Goal: Communication & Community: Answer question/provide support

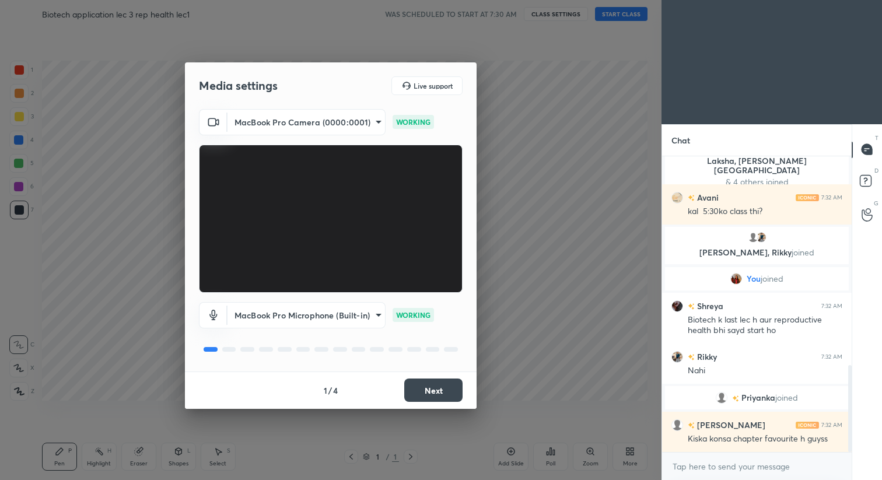
scroll to position [714, 0]
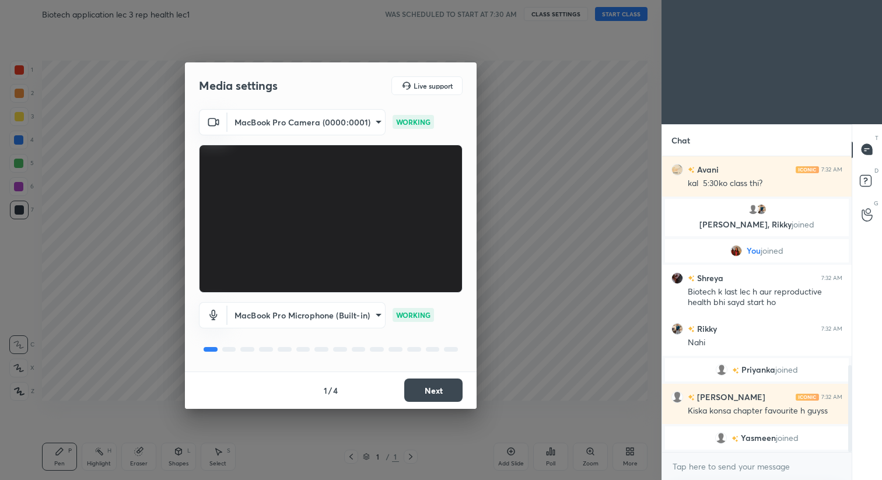
click at [449, 386] on button "Next" at bounding box center [433, 389] width 58 height 23
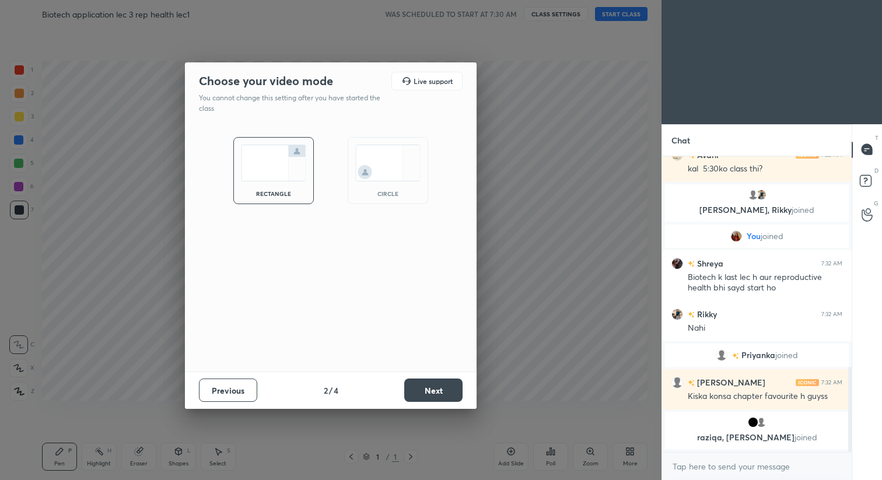
click at [449, 386] on button "Next" at bounding box center [433, 389] width 58 height 23
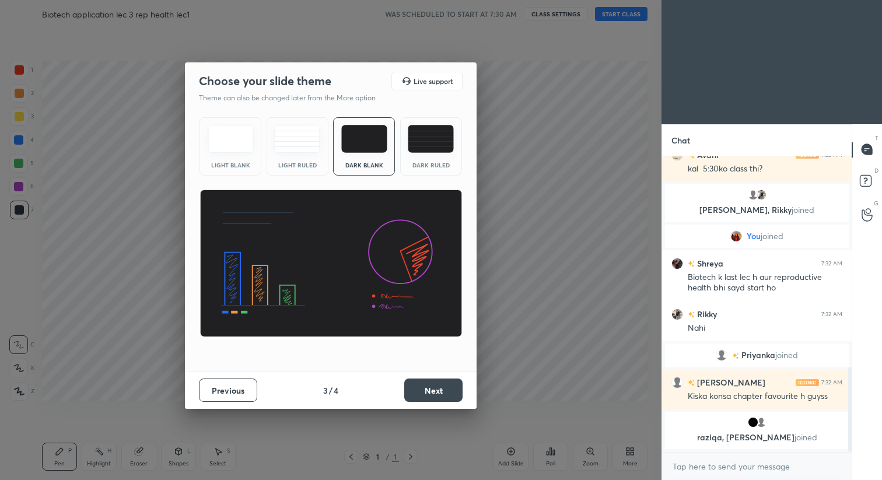
click at [449, 386] on button "Next" at bounding box center [433, 389] width 58 height 23
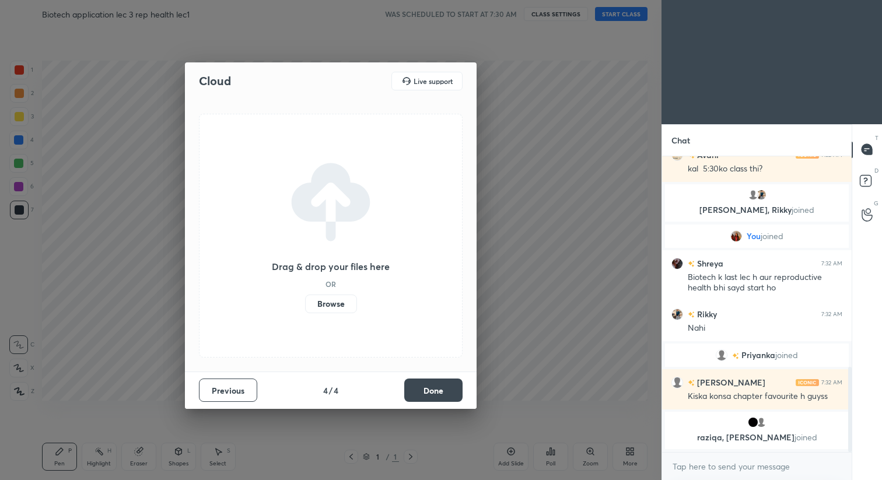
click at [449, 386] on button "Done" at bounding box center [433, 389] width 58 height 23
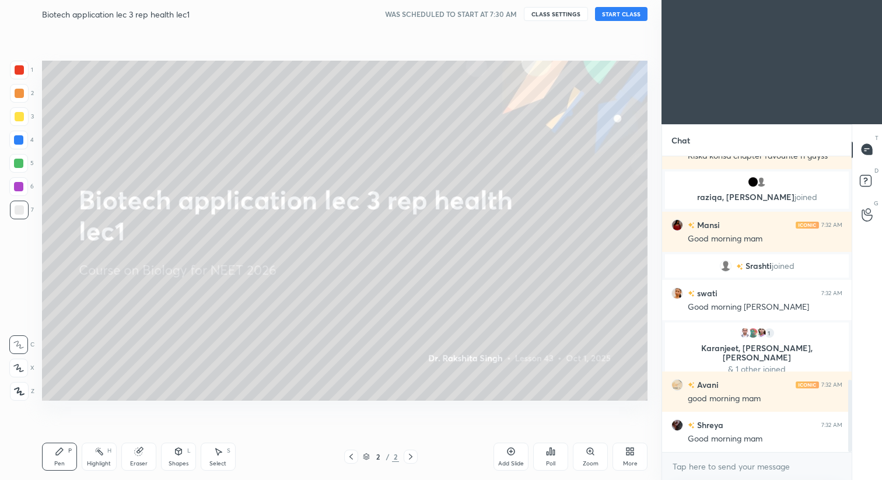
scroll to position [0, 0]
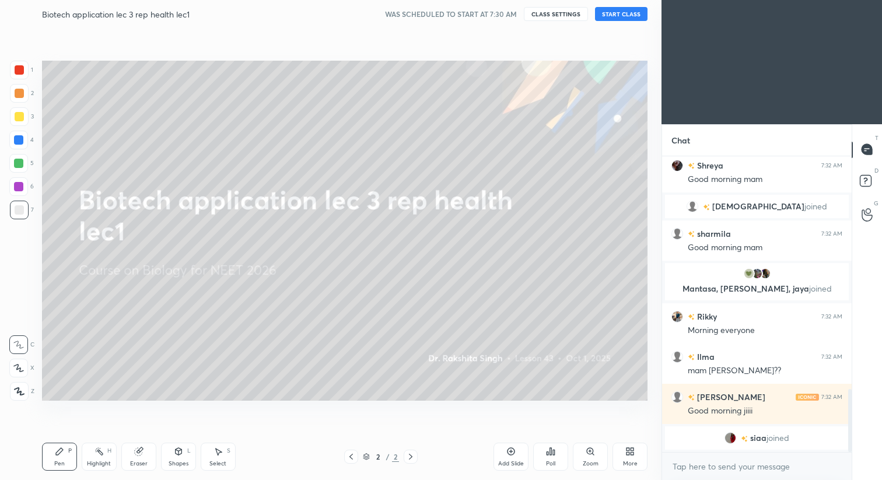
click at [620, 15] on button "START CLASS" at bounding box center [621, 14] width 52 height 14
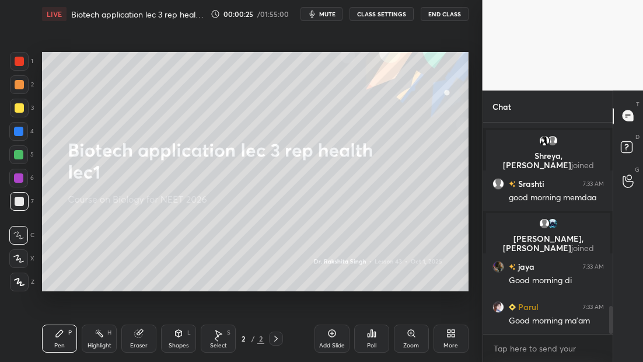
click at [21, 286] on div at bounding box center [19, 281] width 19 height 19
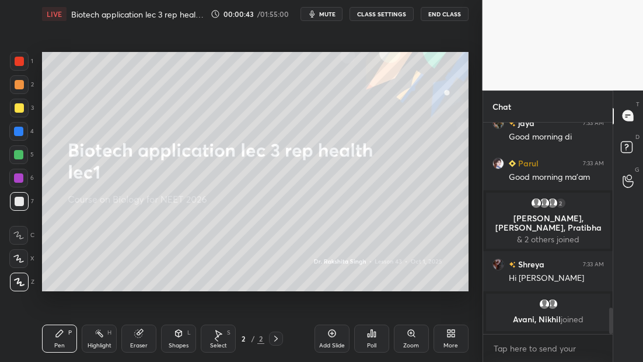
scroll to position [1492, 0]
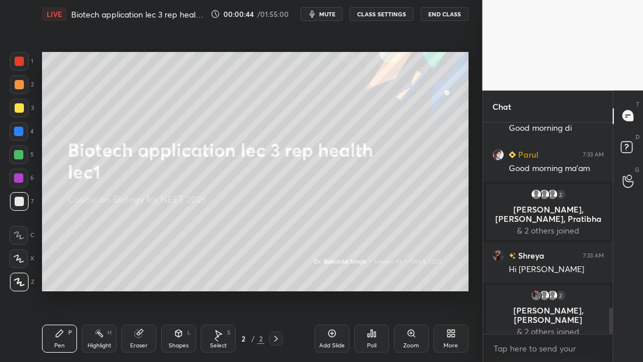
click at [332, 334] on icon at bounding box center [331, 332] width 9 height 9
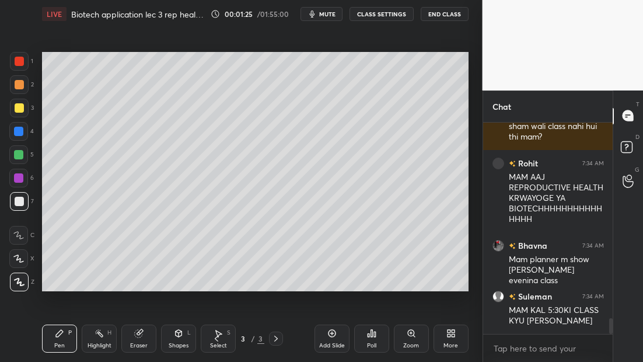
scroll to position [2642, 0]
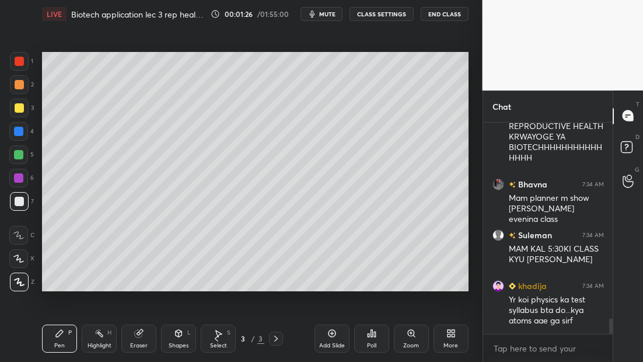
click at [454, 340] on div "More" at bounding box center [450, 338] width 35 height 28
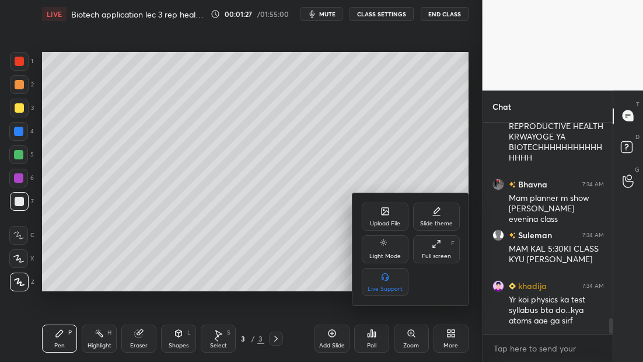
scroll to position [2670, 0]
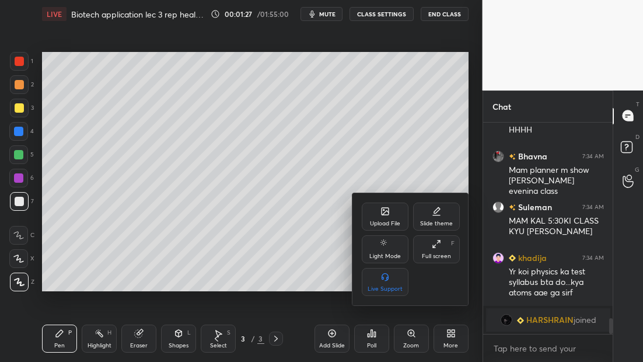
click at [381, 220] on div "Upload File" at bounding box center [385, 223] width 30 height 6
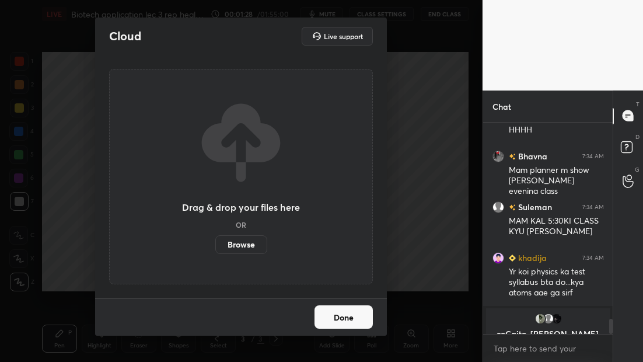
scroll to position [2694, 0]
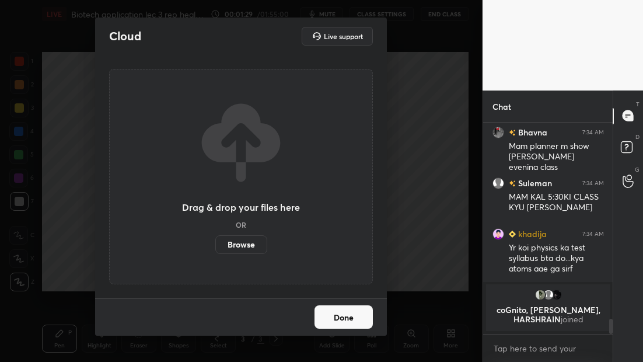
click at [235, 229] on div "Drag & drop your files here OR Browse" at bounding box center [241, 176] width 118 height 155
click at [236, 258] on div "Drag & drop your files here OR Browse" at bounding box center [241, 176] width 264 height 215
click at [236, 244] on label "Browse" at bounding box center [241, 244] width 52 height 19
click at [215, 244] on input "Browse" at bounding box center [215, 244] width 0 height 19
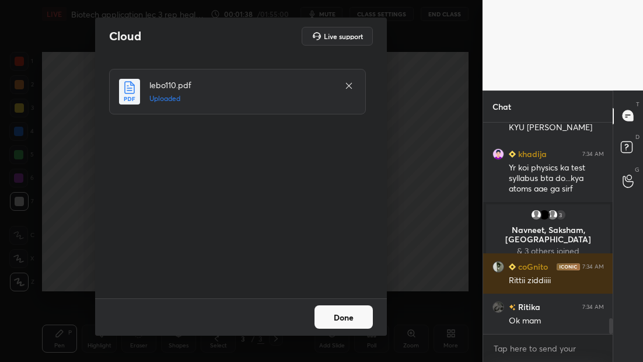
click at [338, 312] on button "Done" at bounding box center [343, 316] width 58 height 23
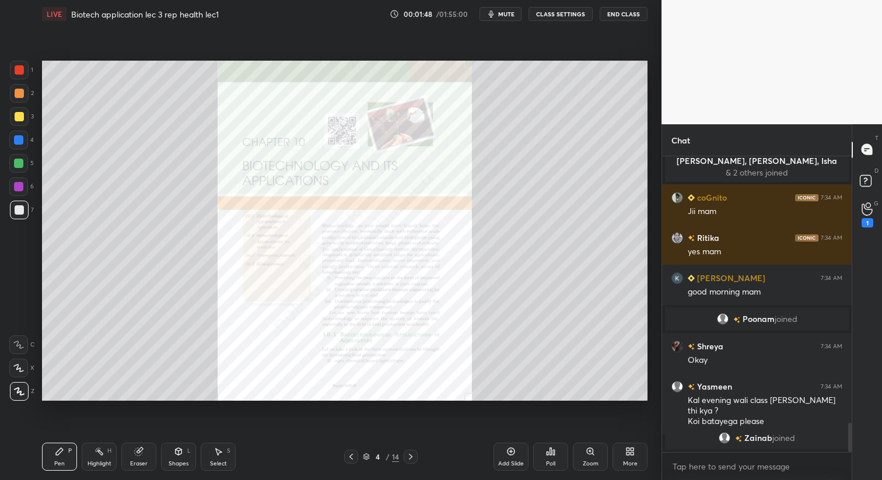
click at [411, 460] on icon at bounding box center [410, 456] width 9 height 9
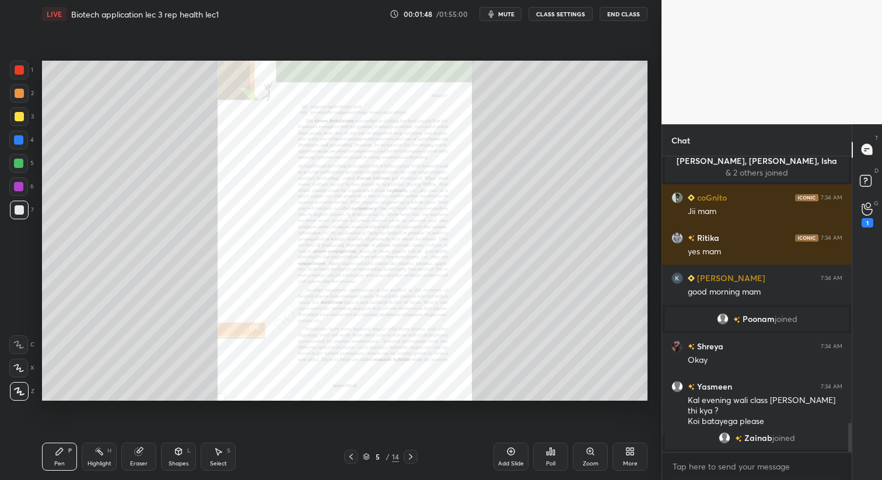
click at [411, 460] on icon at bounding box center [410, 456] width 9 height 9
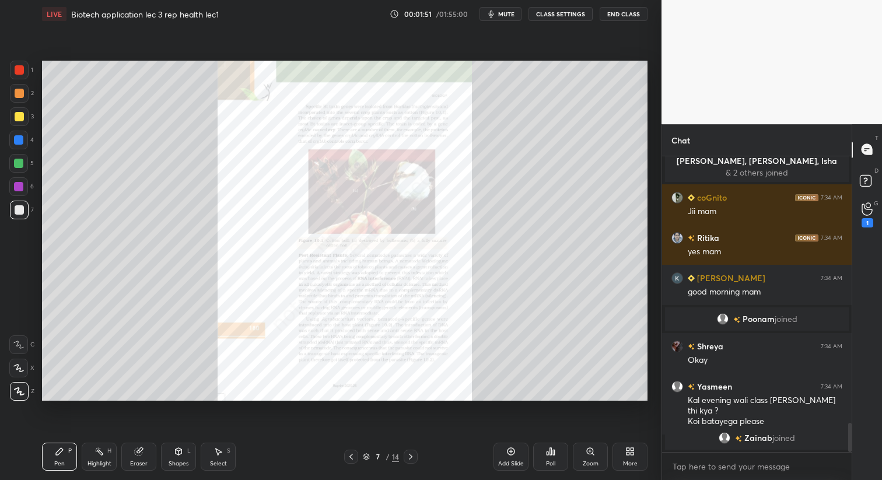
click at [411, 460] on icon at bounding box center [410, 456] width 9 height 9
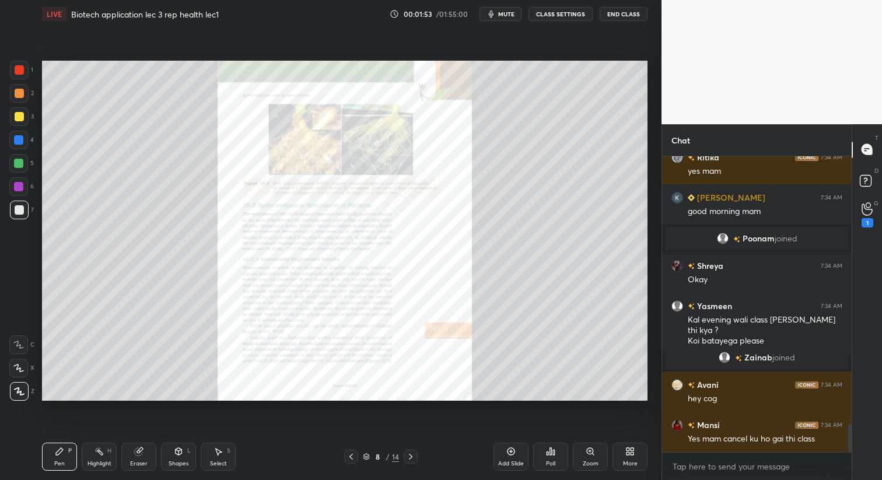
click at [411, 460] on icon at bounding box center [410, 456] width 9 height 9
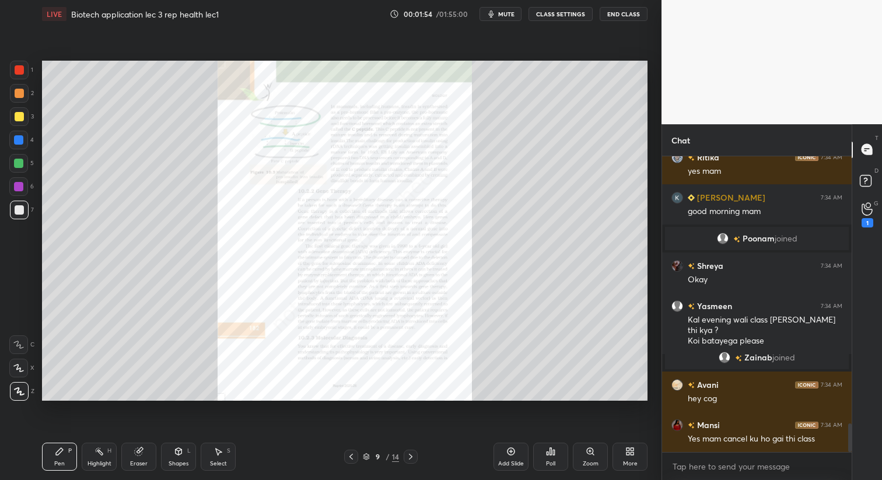
click at [411, 460] on icon at bounding box center [410, 456] width 9 height 9
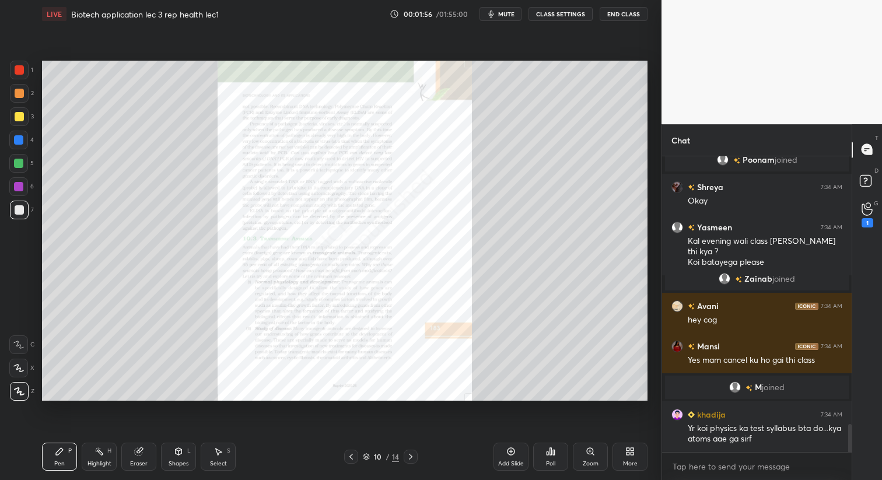
click at [594, 453] on icon at bounding box center [589, 451] width 9 height 9
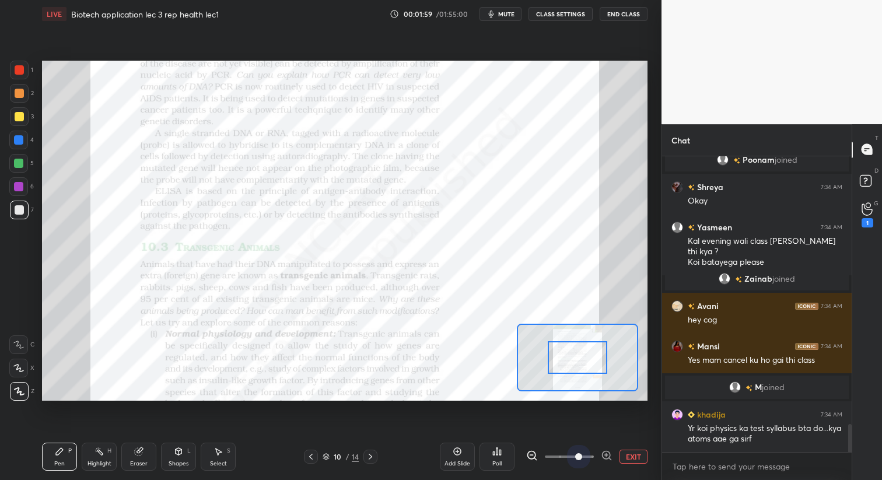
click at [578, 459] on span at bounding box center [569, 456] width 49 height 17
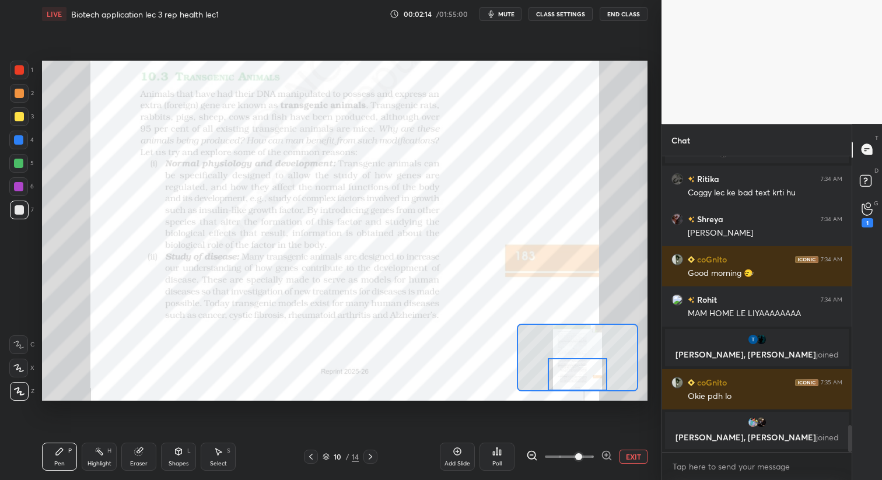
drag, startPoint x: 585, startPoint y: 355, endPoint x: 585, endPoint y: 382, distance: 26.8
click at [585, 382] on div at bounding box center [577, 374] width 59 height 33
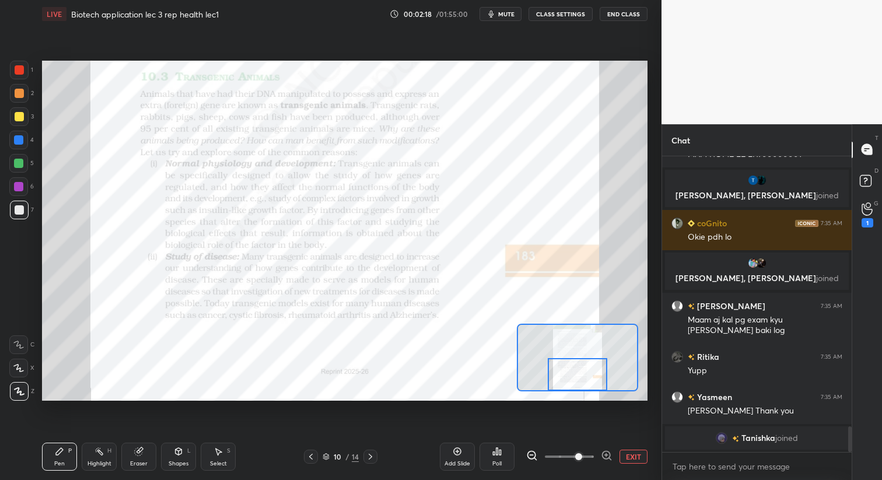
click at [19, 73] on div at bounding box center [19, 69] width 9 height 9
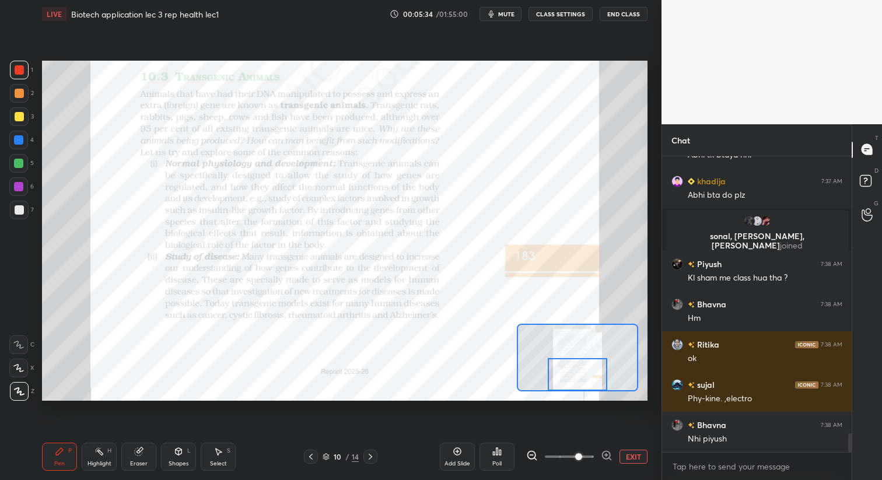
scroll to position [4406, 0]
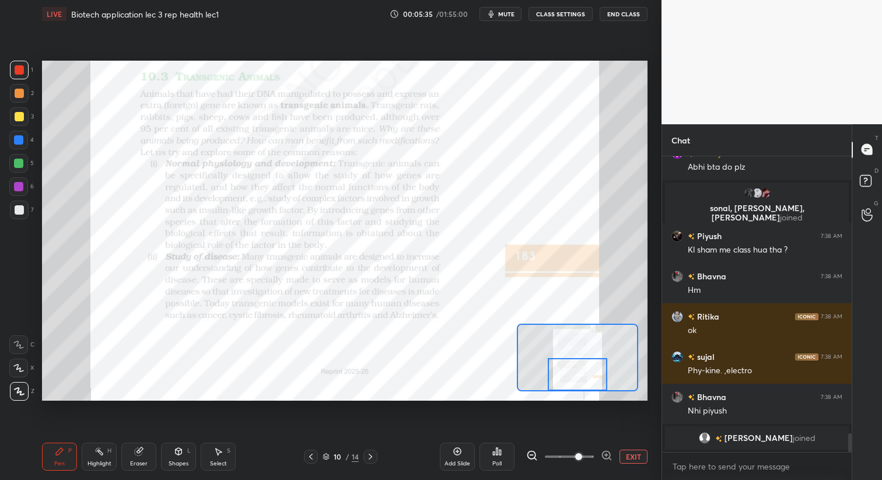
click at [143, 456] on div "Eraser" at bounding box center [138, 457] width 35 height 28
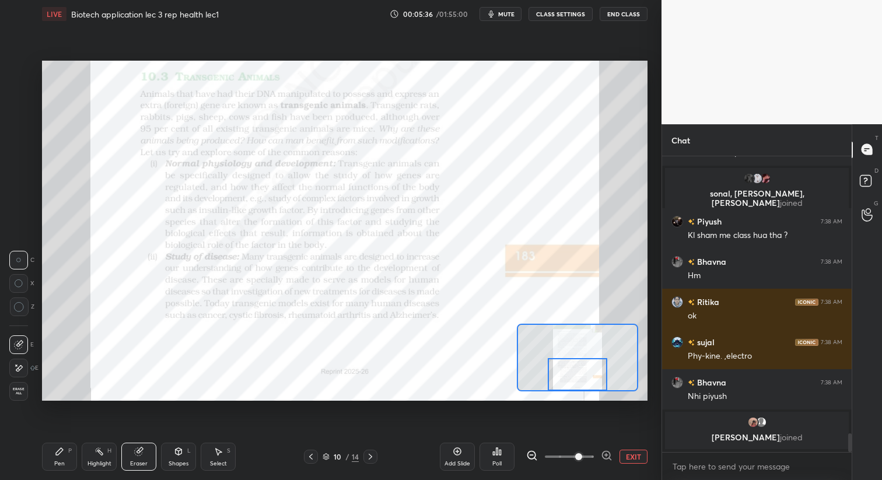
click at [20, 388] on span "Erase all" at bounding box center [18, 391] width 17 height 8
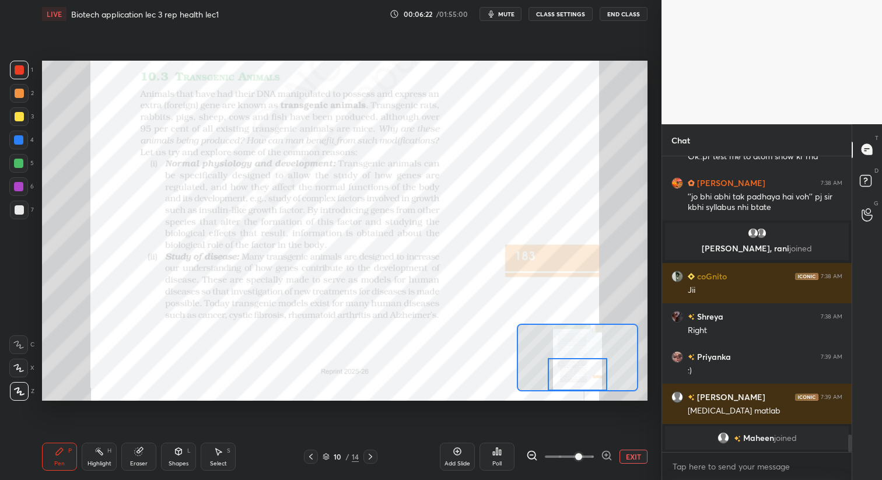
scroll to position [4642, 0]
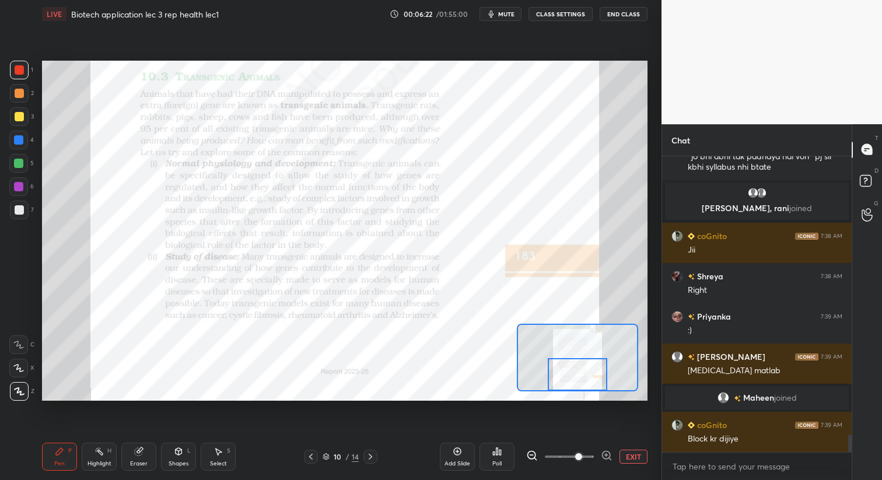
click at [371, 455] on icon at bounding box center [370, 456] width 9 height 9
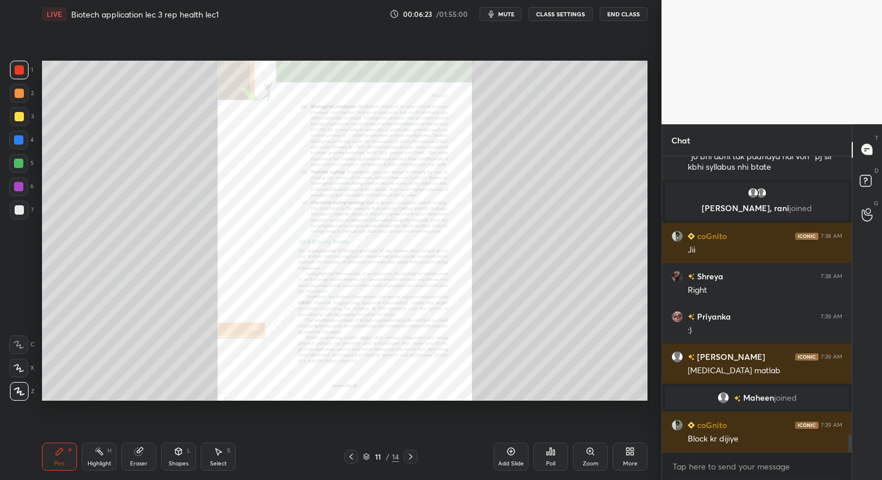
scroll to position [4683, 0]
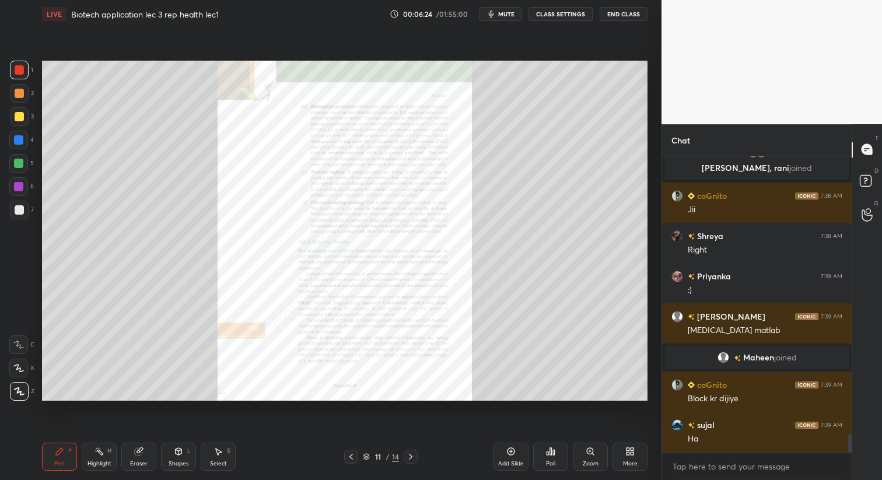
click at [604, 455] on div "Zoom" at bounding box center [590, 457] width 35 height 28
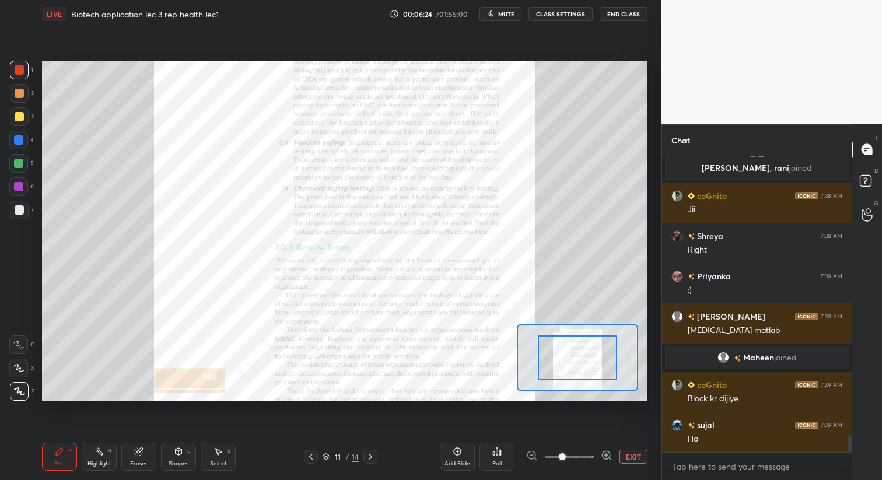
scroll to position [4723, 0]
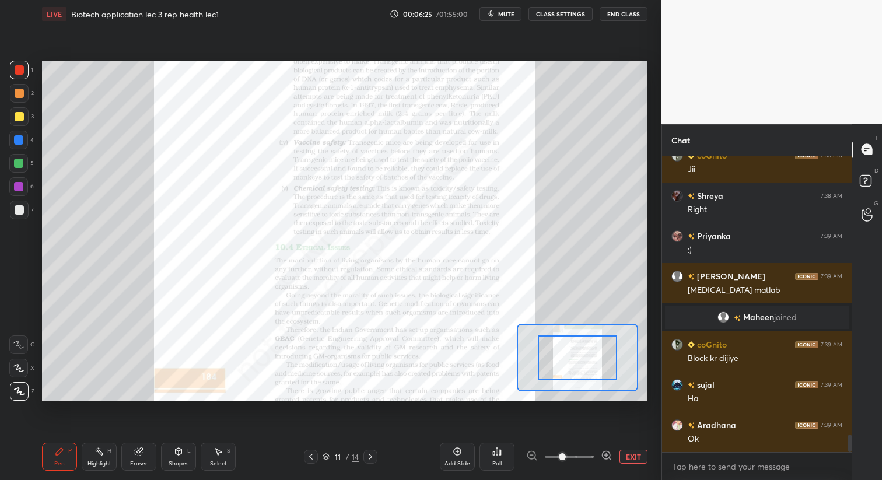
click at [566, 457] on span at bounding box center [562, 456] width 7 height 7
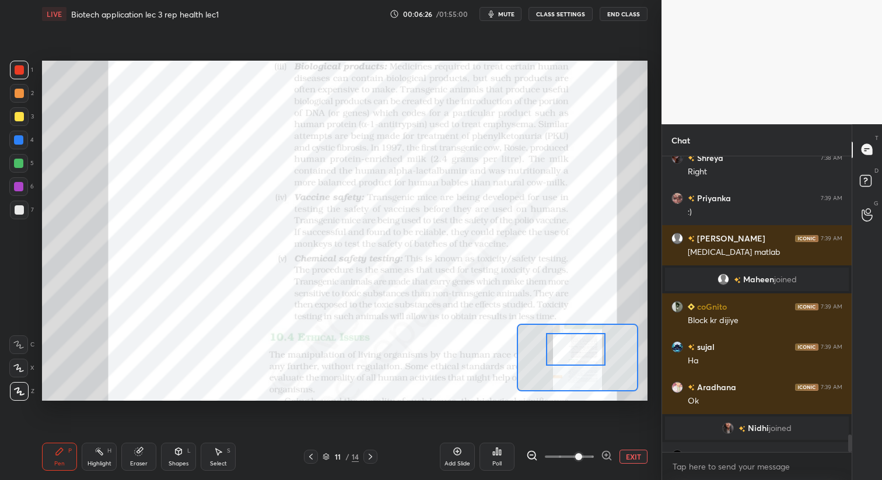
scroll to position [4781, 0]
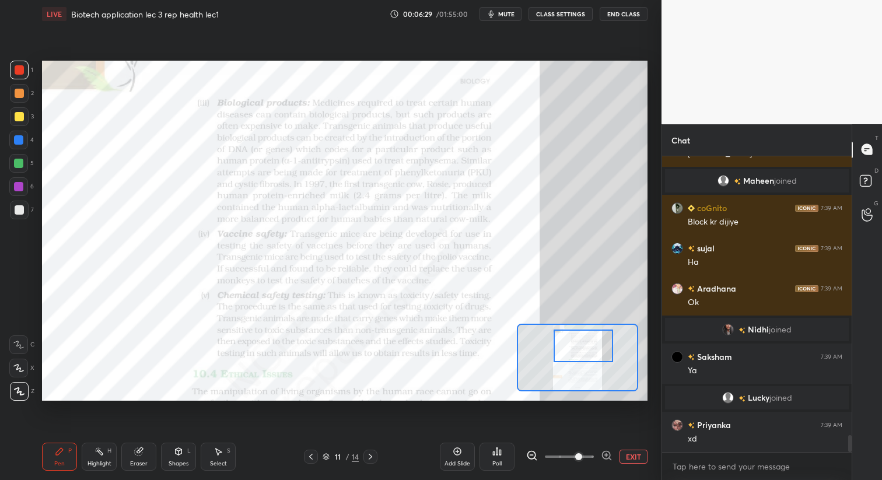
drag, startPoint x: 592, startPoint y: 354, endPoint x: 598, endPoint y: 342, distance: 13.0
click at [598, 342] on div at bounding box center [582, 345] width 59 height 33
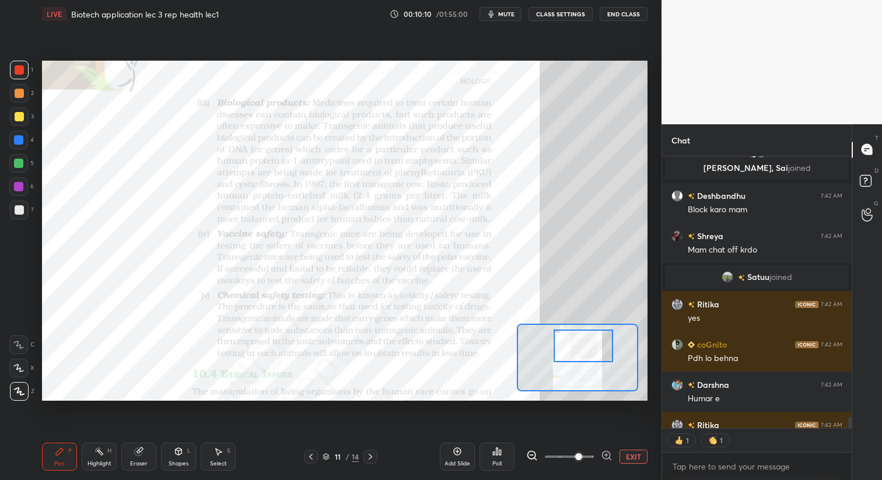
scroll to position [7123, 0]
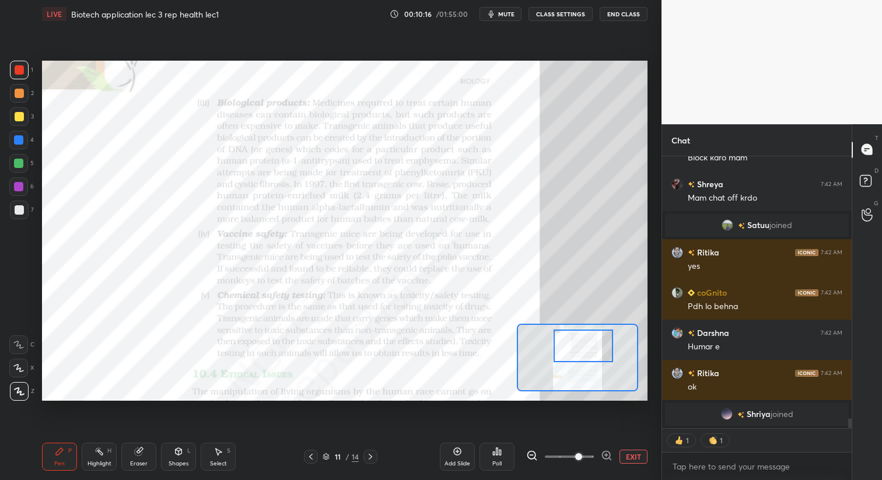
click at [310, 459] on icon at bounding box center [310, 456] width 9 height 9
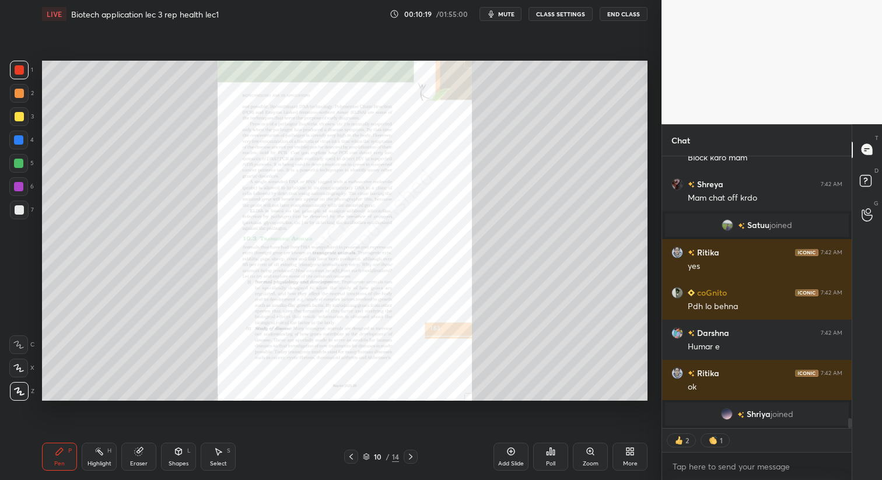
scroll to position [7137, 0]
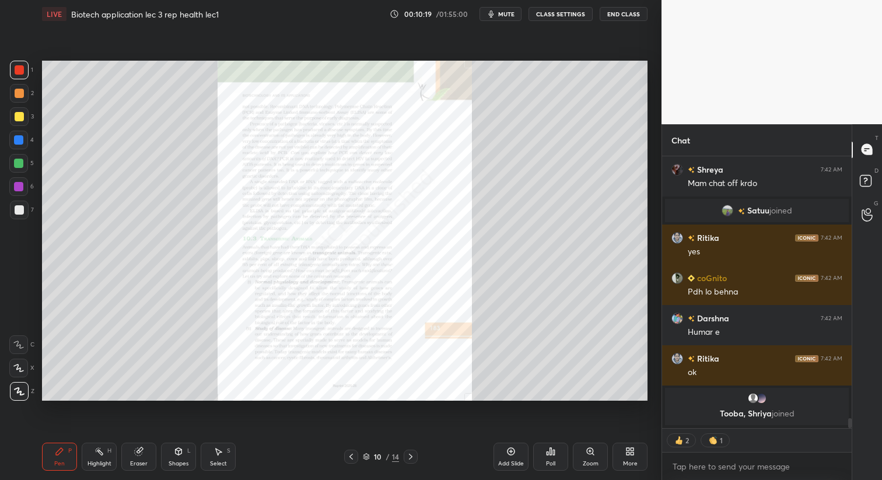
click at [590, 464] on div "Zoom" at bounding box center [591, 464] width 16 height 6
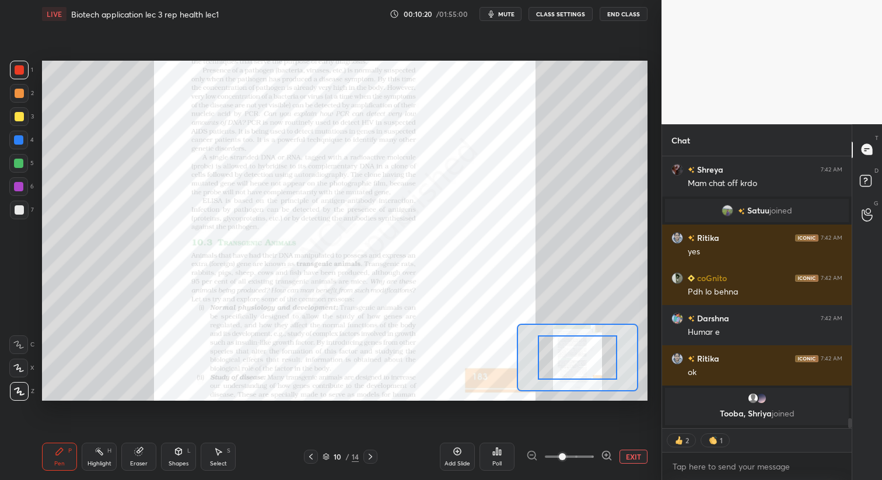
click at [577, 459] on span at bounding box center [569, 456] width 49 height 17
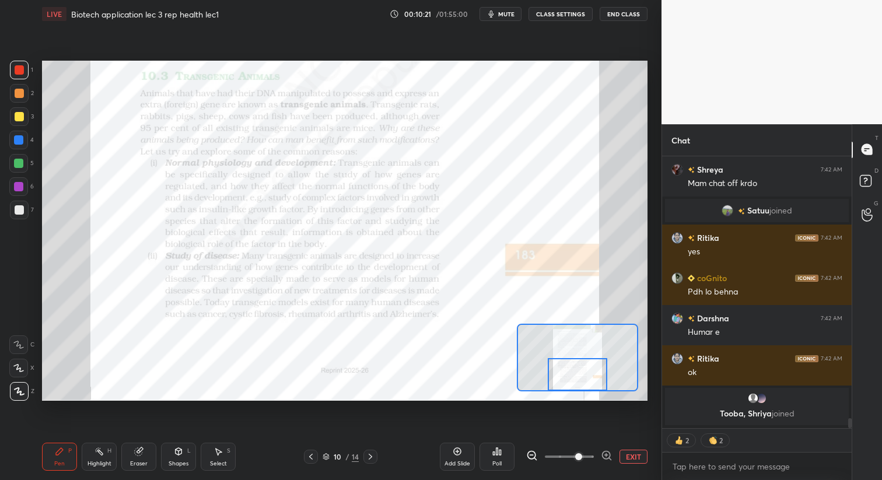
drag, startPoint x: 578, startPoint y: 350, endPoint x: 578, endPoint y: 369, distance: 18.7
click at [578, 369] on div at bounding box center [577, 374] width 59 height 33
click at [369, 457] on icon at bounding box center [370, 456] width 9 height 9
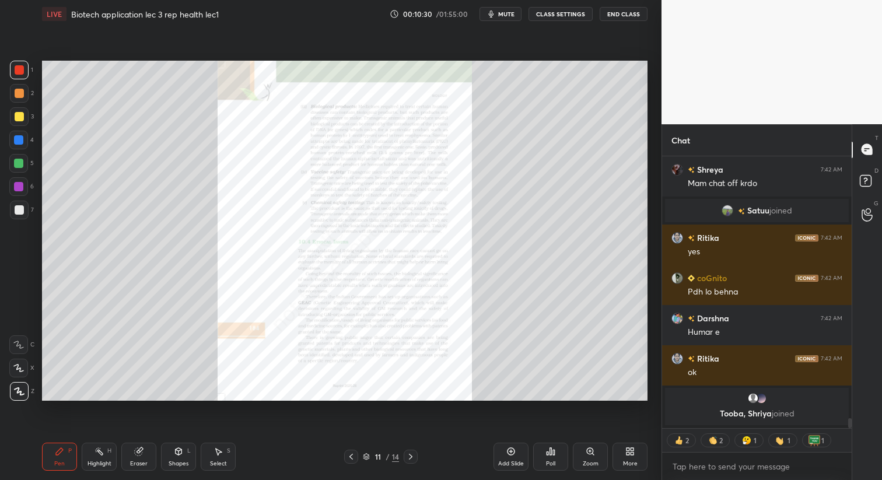
click at [599, 463] on div "Zoom" at bounding box center [590, 457] width 35 height 28
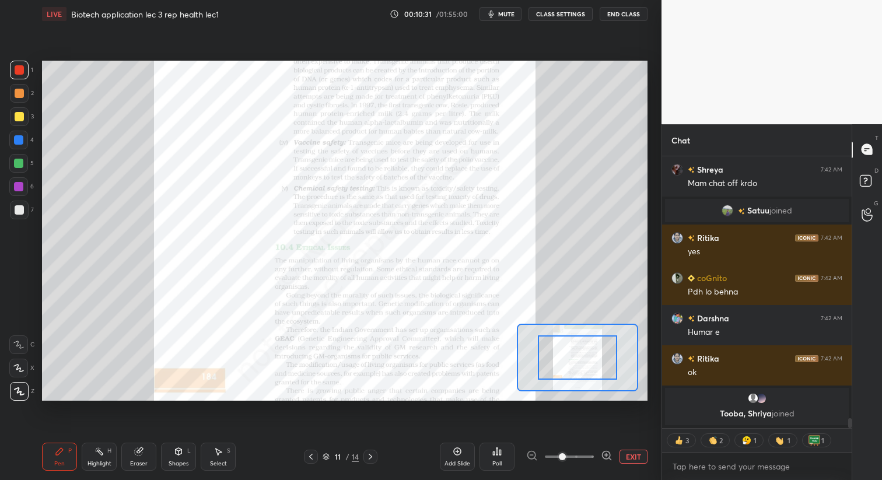
click at [575, 454] on span at bounding box center [569, 456] width 49 height 17
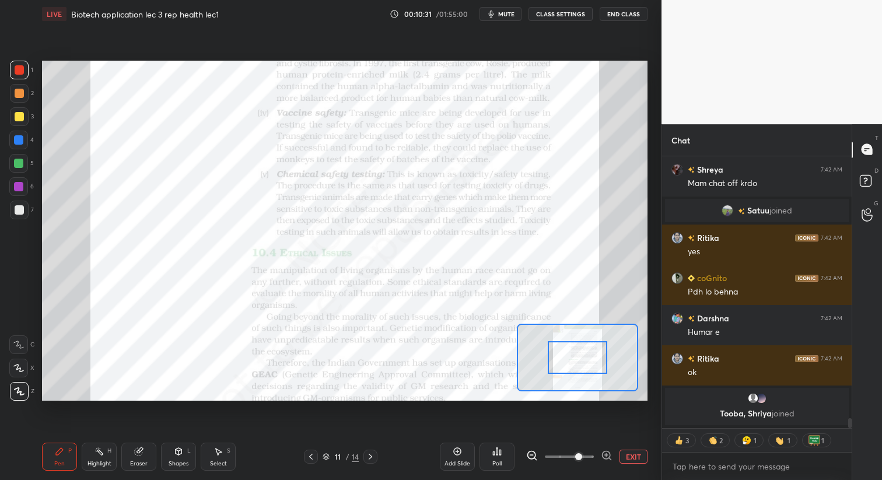
scroll to position [7103, 0]
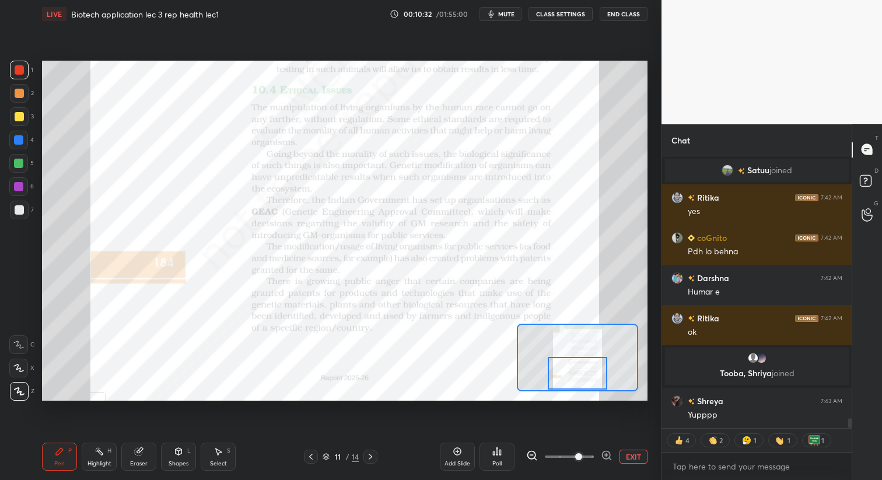
drag, startPoint x: 591, startPoint y: 366, endPoint x: 591, endPoint y: 381, distance: 15.7
click at [591, 381] on div at bounding box center [577, 373] width 59 height 33
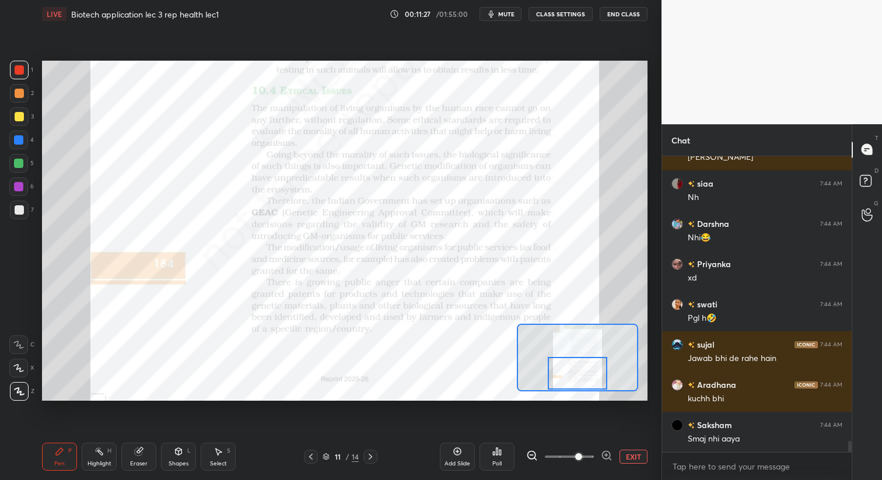
scroll to position [7726, 0]
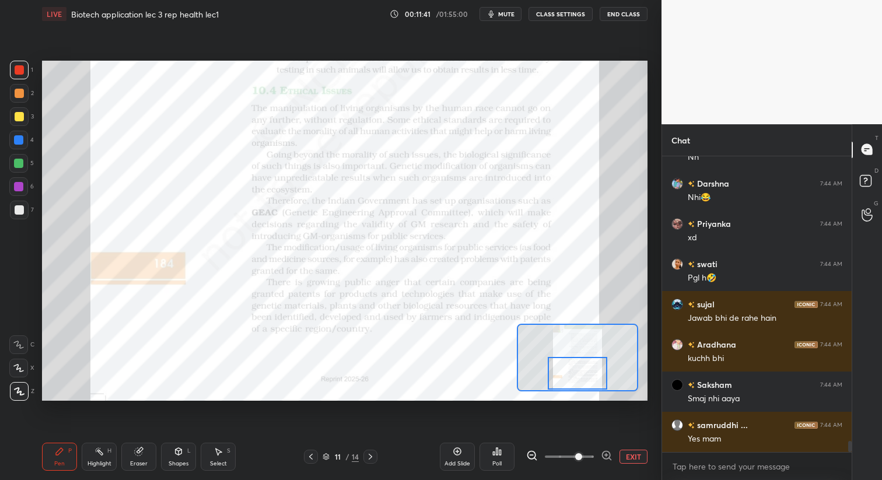
click at [496, 15] on icon "button" at bounding box center [490, 13] width 9 height 9
click at [500, 12] on span "unmute" at bounding box center [505, 14] width 25 height 8
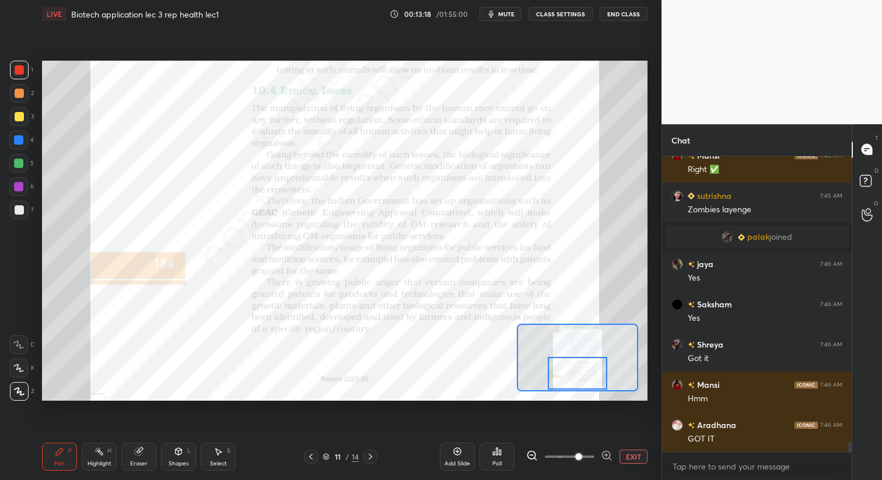
scroll to position [8415, 0]
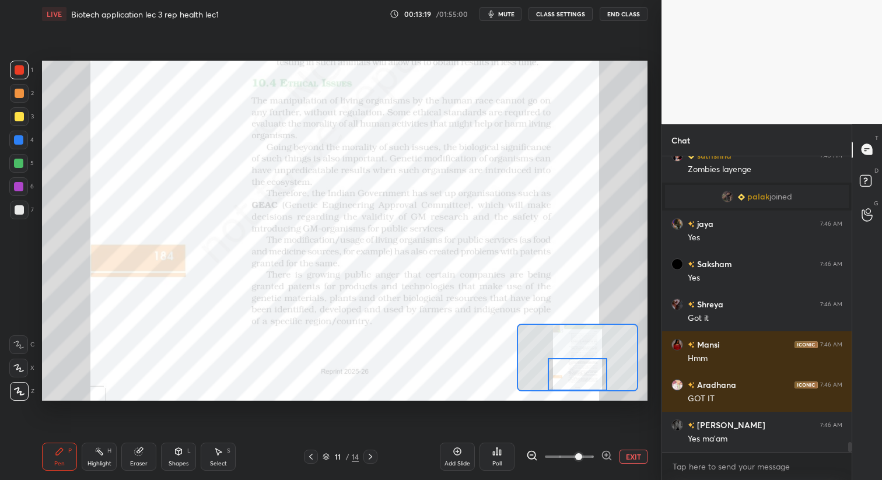
click at [590, 371] on div at bounding box center [577, 374] width 59 height 33
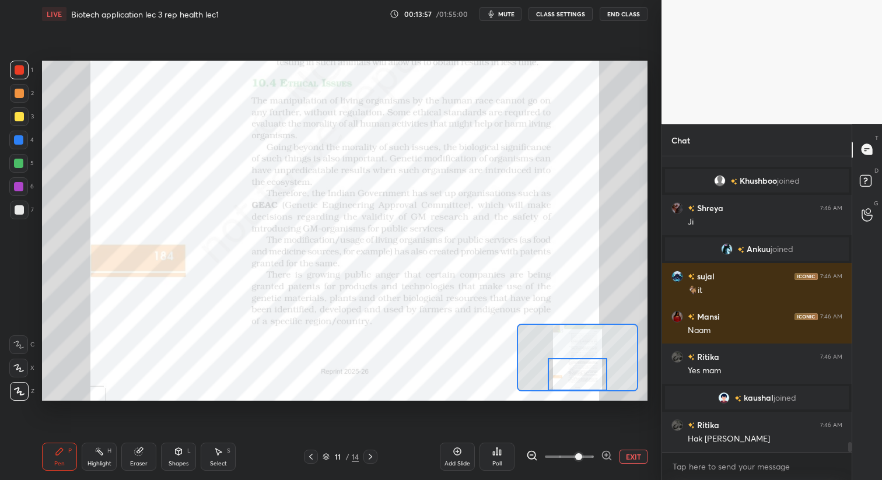
scroll to position [8617, 0]
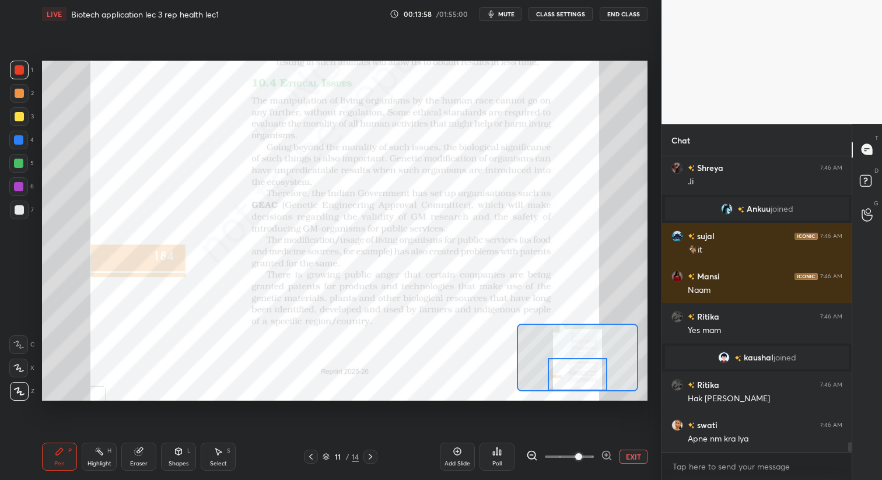
click at [370, 455] on icon at bounding box center [370, 456] width 9 height 9
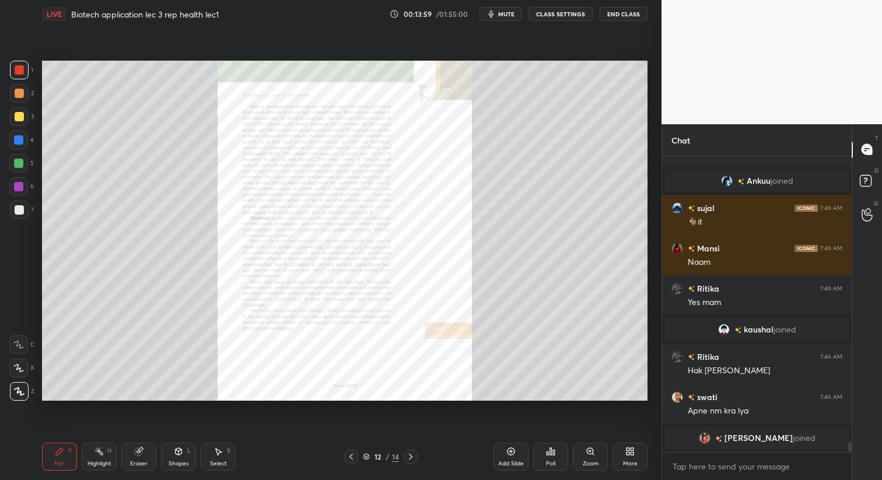
click at [594, 463] on div "Zoom" at bounding box center [591, 464] width 16 height 6
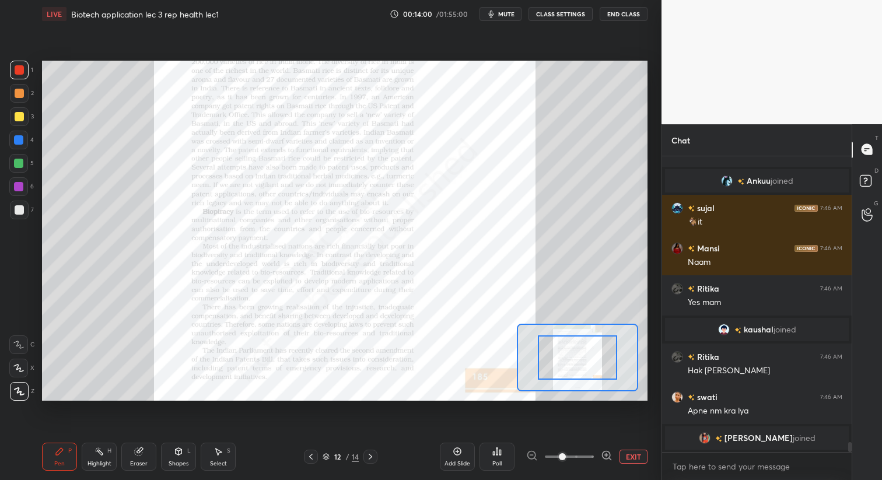
click at [576, 455] on span at bounding box center [569, 456] width 49 height 17
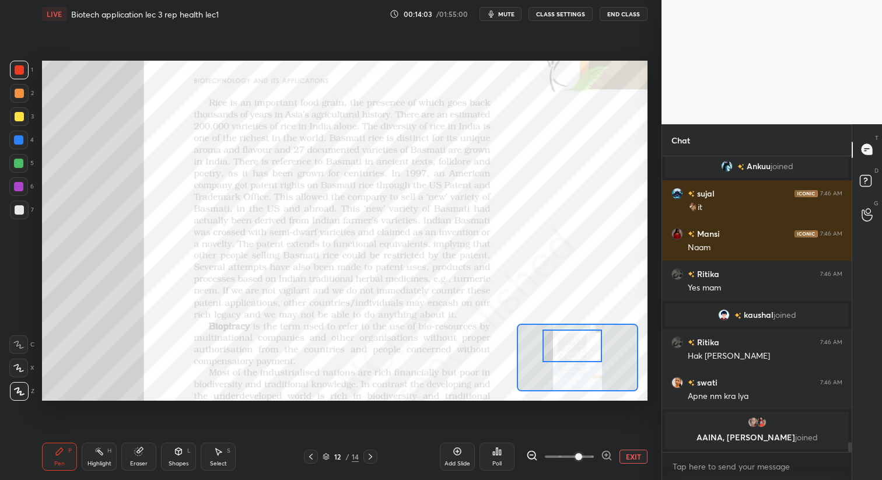
drag, startPoint x: 586, startPoint y: 363, endPoint x: 581, endPoint y: 352, distance: 12.3
click at [581, 352] on div at bounding box center [571, 345] width 59 height 33
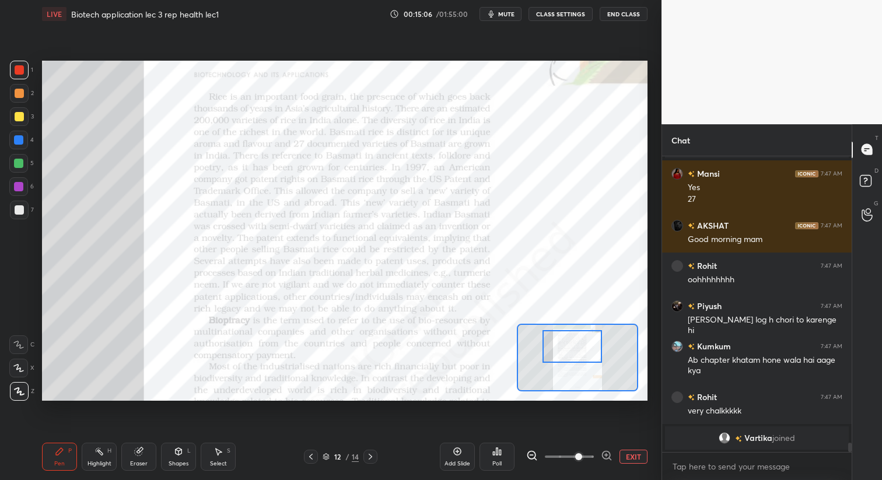
scroll to position [8986, 0]
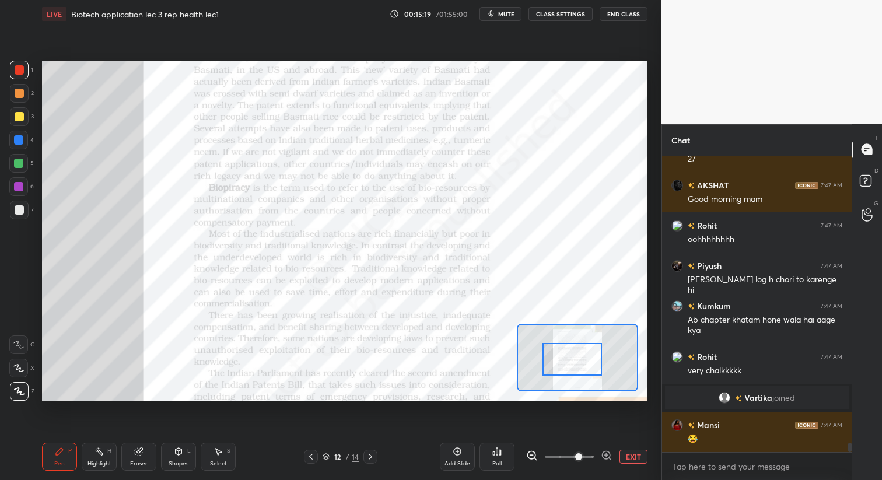
drag, startPoint x: 579, startPoint y: 351, endPoint x: 579, endPoint y: 364, distance: 12.8
click at [579, 364] on div at bounding box center [571, 359] width 59 height 33
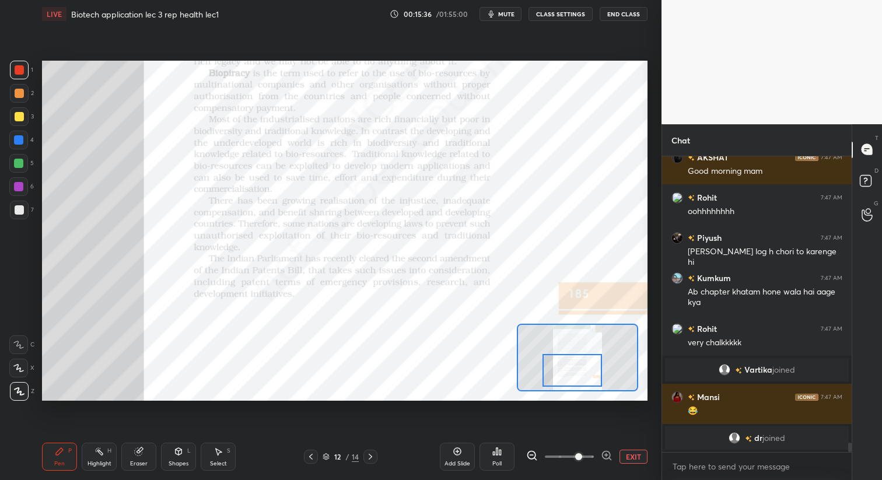
drag, startPoint x: 564, startPoint y: 350, endPoint x: 563, endPoint y: 360, distance: 9.9
click at [563, 361] on div at bounding box center [571, 370] width 59 height 33
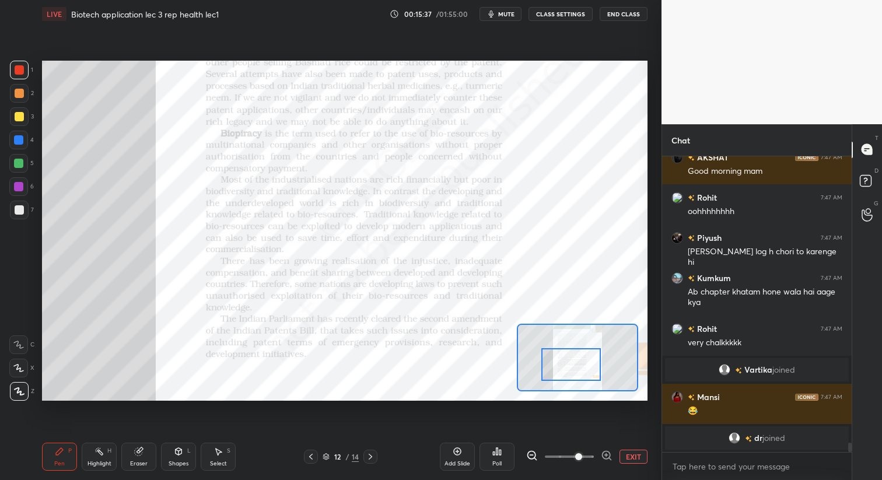
drag, startPoint x: 563, startPoint y: 361, endPoint x: 562, endPoint y: 355, distance: 5.9
click at [562, 355] on div at bounding box center [570, 364] width 59 height 33
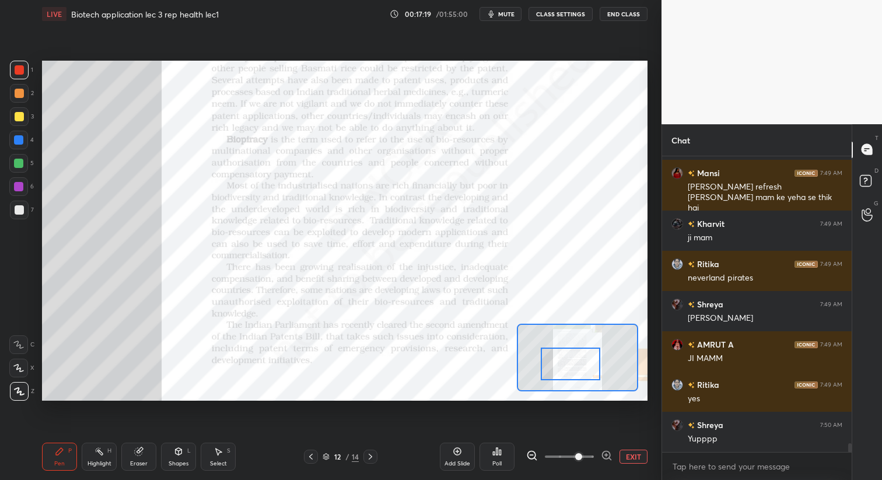
scroll to position [9832, 0]
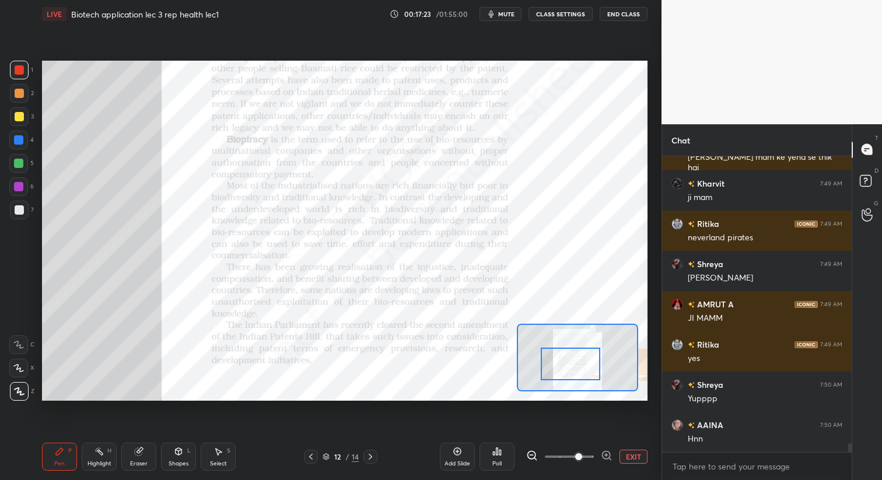
click at [369, 456] on icon at bounding box center [370, 456] width 9 height 9
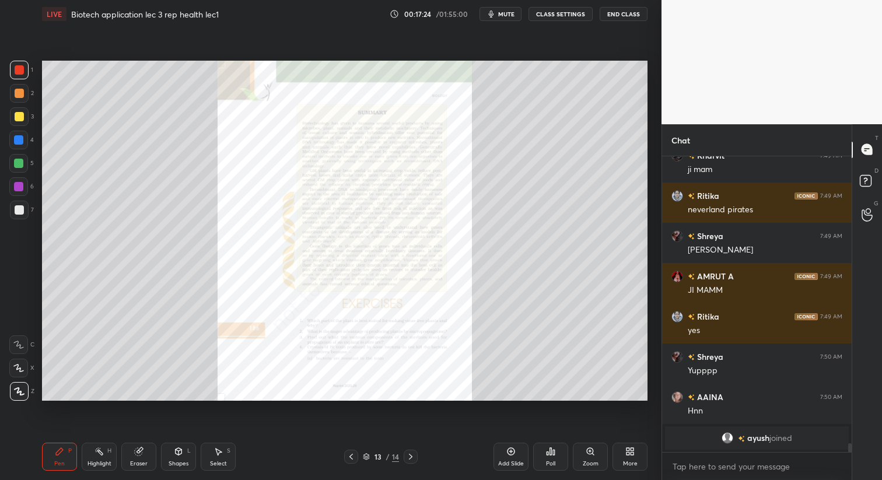
scroll to position [9784, 0]
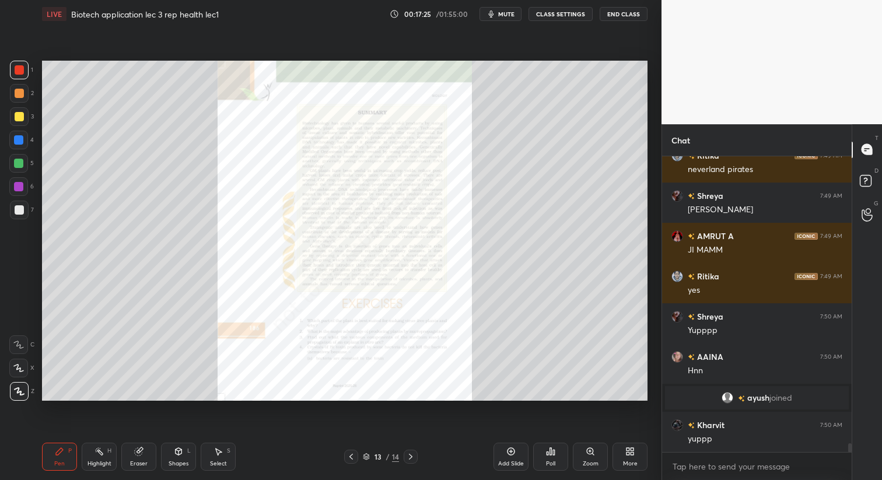
click at [346, 459] on icon at bounding box center [350, 456] width 9 height 9
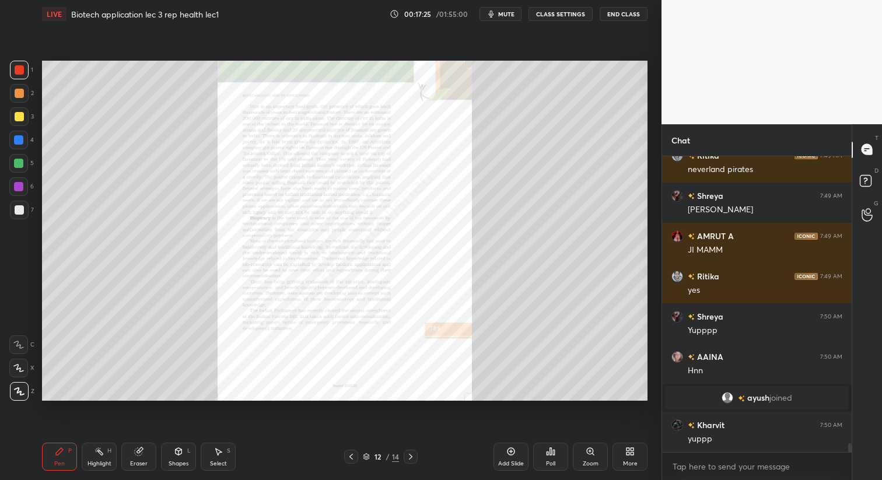
click at [346, 459] on icon at bounding box center [350, 456] width 9 height 9
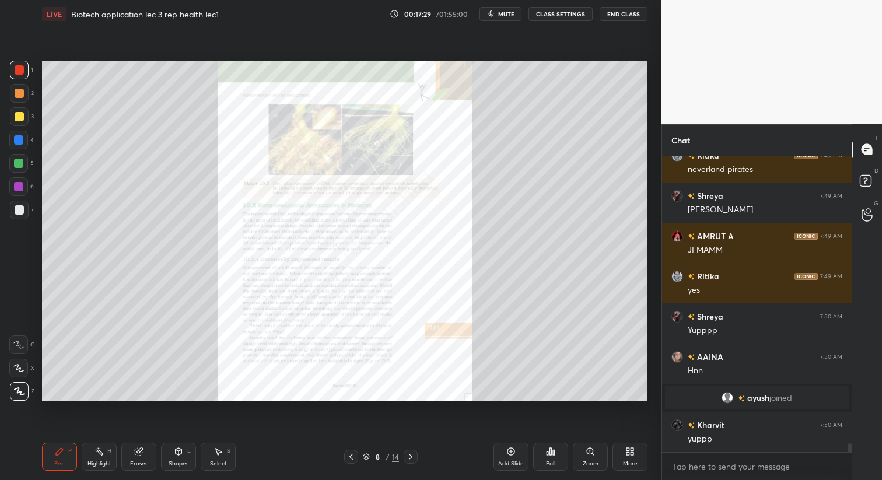
click at [346, 459] on icon at bounding box center [350, 456] width 9 height 9
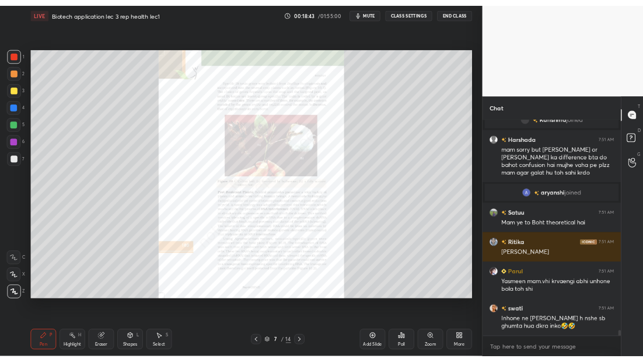
scroll to position [11584, 0]
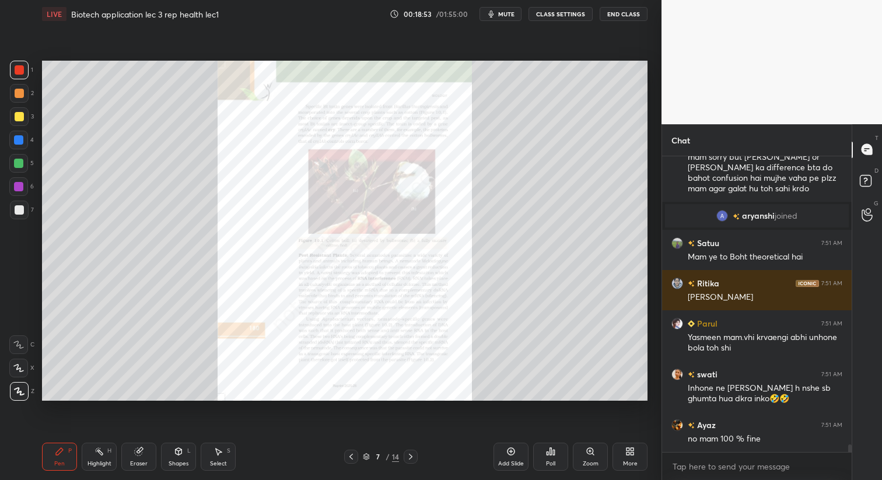
click at [502, 36] on div "1 2 3 4 5 6 7 C X Z C X Z E E Erase all H H LIVE Biotech application lec 3 rep …" at bounding box center [441, 240] width 882 height 480
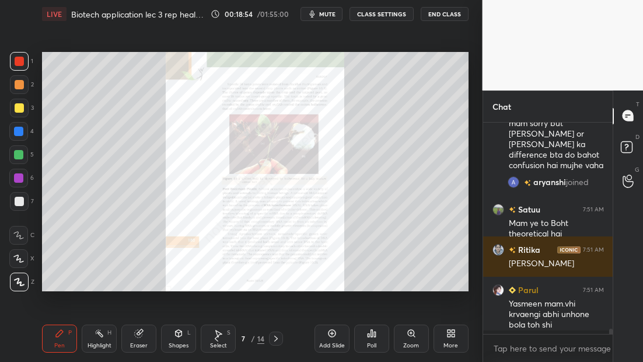
scroll to position [4, 4]
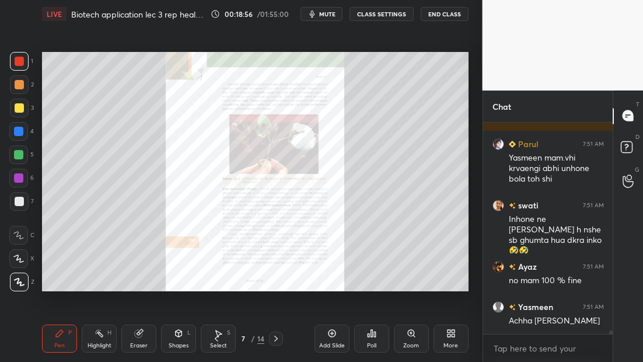
click at [327, 337] on icon at bounding box center [331, 332] width 9 height 9
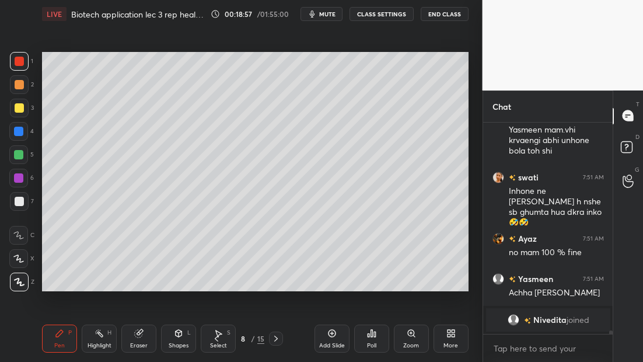
click at [26, 110] on div at bounding box center [19, 108] width 19 height 19
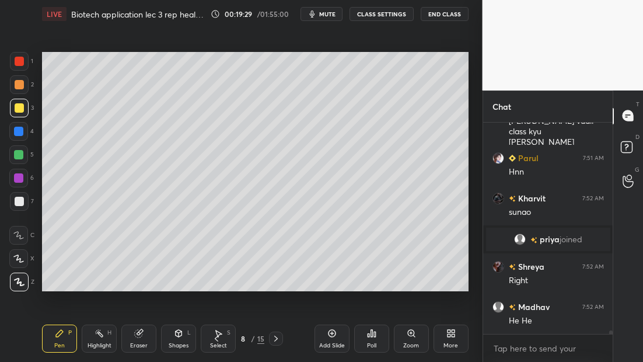
scroll to position [11958, 0]
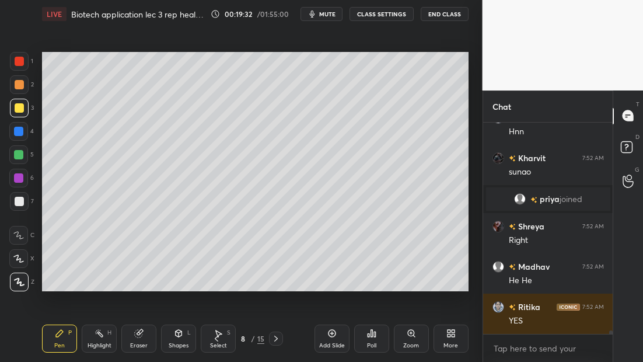
click at [24, 199] on div at bounding box center [19, 201] width 19 height 19
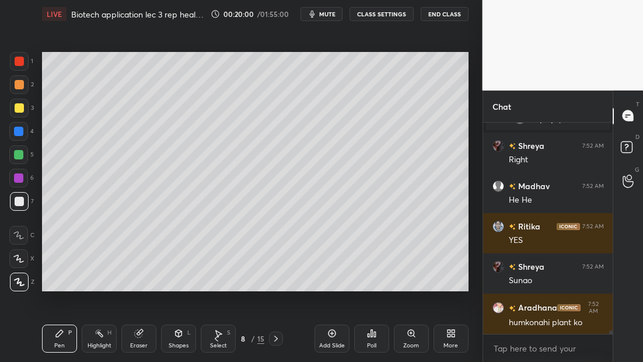
scroll to position [12066, 0]
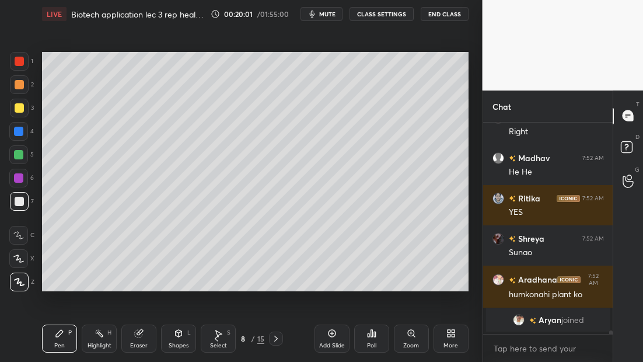
click at [20, 136] on div at bounding box center [18, 131] width 19 height 19
click at [25, 157] on div at bounding box center [18, 154] width 19 height 19
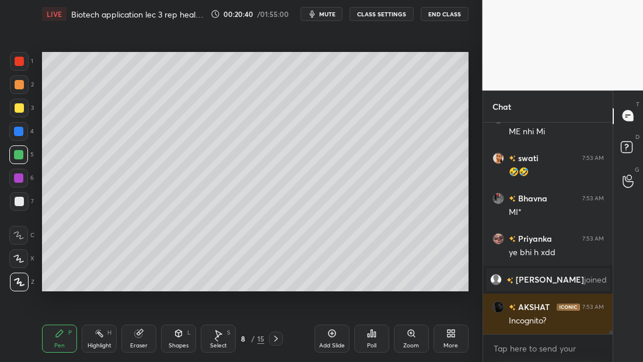
scroll to position [12209, 0]
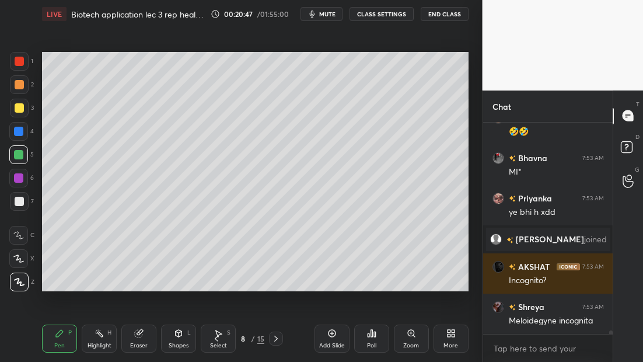
click at [27, 62] on div at bounding box center [19, 61] width 19 height 19
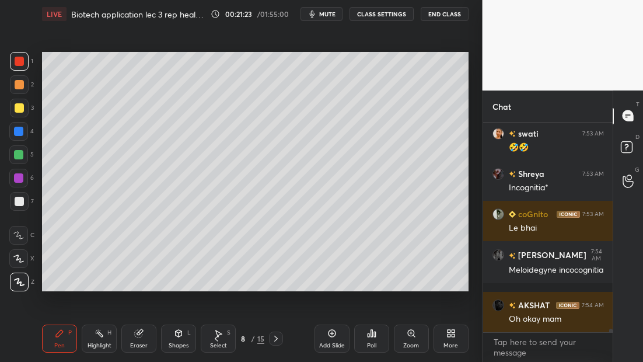
scroll to position [12583, 0]
click at [320, 327] on div "Add Slide" at bounding box center [331, 338] width 35 height 28
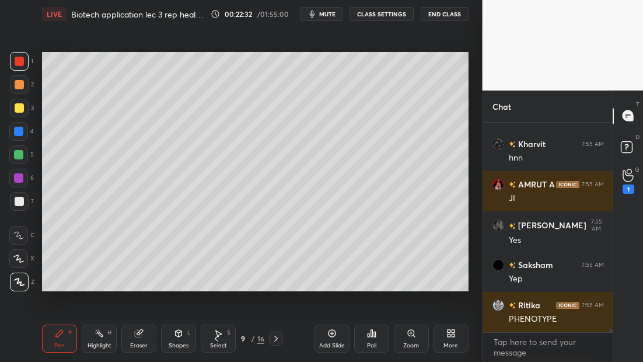
scroll to position [13307, 0]
click at [17, 157] on div at bounding box center [18, 154] width 9 height 9
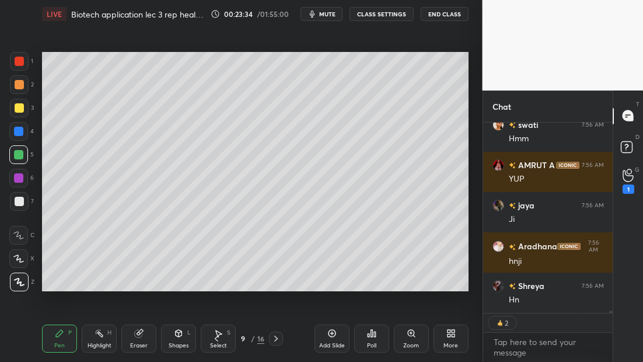
scroll to position [13976, 0]
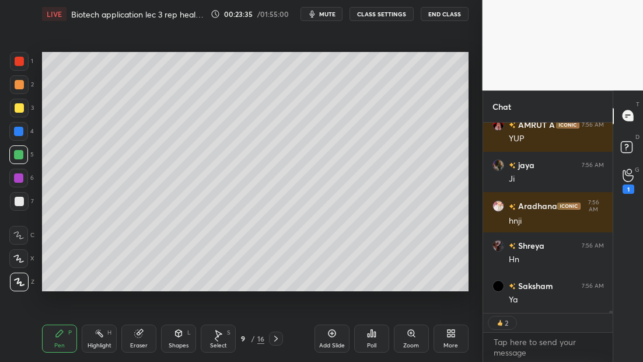
click at [20, 62] on div at bounding box center [19, 61] width 9 height 9
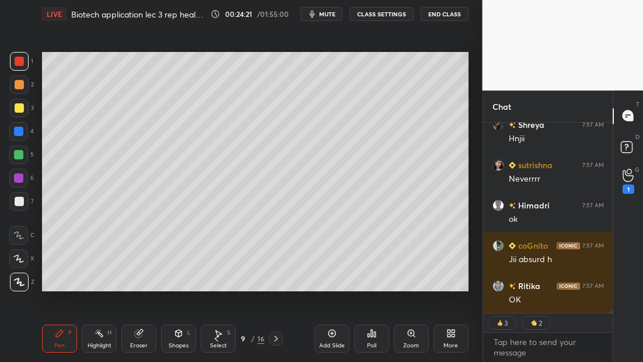
scroll to position [15393, 0]
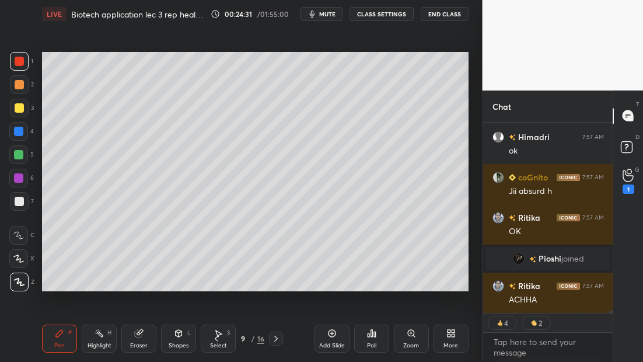
click at [332, 340] on div "Add Slide" at bounding box center [331, 338] width 35 height 28
click at [16, 114] on div at bounding box center [19, 108] width 19 height 19
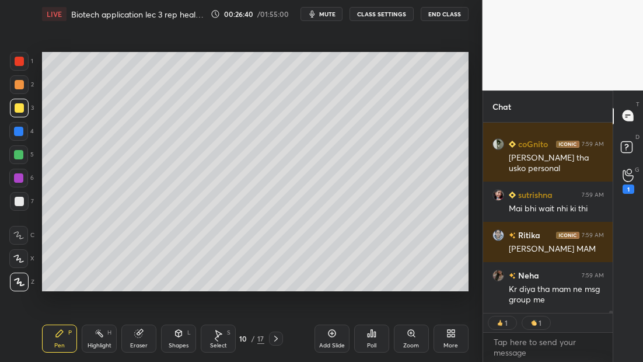
scroll to position [17279, 0]
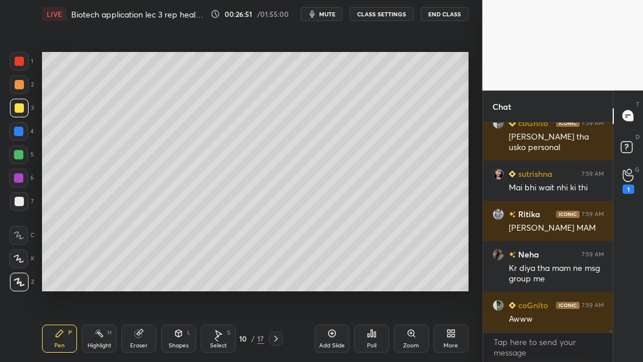
click at [337, 339] on div "Add Slide" at bounding box center [331, 338] width 35 height 28
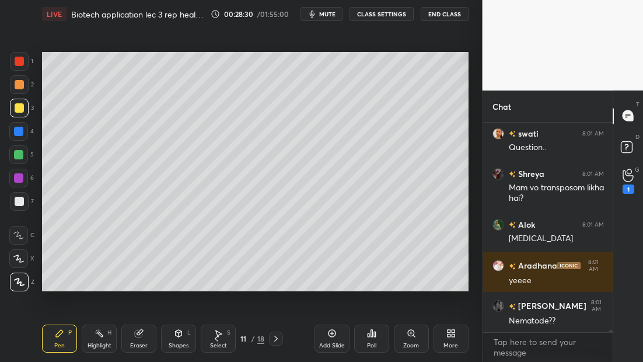
scroll to position [18219, 0]
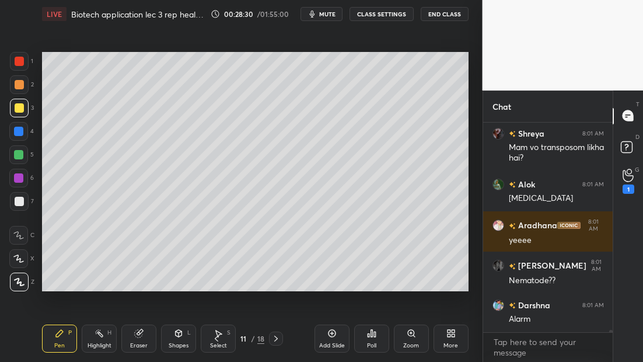
click at [454, 332] on icon at bounding box center [450, 332] width 9 height 9
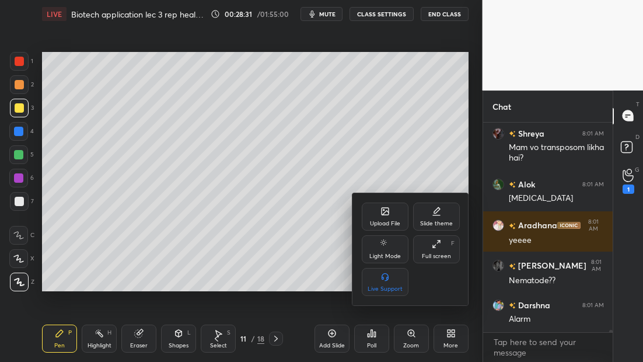
click at [377, 211] on div "Upload File" at bounding box center [385, 216] width 47 height 28
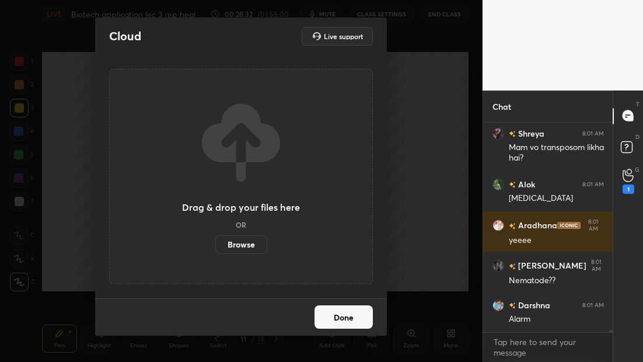
click at [245, 247] on label "Browse" at bounding box center [241, 244] width 52 height 19
click at [215, 247] on input "Browse" at bounding box center [215, 244] width 0 height 19
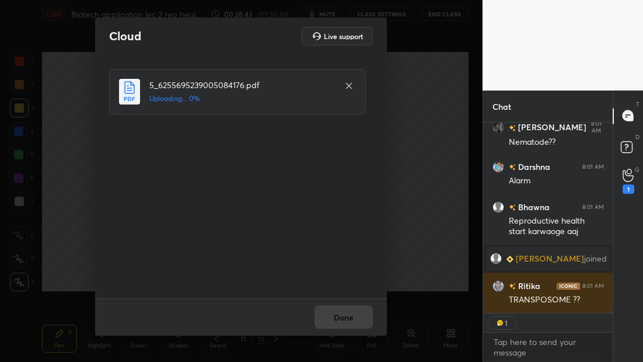
scroll to position [17747, 0]
click at [357, 315] on button "Done" at bounding box center [343, 316] width 58 height 23
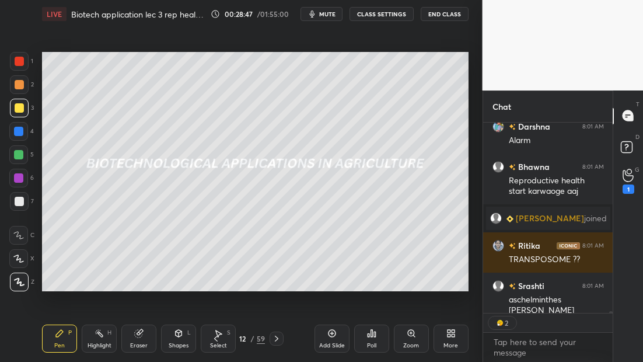
scroll to position [17828, 0]
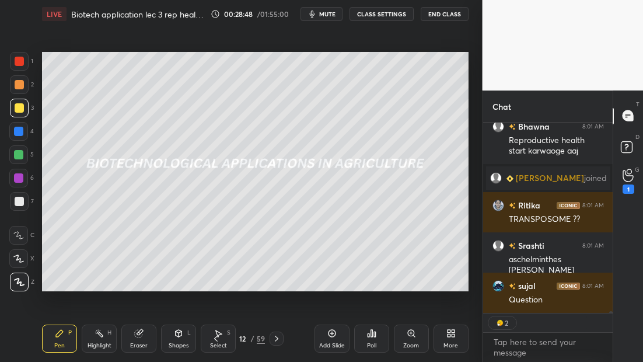
click at [278, 341] on icon at bounding box center [276, 338] width 9 height 9
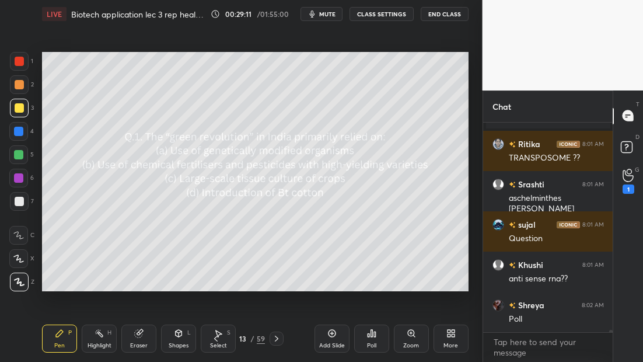
scroll to position [17929, 0]
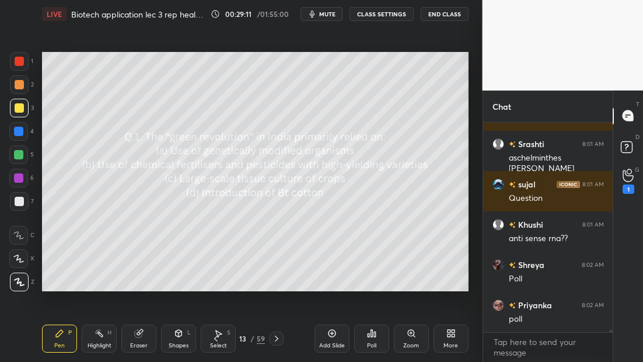
click at [362, 338] on div "Poll" at bounding box center [371, 338] width 35 height 28
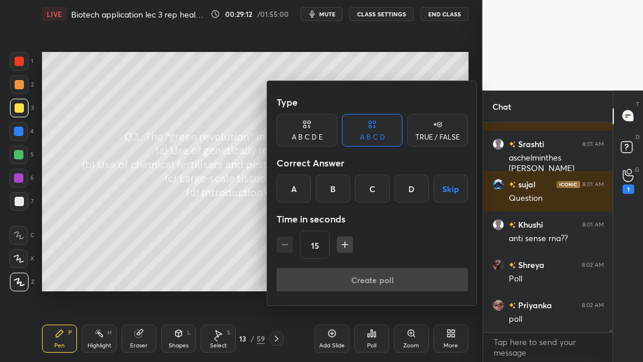
click at [326, 187] on div "B" at bounding box center [332, 188] width 34 height 28
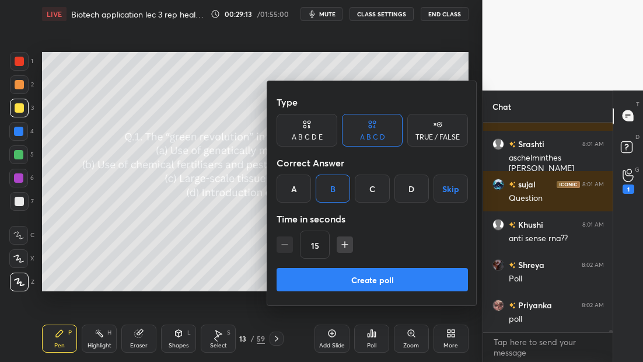
scroll to position [17970, 0]
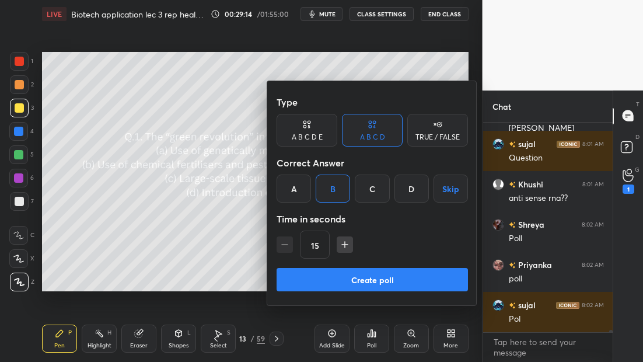
click at [341, 282] on button "Create poll" at bounding box center [371, 279] width 191 height 23
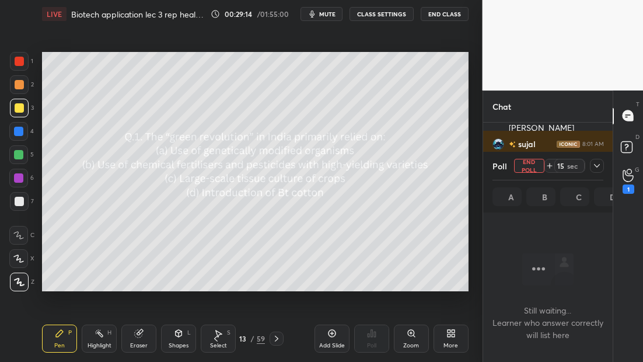
scroll to position [3, 4]
click at [595, 165] on icon at bounding box center [597, 165] width 6 height 3
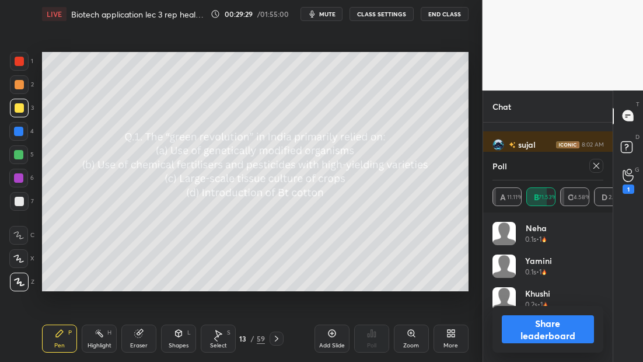
scroll to position [135, 107]
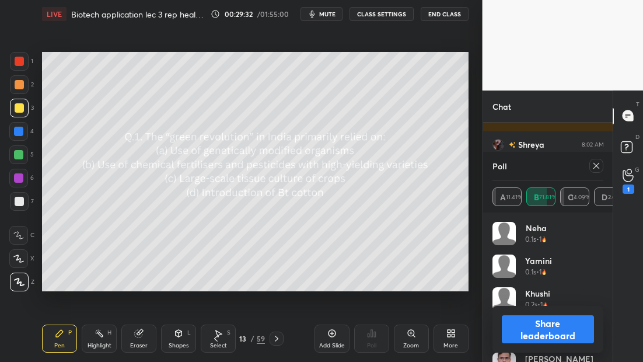
click at [269, 341] on div at bounding box center [276, 338] width 14 height 14
click at [595, 165] on icon at bounding box center [595, 165] width 9 height 9
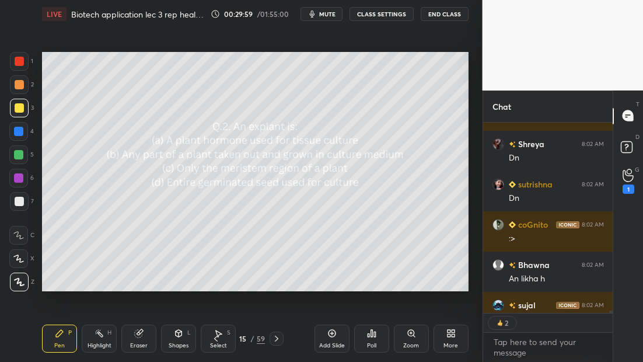
click at [370, 335] on icon at bounding box center [371, 332] width 9 height 9
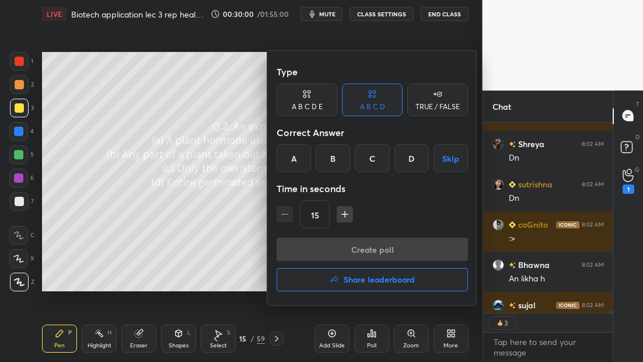
click at [328, 168] on div "B" at bounding box center [332, 158] width 34 height 28
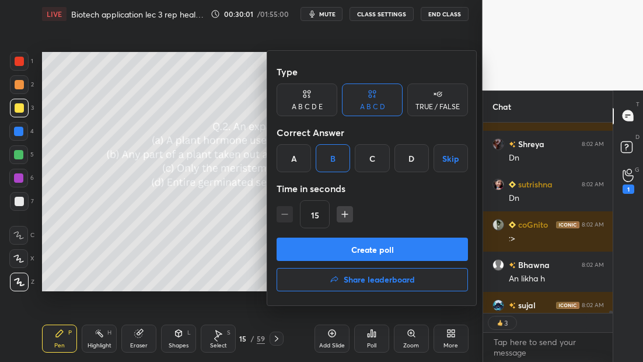
click at [342, 255] on button "Create poll" at bounding box center [371, 248] width 191 height 23
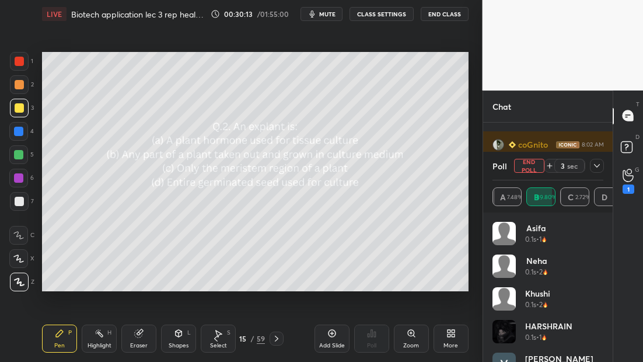
click at [592, 166] on icon at bounding box center [596, 165] width 9 height 9
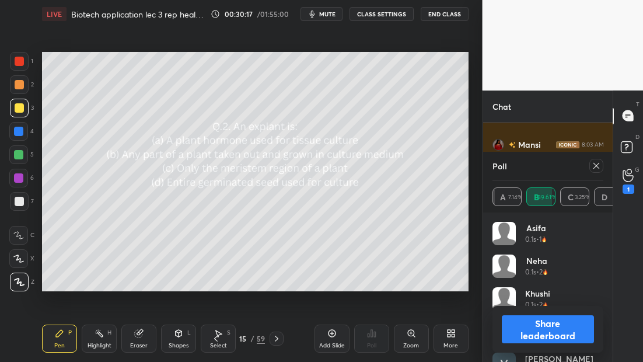
click at [279, 336] on icon at bounding box center [276, 338] width 9 height 9
click at [278, 338] on icon at bounding box center [276, 338] width 9 height 9
click at [602, 162] on div at bounding box center [596, 166] width 14 height 14
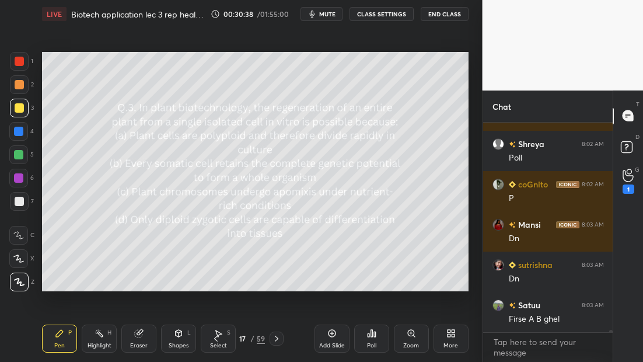
click at [374, 341] on div "Poll" at bounding box center [371, 338] width 35 height 28
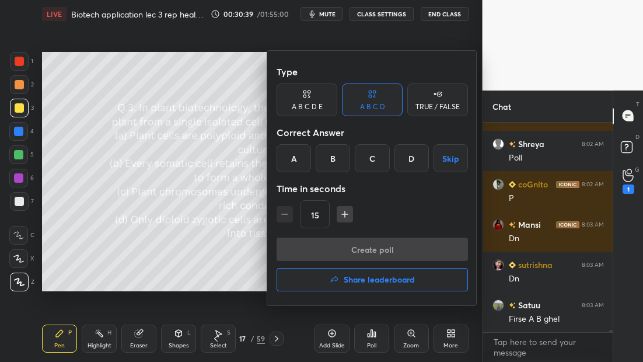
click at [341, 162] on div "B" at bounding box center [332, 158] width 34 height 28
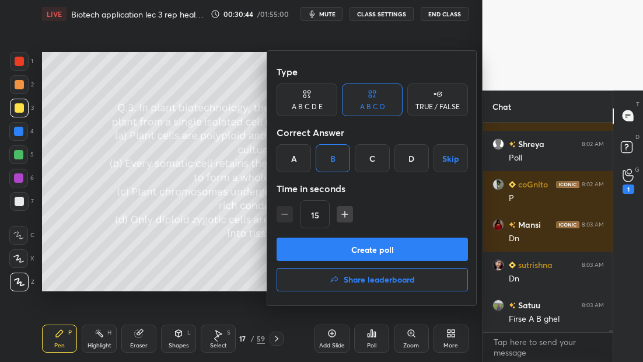
click at [384, 250] on button "Create poll" at bounding box center [371, 248] width 191 height 23
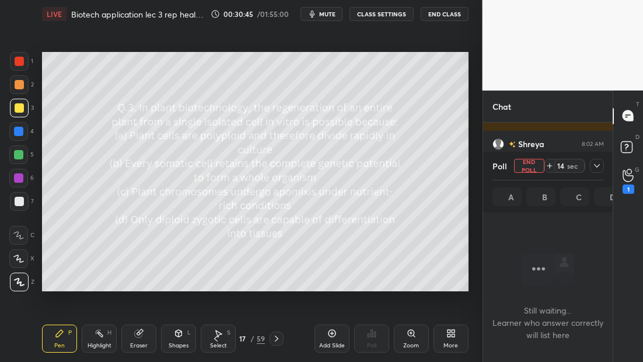
click at [597, 166] on icon at bounding box center [597, 165] width 6 height 3
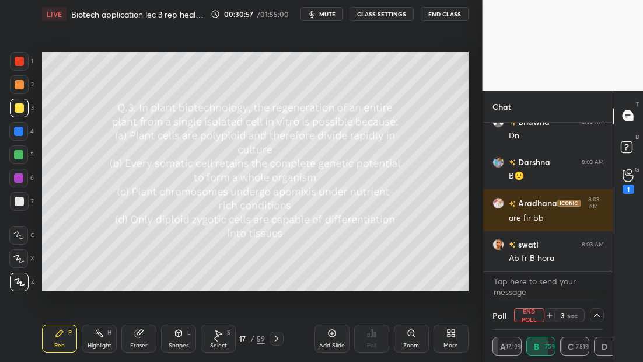
click at [335, 15] on span "mute" at bounding box center [327, 14] width 16 height 8
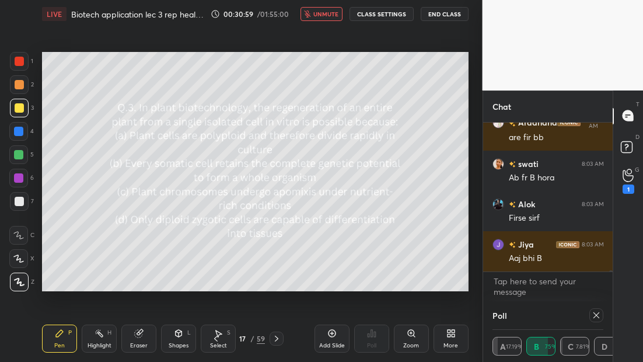
click at [330, 18] on button "unmute" at bounding box center [321, 14] width 42 height 14
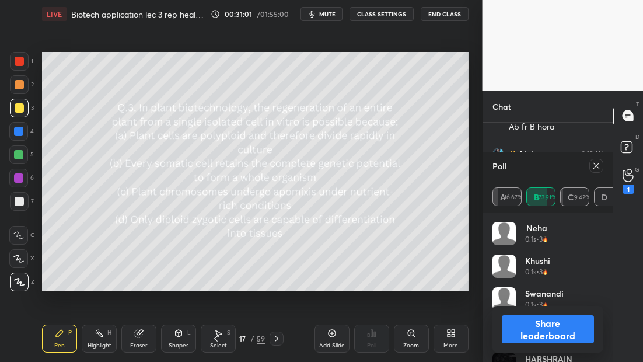
click at [595, 165] on icon at bounding box center [595, 165] width 9 height 9
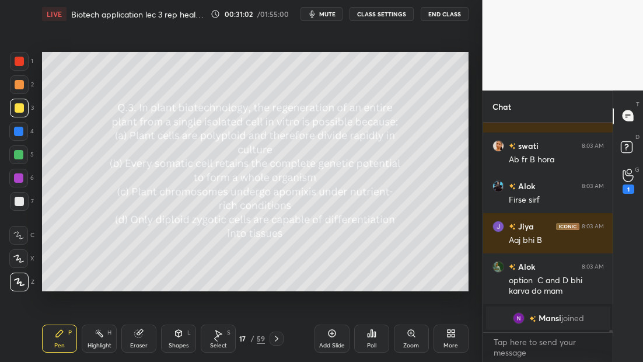
click at [275, 342] on icon at bounding box center [276, 338] width 9 height 9
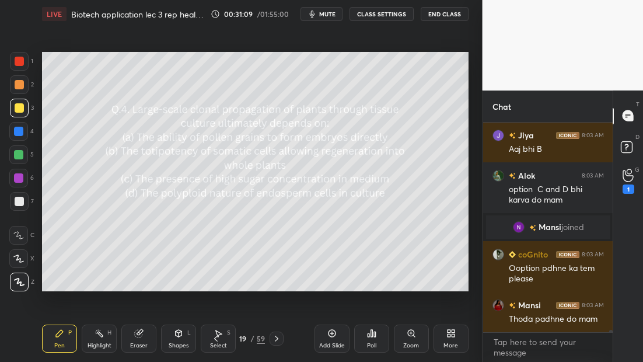
click at [326, 16] on span "mute" at bounding box center [327, 14] width 16 height 8
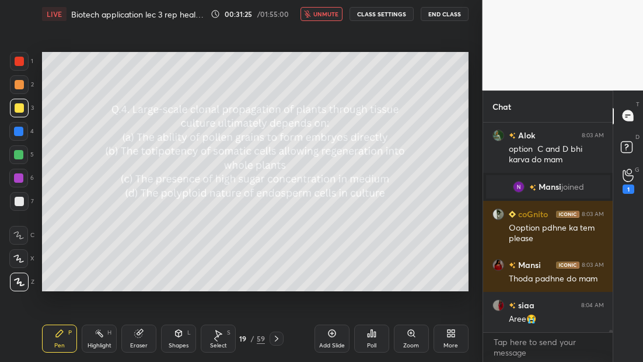
click at [628, 147] on rect at bounding box center [625, 146] width 11 height 11
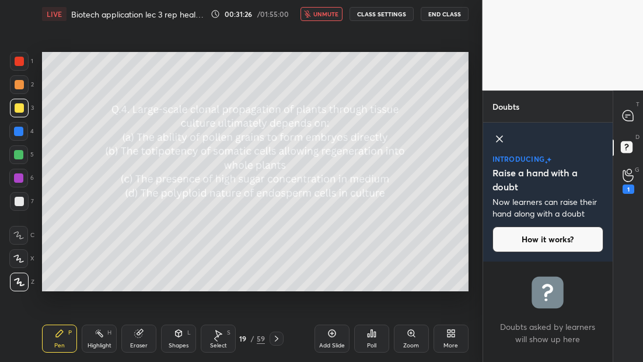
click at [627, 181] on icon at bounding box center [627, 175] width 11 height 13
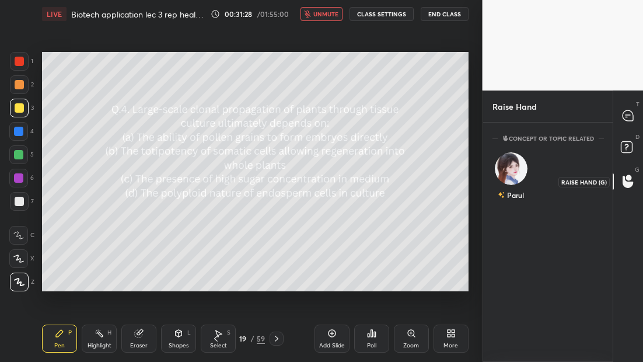
click at [626, 118] on icon at bounding box center [627, 115] width 10 height 10
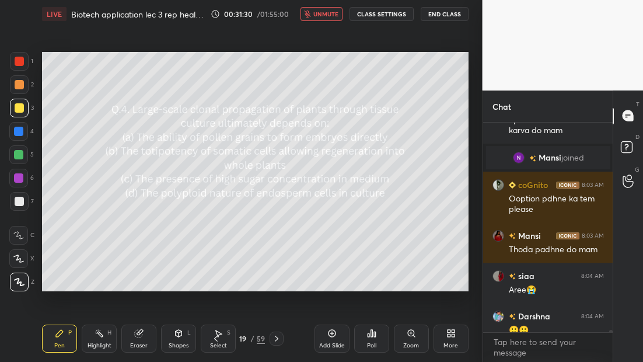
click at [328, 18] on button "unmute" at bounding box center [321, 14] width 42 height 14
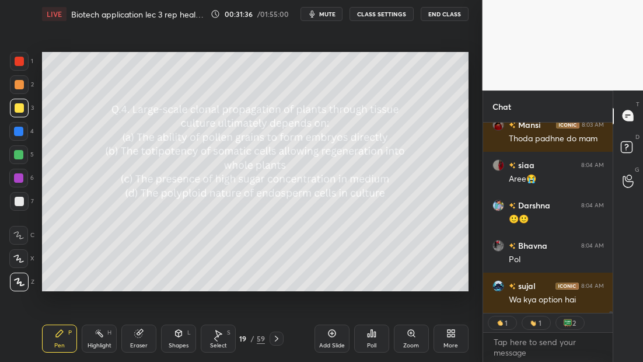
click at [371, 335] on div "Poll" at bounding box center [371, 338] width 35 height 28
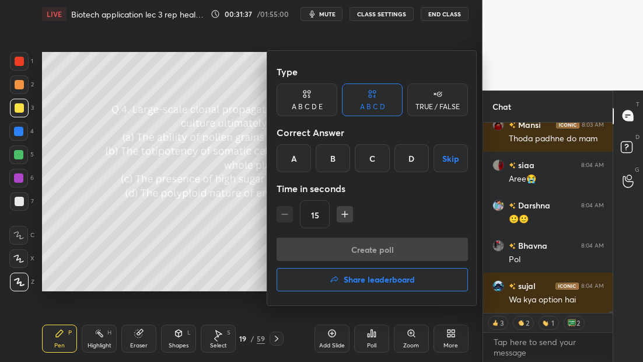
click at [343, 163] on div "B" at bounding box center [332, 158] width 34 height 28
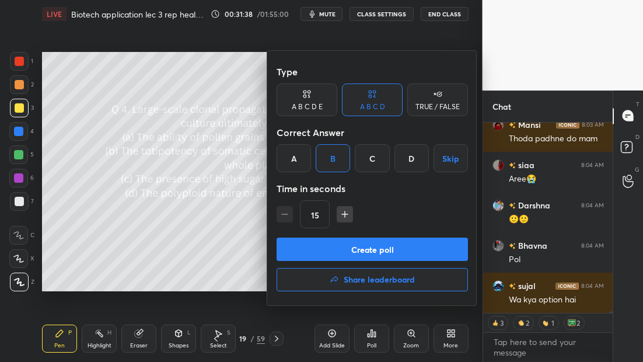
click at [359, 251] on button "Create poll" at bounding box center [371, 248] width 191 height 23
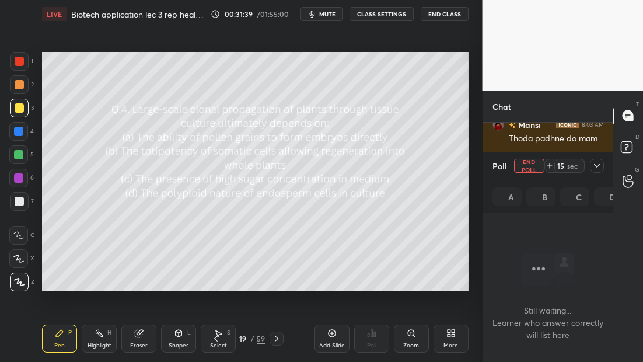
click at [593, 165] on icon at bounding box center [596, 165] width 9 height 9
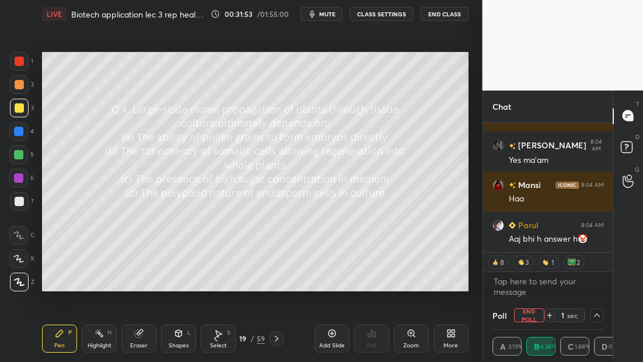
click at [276, 339] on icon at bounding box center [276, 338] width 9 height 9
click at [277, 339] on icon at bounding box center [276, 338] width 9 height 9
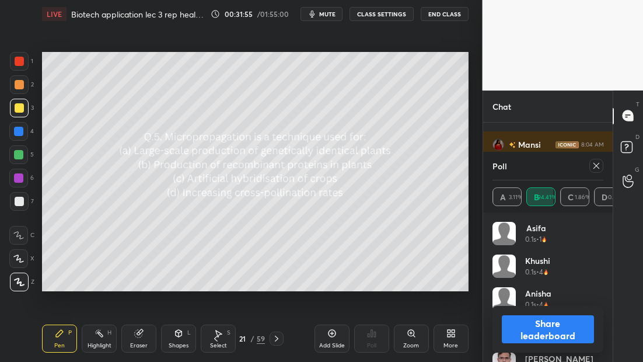
click at [595, 167] on icon at bounding box center [595, 165] width 9 height 9
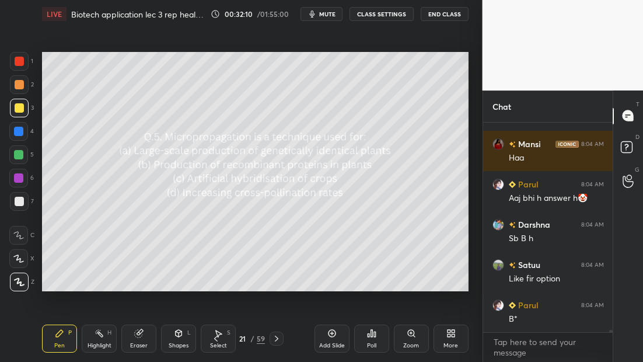
click at [376, 340] on div "Poll" at bounding box center [371, 338] width 35 height 28
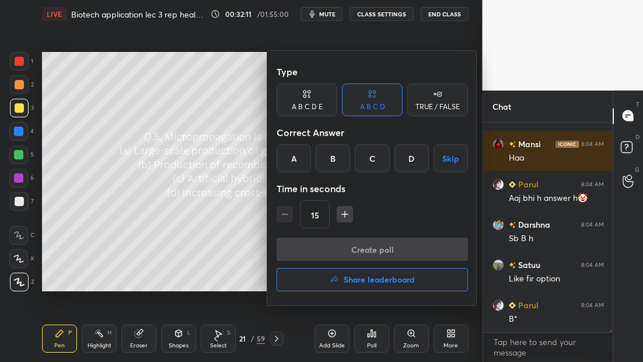
click at [294, 164] on div "A" at bounding box center [293, 158] width 34 height 28
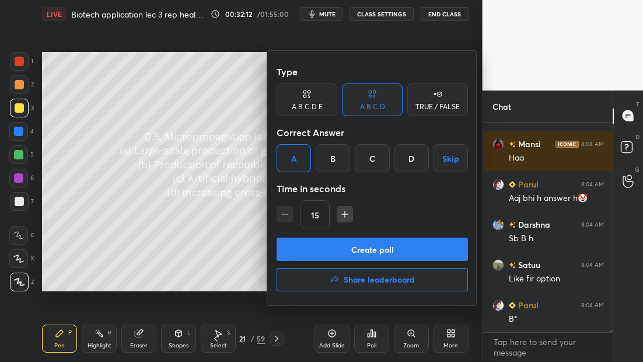
click at [362, 250] on button "Create poll" at bounding box center [371, 248] width 191 height 23
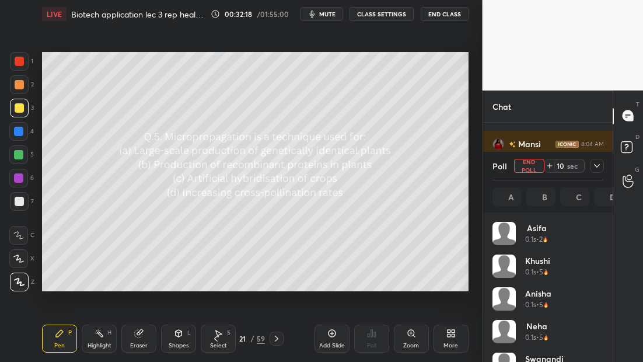
click at [597, 163] on icon at bounding box center [596, 165] width 9 height 9
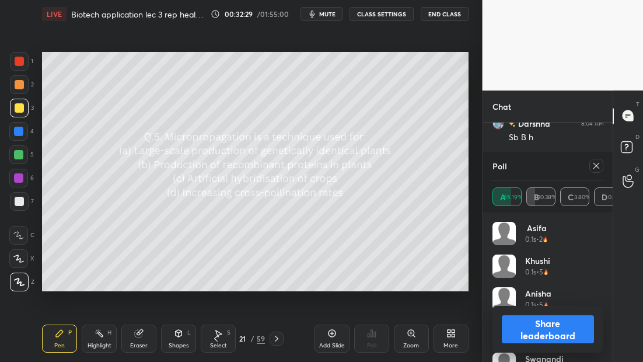
click at [597, 168] on icon at bounding box center [595, 165] width 9 height 9
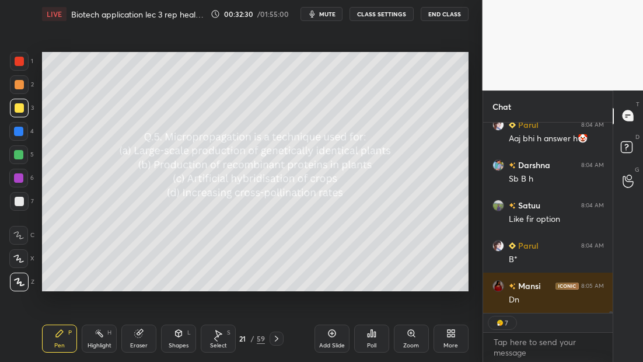
click at [275, 339] on icon at bounding box center [276, 338] width 9 height 9
click at [274, 339] on icon at bounding box center [276, 338] width 9 height 9
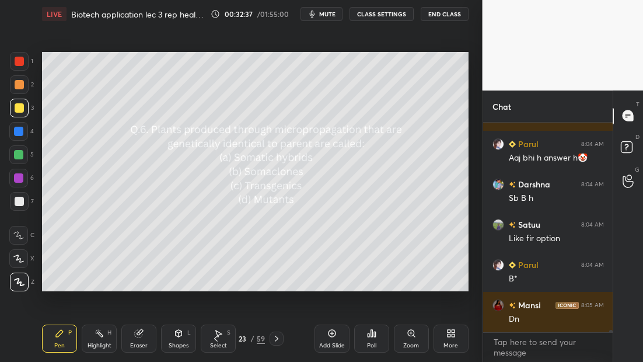
click at [370, 344] on div "Poll" at bounding box center [371, 345] width 9 height 6
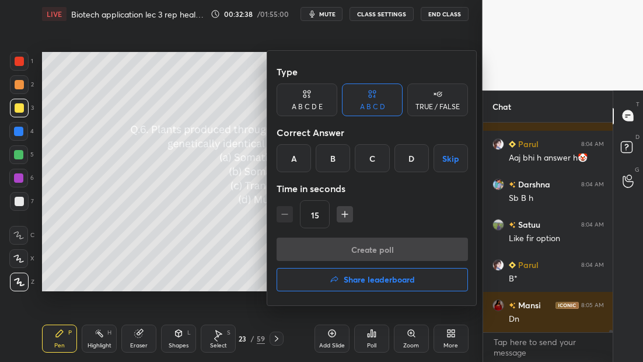
click at [332, 164] on div "B" at bounding box center [332, 158] width 34 height 28
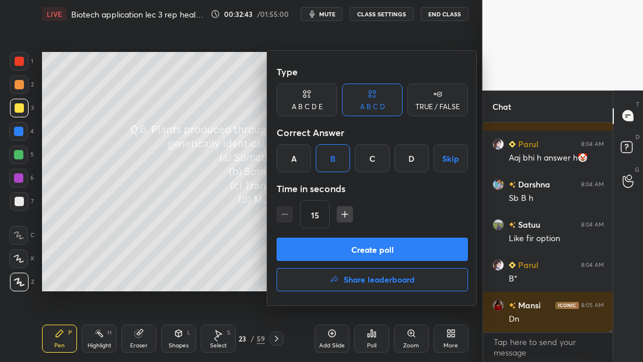
click at [412, 251] on button "Create poll" at bounding box center [371, 248] width 191 height 23
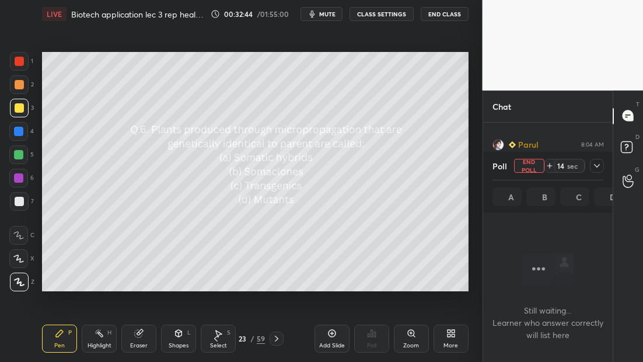
click at [598, 164] on icon at bounding box center [597, 165] width 6 height 3
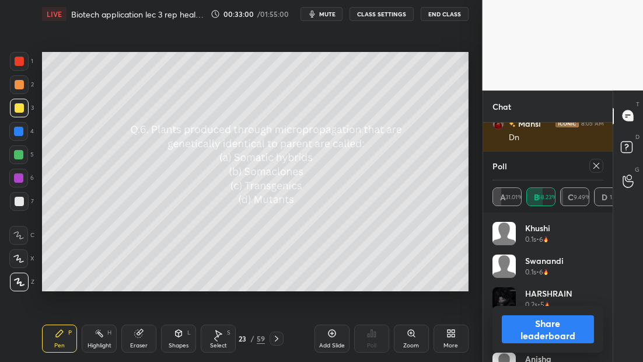
click at [275, 338] on icon at bounding box center [276, 338] width 9 height 9
click at [273, 339] on icon at bounding box center [276, 338] width 9 height 9
click at [595, 166] on icon at bounding box center [595, 165] width 9 height 9
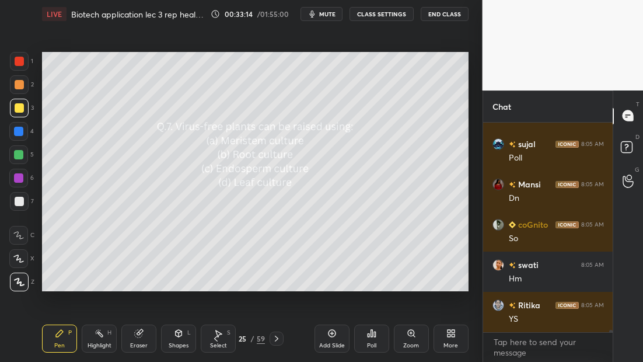
click at [371, 342] on div "Poll" at bounding box center [371, 345] width 9 height 6
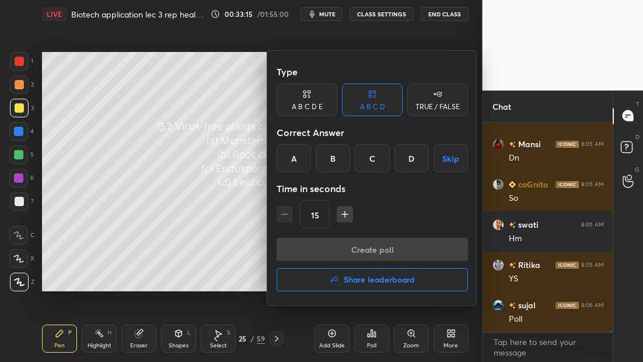
click at [299, 165] on div "A" at bounding box center [293, 158] width 34 height 28
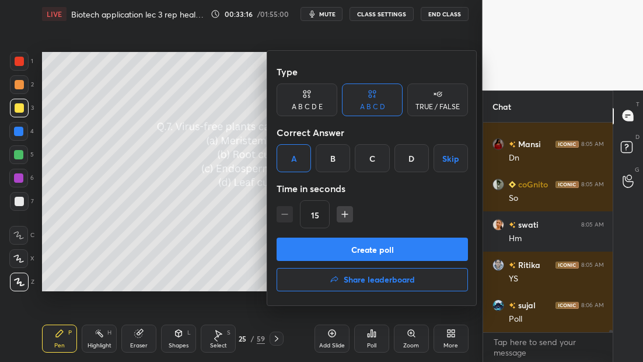
click at [370, 252] on button "Create poll" at bounding box center [371, 248] width 191 height 23
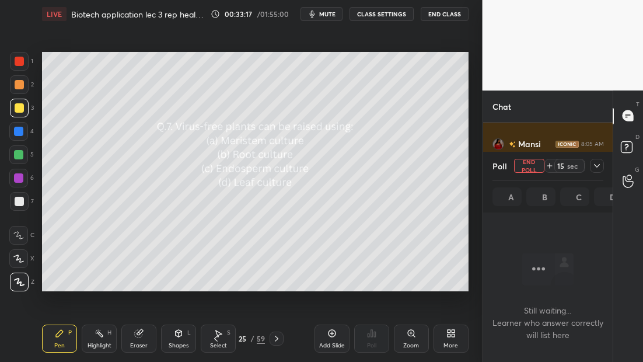
click at [597, 167] on icon at bounding box center [596, 165] width 9 height 9
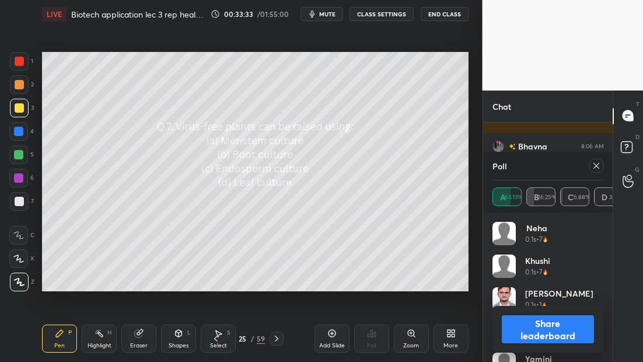
click at [596, 165] on icon at bounding box center [596, 166] width 6 height 6
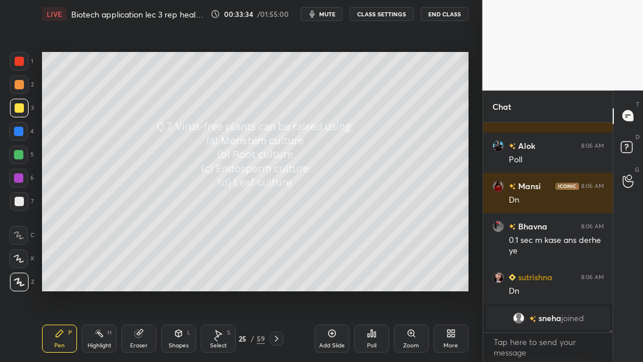
click at [278, 338] on icon at bounding box center [276, 338] width 9 height 9
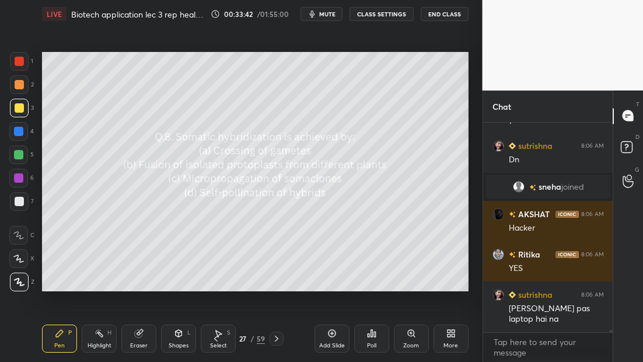
click at [376, 334] on div "Poll" at bounding box center [371, 338] width 35 height 28
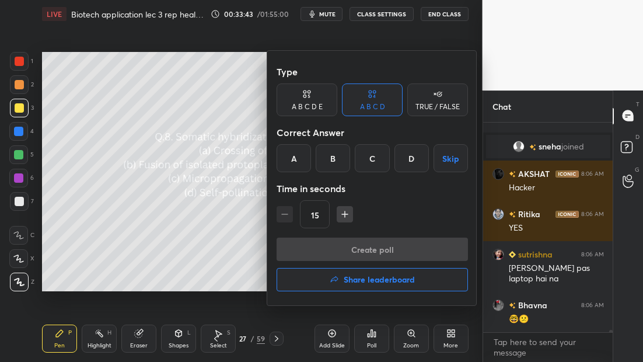
click at [332, 156] on div "B" at bounding box center [332, 158] width 34 height 28
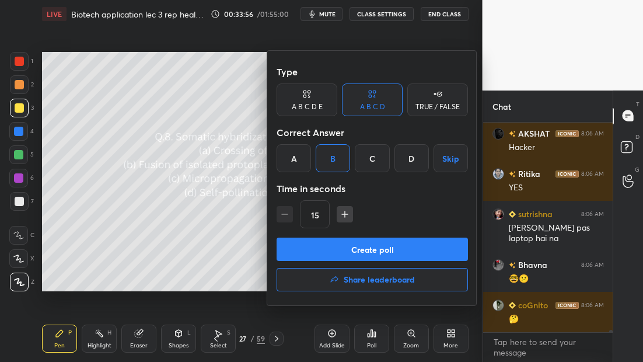
click at [407, 254] on button "Create poll" at bounding box center [371, 248] width 191 height 23
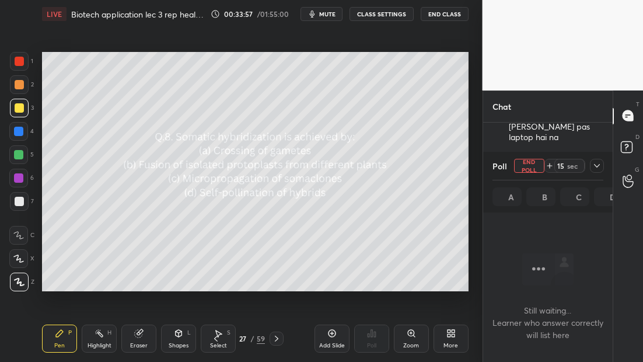
click at [596, 164] on icon at bounding box center [596, 165] width 9 height 9
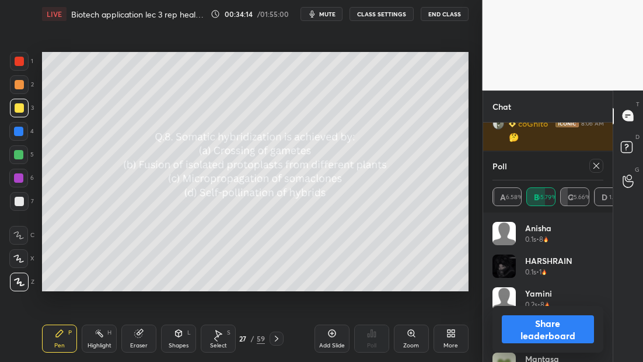
click at [597, 164] on icon at bounding box center [595, 165] width 9 height 9
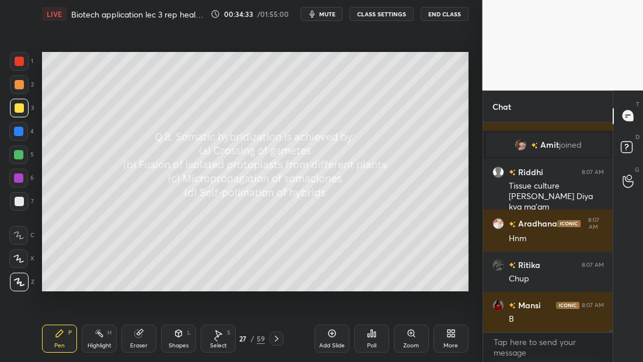
click at [274, 339] on icon at bounding box center [276, 338] width 9 height 9
click at [273, 340] on icon at bounding box center [276, 338] width 9 height 9
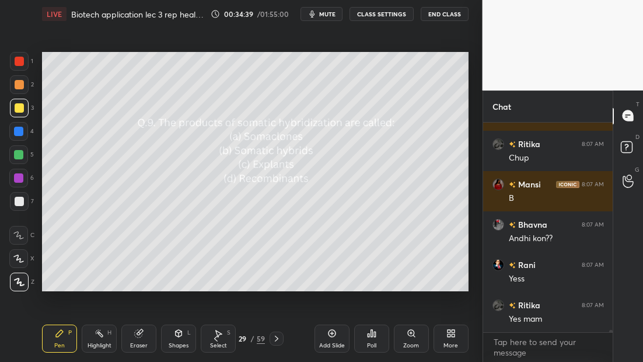
click at [377, 333] on div "Poll" at bounding box center [371, 338] width 35 height 28
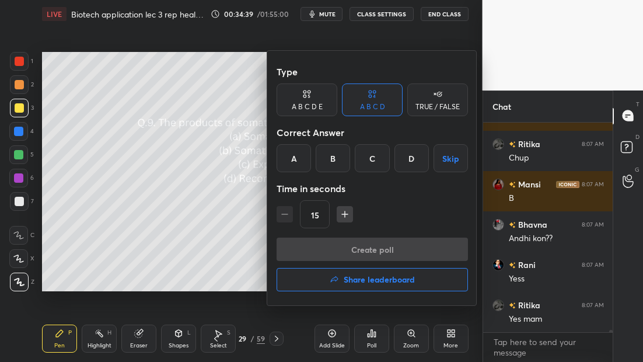
click at [334, 161] on div "B" at bounding box center [332, 158] width 34 height 28
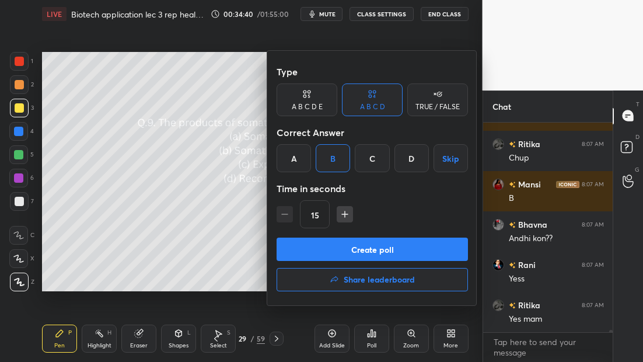
click at [370, 244] on button "Create poll" at bounding box center [371, 248] width 191 height 23
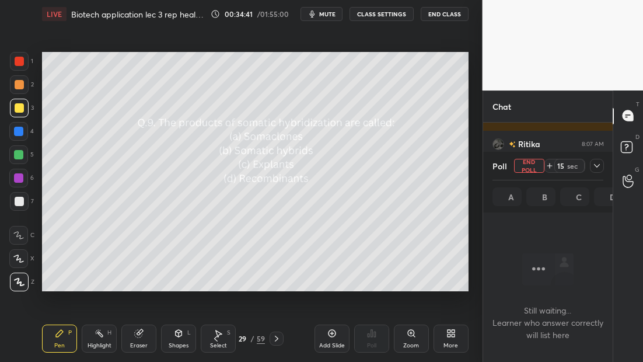
click at [598, 162] on icon at bounding box center [596, 165] width 9 height 9
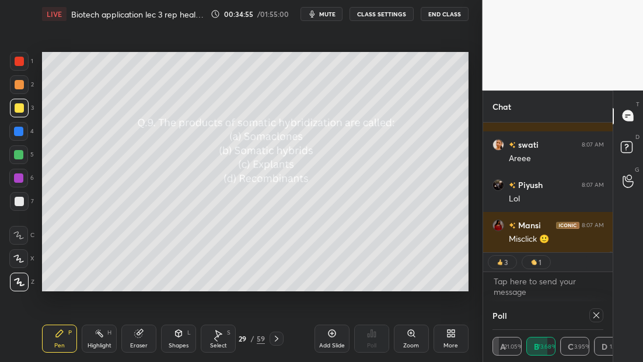
click at [279, 338] on icon at bounding box center [276, 338] width 9 height 9
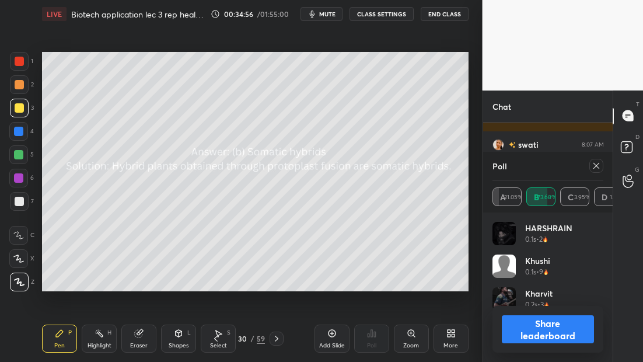
click at [277, 338] on icon at bounding box center [276, 338] width 9 height 9
click at [595, 165] on icon at bounding box center [595, 165] width 9 height 9
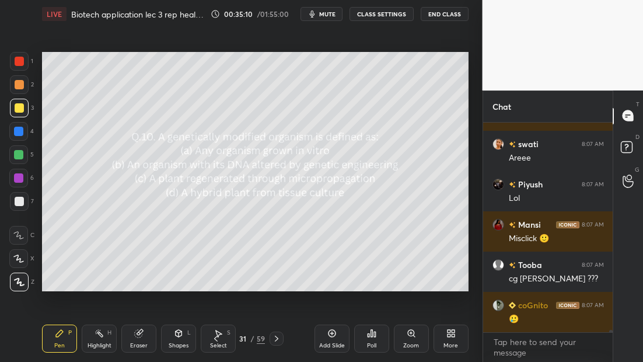
click at [367, 338] on div "Poll" at bounding box center [371, 338] width 35 height 28
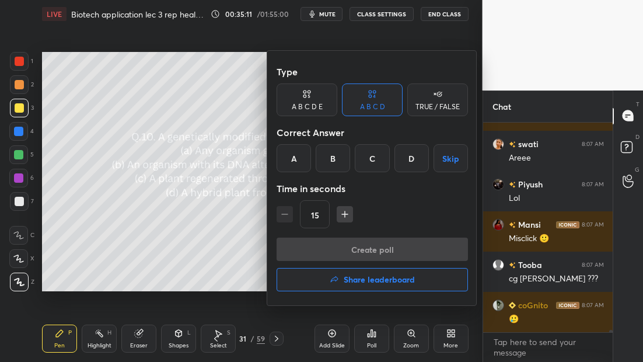
click at [328, 159] on div "B" at bounding box center [332, 158] width 34 height 28
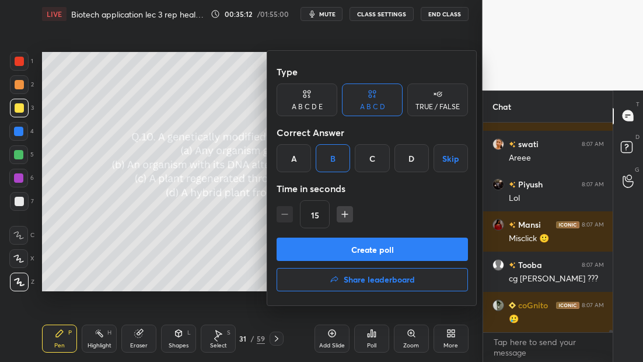
click at [350, 250] on button "Create poll" at bounding box center [371, 248] width 191 height 23
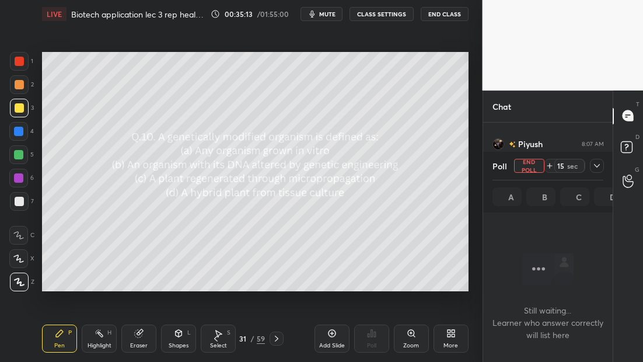
click at [597, 166] on icon at bounding box center [596, 165] width 9 height 9
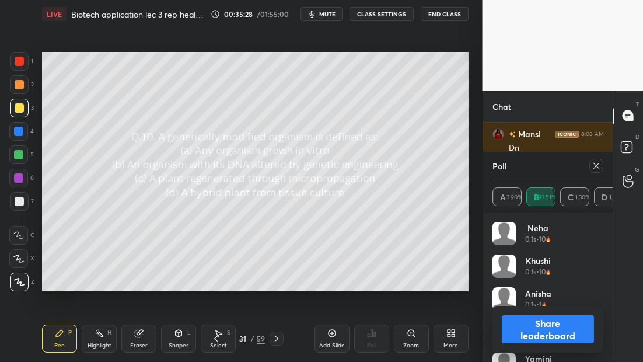
click at [594, 164] on icon at bounding box center [595, 165] width 9 height 9
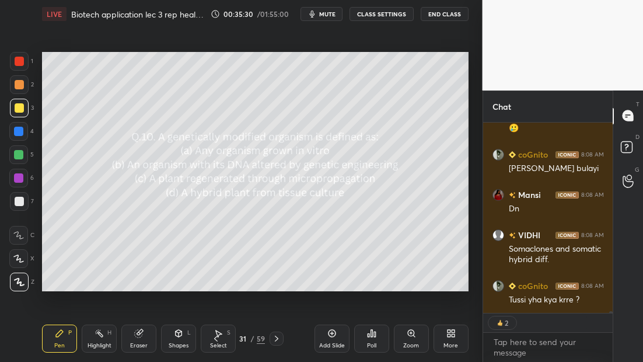
click at [272, 343] on div at bounding box center [276, 338] width 14 height 14
click at [273, 343] on div at bounding box center [276, 338] width 14 height 14
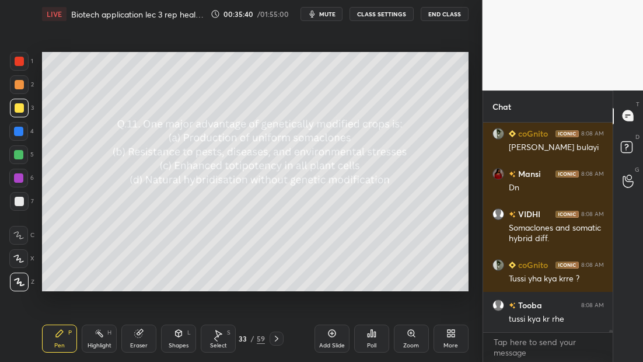
click at [374, 335] on icon at bounding box center [371, 332] width 9 height 9
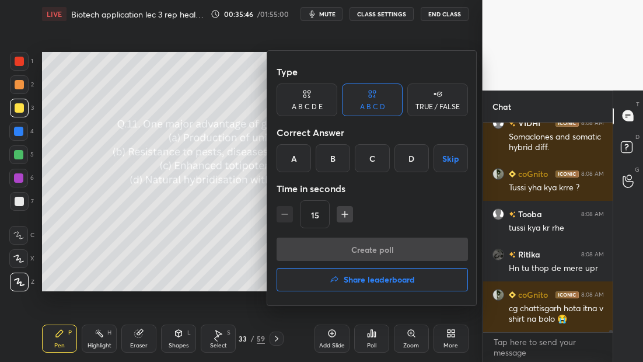
click at [323, 162] on div "B" at bounding box center [332, 158] width 34 height 28
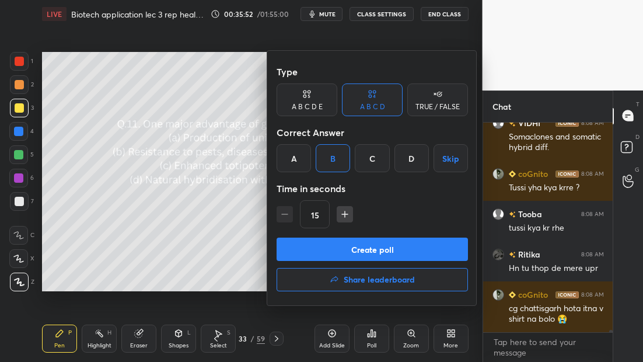
click at [346, 249] on button "Create poll" at bounding box center [371, 248] width 191 height 23
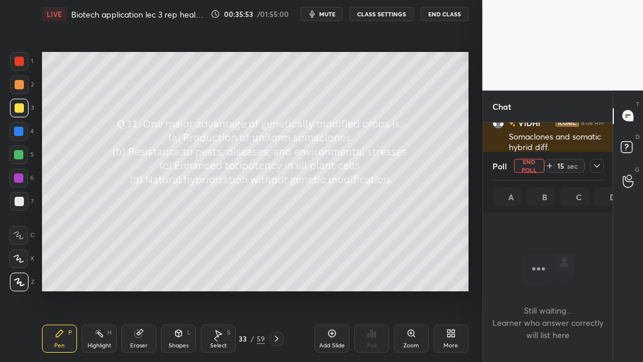
click at [595, 166] on icon at bounding box center [596, 165] width 9 height 9
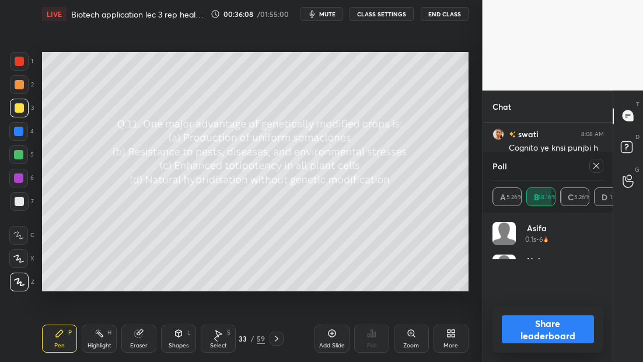
click at [276, 339] on icon at bounding box center [276, 338] width 3 height 6
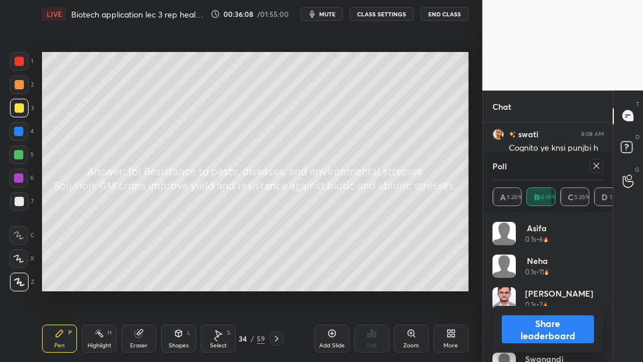
click at [276, 339] on icon at bounding box center [276, 338] width 3 height 6
click at [596, 167] on icon at bounding box center [595, 165] width 9 height 9
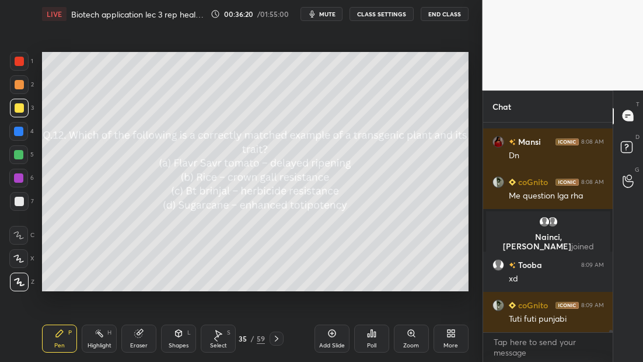
click at [275, 338] on icon at bounding box center [276, 338] width 9 height 9
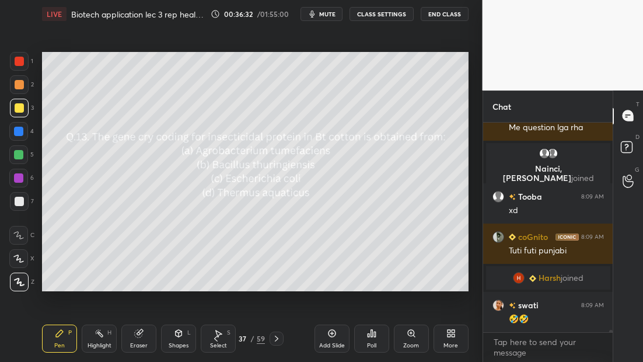
click at [369, 336] on icon at bounding box center [371, 332] width 9 height 9
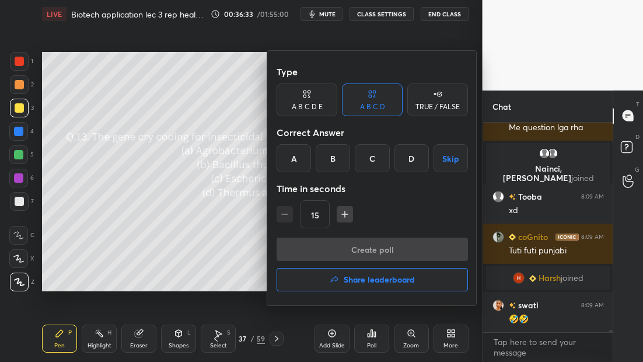
click at [329, 164] on div "B" at bounding box center [332, 158] width 34 height 28
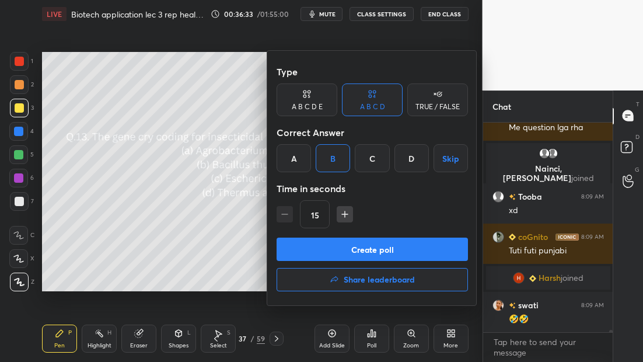
click at [352, 240] on button "Create poll" at bounding box center [371, 248] width 191 height 23
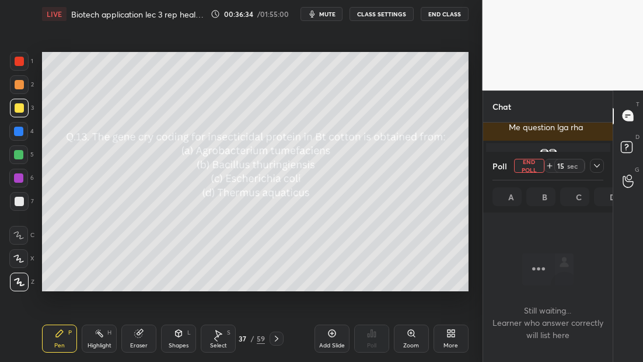
click at [595, 168] on icon at bounding box center [596, 165] width 9 height 9
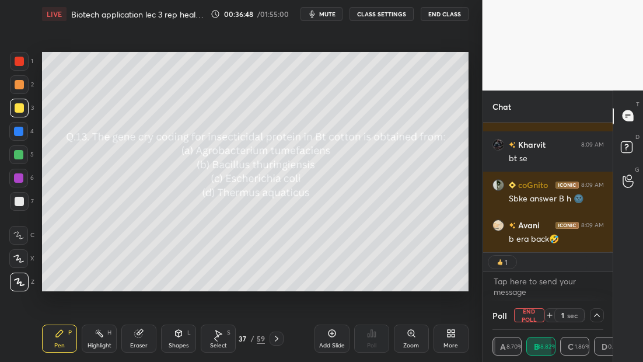
click at [277, 336] on icon at bounding box center [276, 338] width 9 height 9
click at [277, 337] on icon at bounding box center [276, 338] width 9 height 9
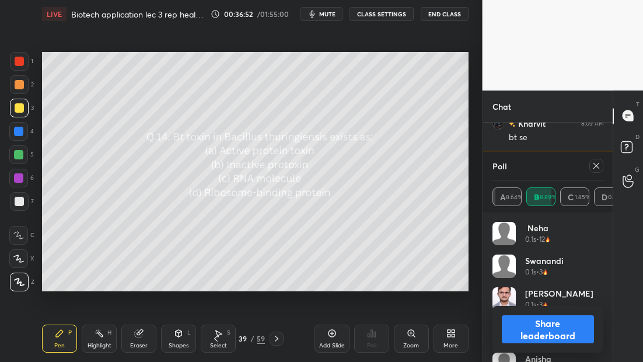
click at [595, 166] on icon at bounding box center [595, 165] width 9 height 9
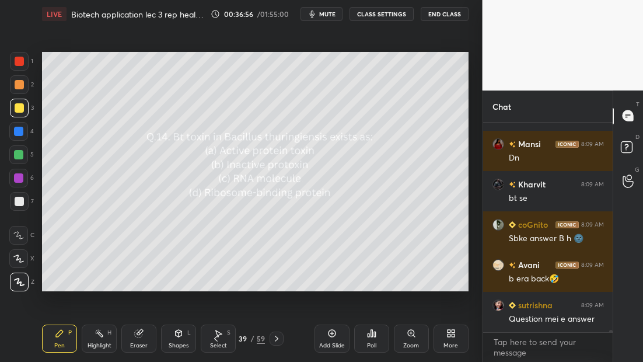
click at [373, 351] on div "Poll" at bounding box center [371, 338] width 35 height 28
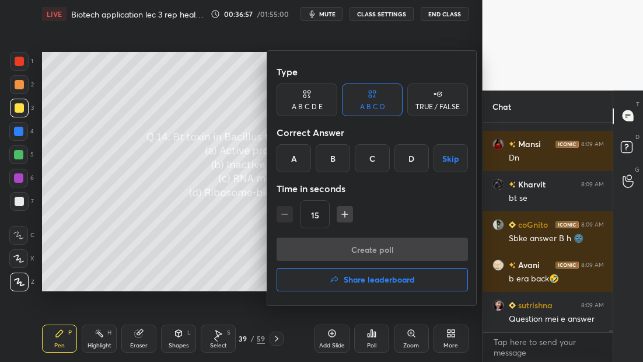
click at [341, 159] on div "B" at bounding box center [332, 158] width 34 height 28
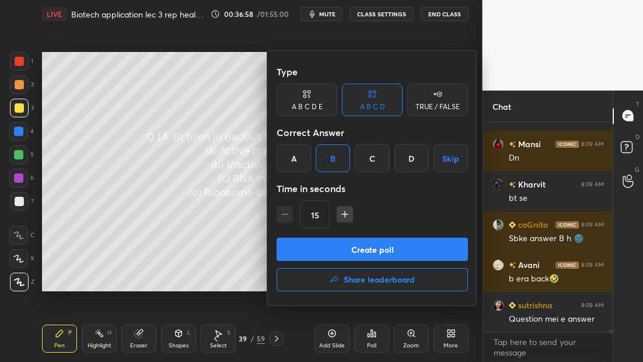
click at [398, 245] on button "Create poll" at bounding box center [371, 248] width 191 height 23
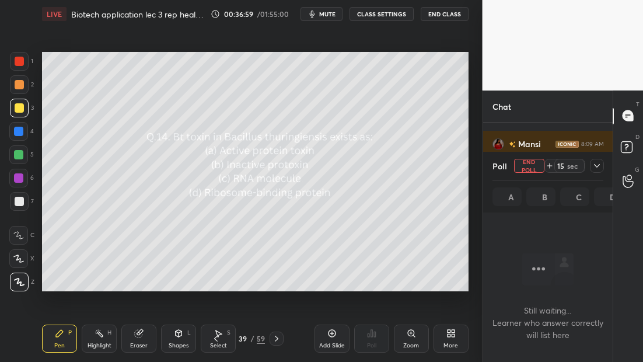
click at [593, 167] on icon at bounding box center [596, 165] width 9 height 9
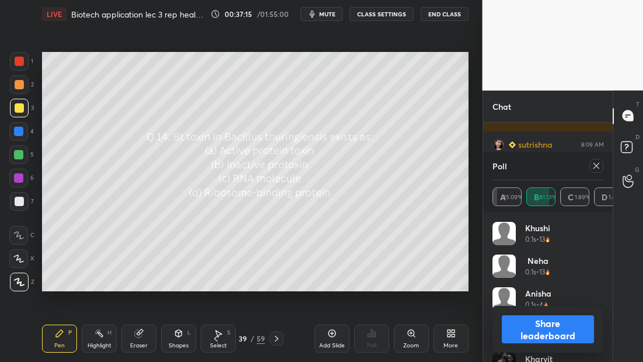
click at [599, 167] on icon at bounding box center [595, 165] width 9 height 9
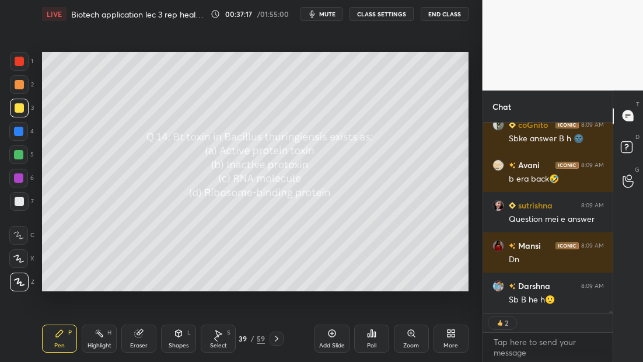
click at [275, 338] on icon at bounding box center [276, 338] width 9 height 9
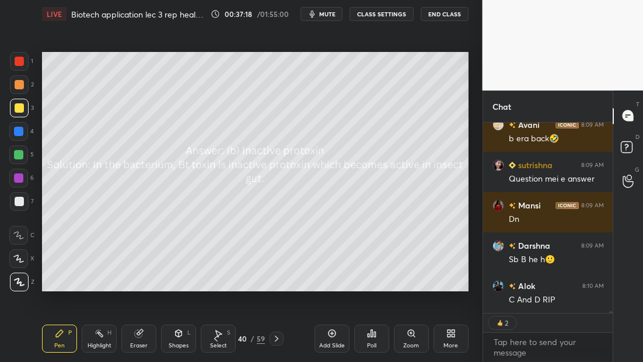
click at [278, 339] on icon at bounding box center [276, 338] width 9 height 9
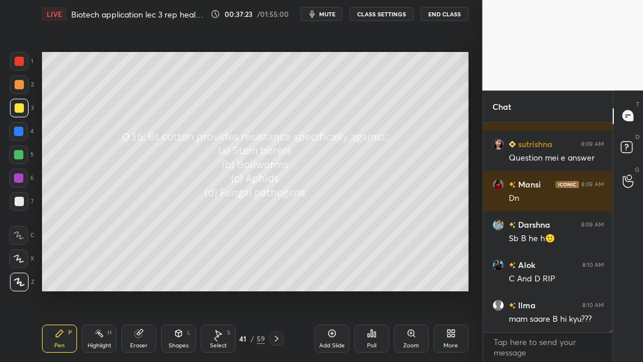
click at [383, 344] on div "Poll" at bounding box center [371, 338] width 35 height 28
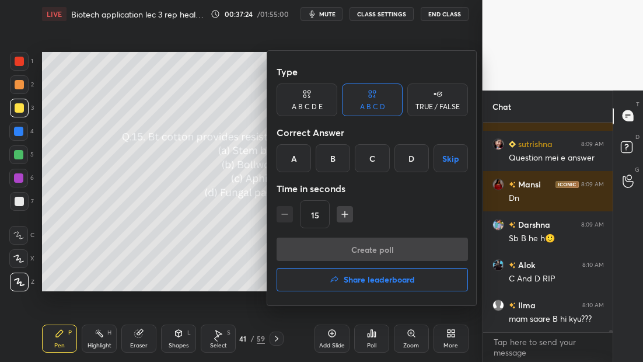
click at [352, 168] on div "A B C D Skip" at bounding box center [371, 158] width 191 height 28
click at [332, 162] on div "B" at bounding box center [332, 158] width 34 height 28
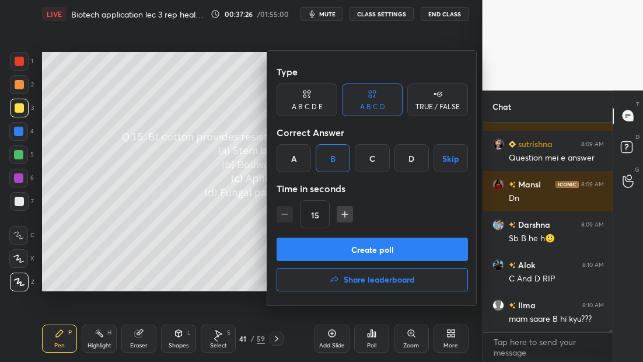
click at [343, 243] on button "Create poll" at bounding box center [371, 248] width 191 height 23
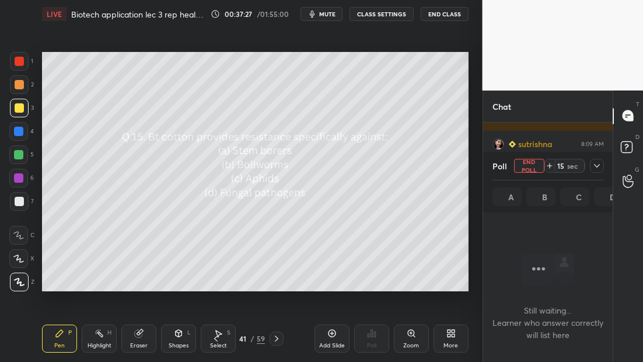
click at [596, 166] on icon at bounding box center [596, 165] width 9 height 9
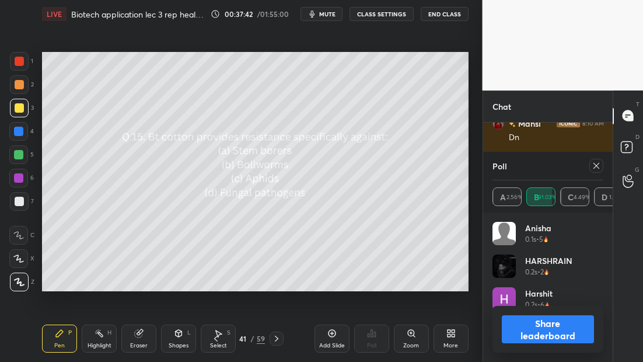
click at [275, 341] on icon at bounding box center [276, 338] width 9 height 9
click at [273, 342] on icon at bounding box center [276, 338] width 9 height 9
click at [592, 164] on icon at bounding box center [595, 165] width 9 height 9
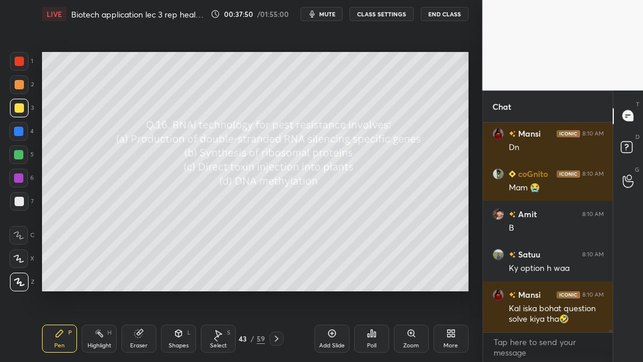
click at [377, 340] on div "Poll" at bounding box center [371, 338] width 35 height 28
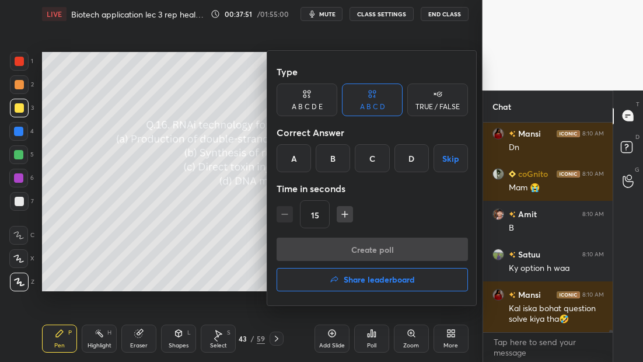
click at [303, 165] on div "A" at bounding box center [293, 158] width 34 height 28
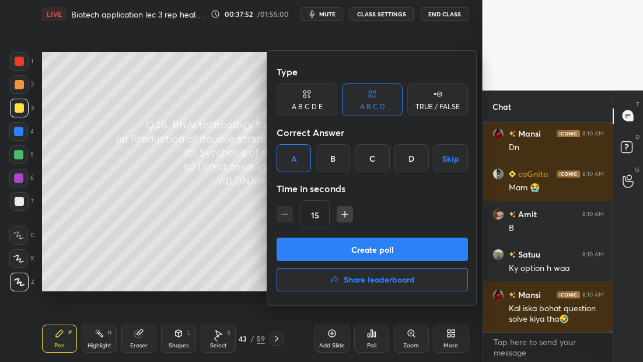
click at [348, 244] on button "Create poll" at bounding box center [371, 248] width 191 height 23
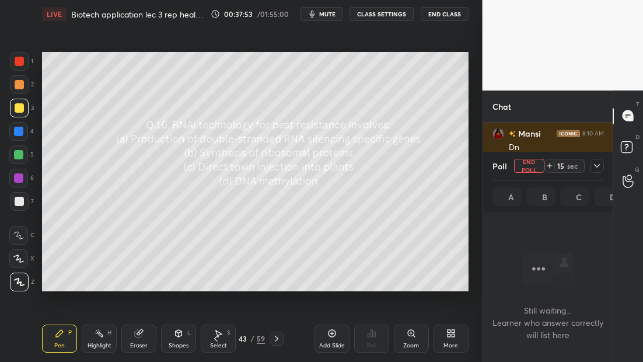
click at [597, 166] on icon at bounding box center [596, 165] width 9 height 9
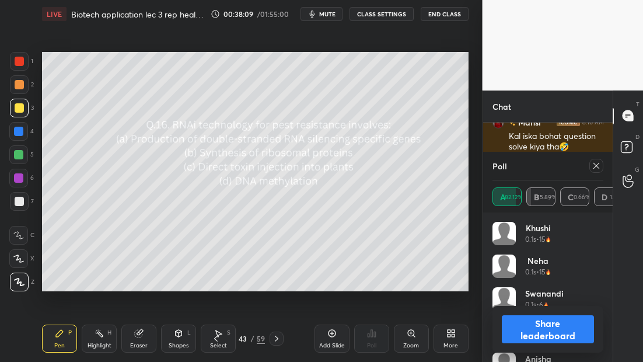
click at [273, 336] on icon at bounding box center [276, 338] width 9 height 9
click at [273, 338] on icon at bounding box center [276, 338] width 9 height 9
click at [597, 167] on icon at bounding box center [595, 165] width 9 height 9
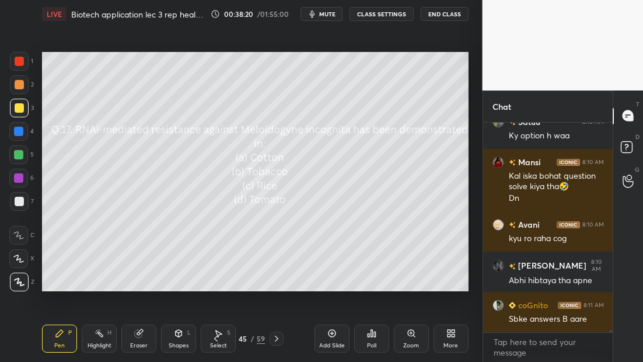
click at [376, 339] on div "Poll" at bounding box center [371, 338] width 35 height 28
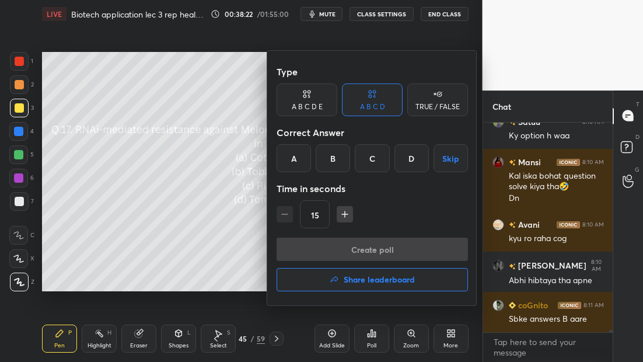
click at [411, 160] on div "D" at bounding box center [411, 158] width 34 height 28
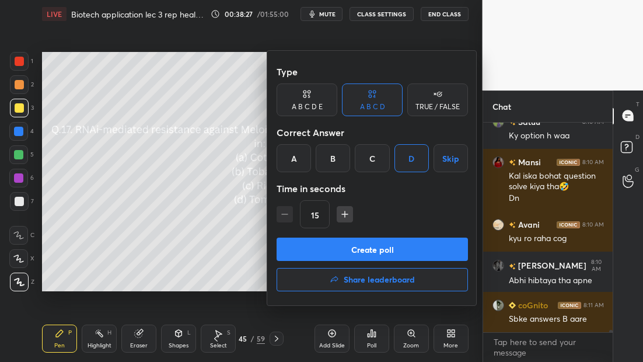
click at [201, 225] on div at bounding box center [321, 181] width 643 height 362
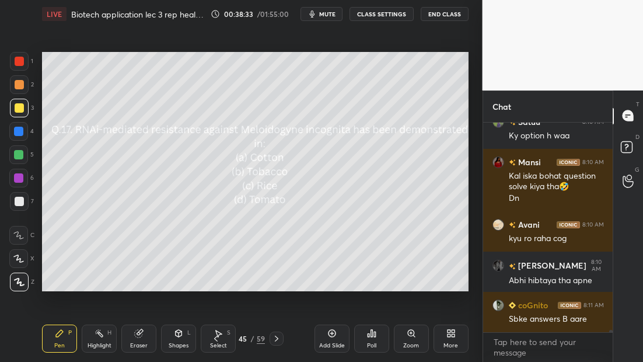
click at [275, 338] on icon at bounding box center [276, 338] width 9 height 9
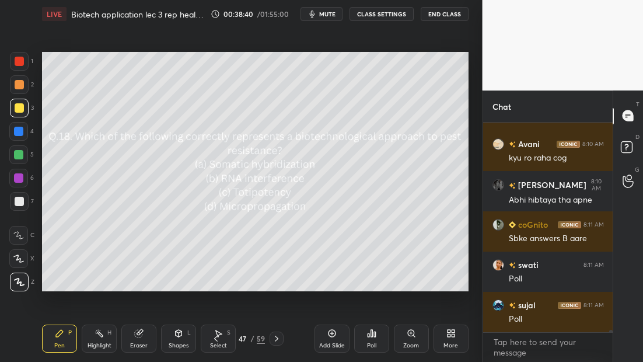
click at [367, 329] on icon at bounding box center [371, 332] width 9 height 9
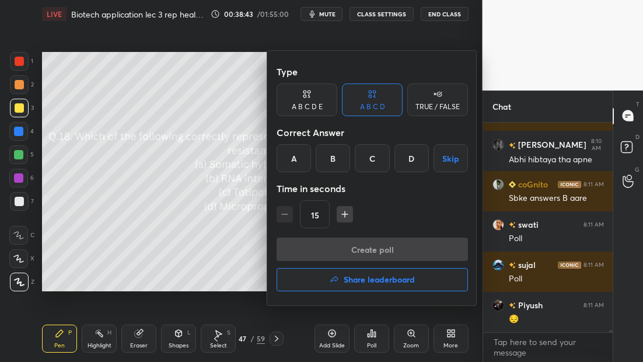
click at [335, 162] on div "B" at bounding box center [332, 158] width 34 height 28
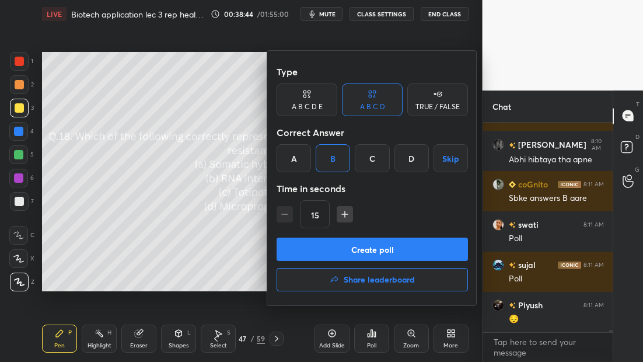
click at [361, 248] on button "Create poll" at bounding box center [371, 248] width 191 height 23
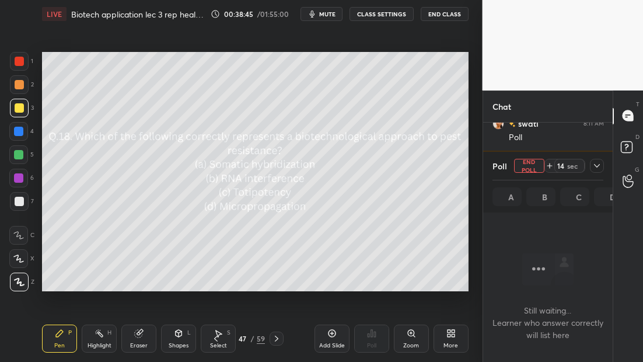
click at [594, 166] on icon at bounding box center [596, 165] width 9 height 9
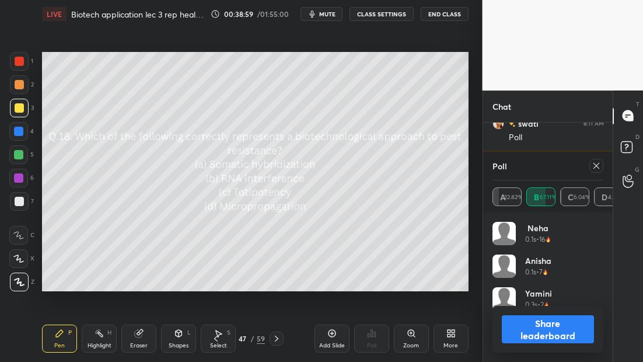
click at [277, 337] on icon at bounding box center [276, 338] width 9 height 9
click at [273, 336] on icon at bounding box center [276, 338] width 9 height 9
click at [597, 161] on icon at bounding box center [595, 165] width 9 height 9
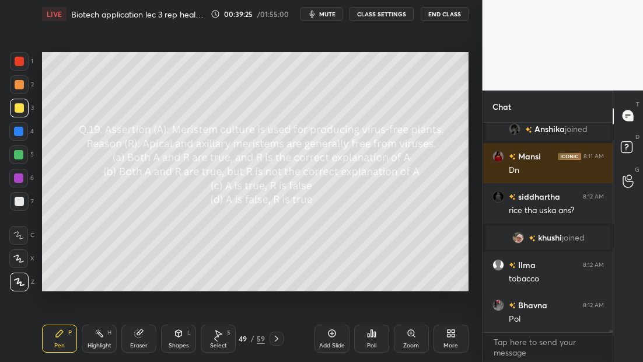
click at [376, 329] on div "Poll" at bounding box center [371, 338] width 35 height 28
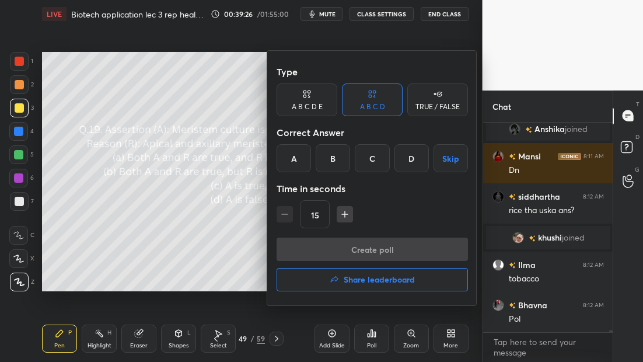
click at [299, 160] on div "A" at bounding box center [293, 158] width 34 height 28
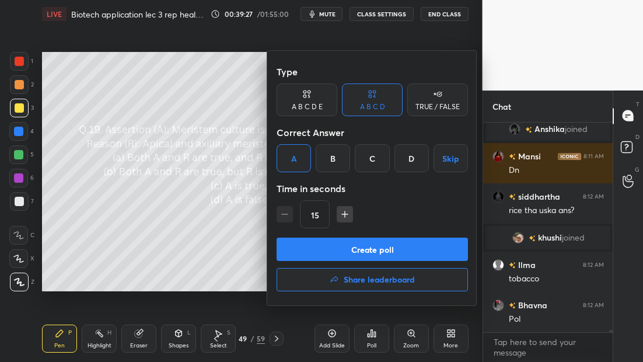
click at [346, 249] on button "Create poll" at bounding box center [371, 248] width 191 height 23
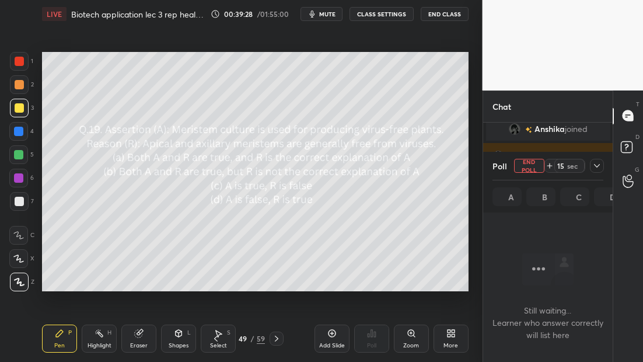
click at [597, 162] on icon at bounding box center [596, 165] width 9 height 9
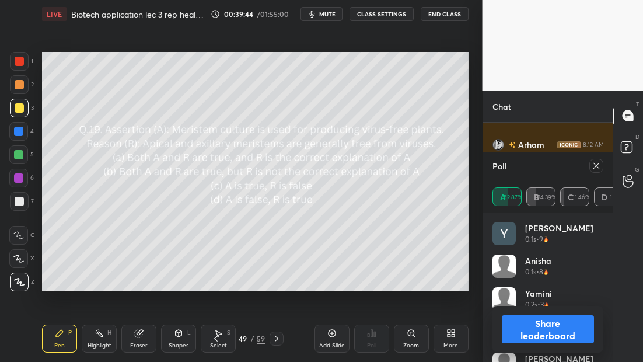
click at [591, 164] on div at bounding box center [596, 166] width 14 height 14
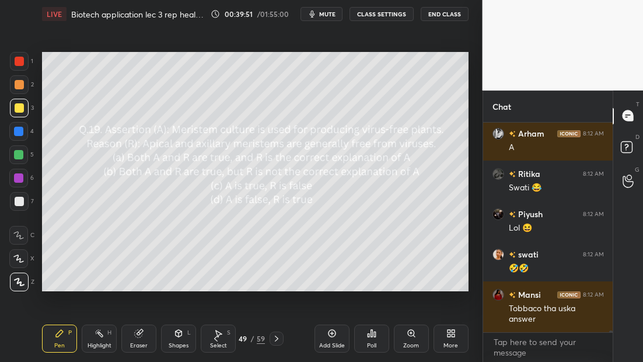
click at [613, 117] on div "T Messages (T) D Doubts (D) G Raise Hand (G)" at bounding box center [627, 225] width 30 height 271
drag, startPoint x: 613, startPoint y: 121, endPoint x: 611, endPoint y: 156, distance: 35.1
click at [611, 156] on div "Chat Piyush 8:11 AM 😔 [PERSON_NAME] 8:11 AM Are mam ku hataye use [PERSON_NAME]…" at bounding box center [562, 225] width 161 height 271
drag, startPoint x: 612, startPoint y: 134, endPoint x: 611, endPoint y: 152, distance: 18.1
click at [611, 153] on div "Chat Piyush 8:11 AM 😔 [PERSON_NAME] 8:11 AM Are mam ku hataye use [PERSON_NAME]…" at bounding box center [547, 225] width 131 height 271
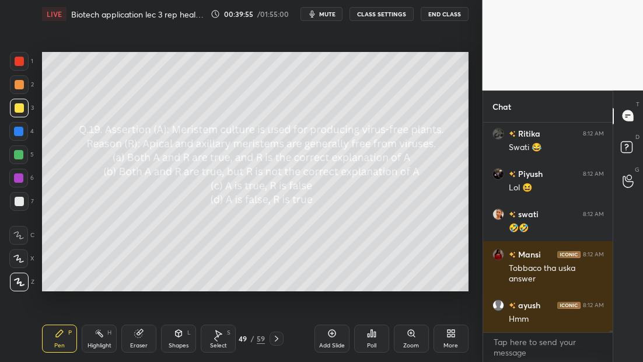
click at [277, 339] on icon at bounding box center [276, 338] width 9 height 9
click at [279, 338] on icon at bounding box center [276, 338] width 9 height 9
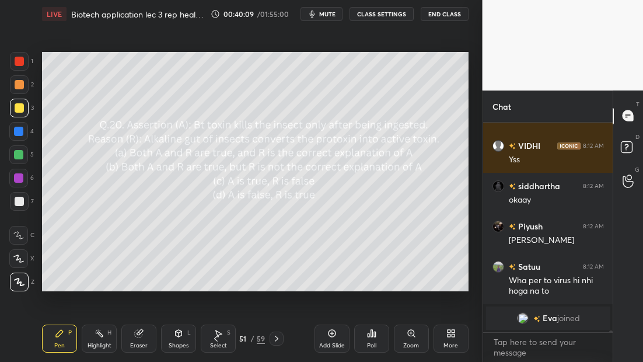
click at [371, 342] on div "Poll" at bounding box center [371, 345] width 9 height 6
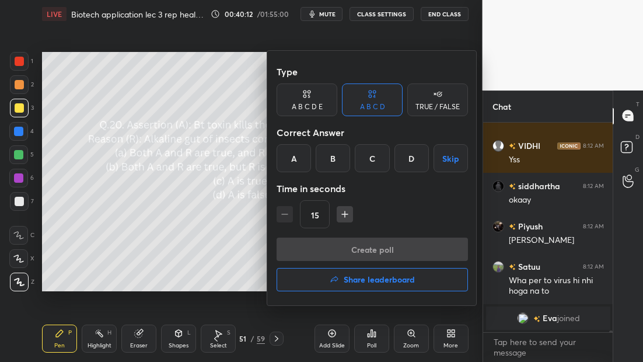
click at [299, 153] on div "A" at bounding box center [293, 158] width 34 height 28
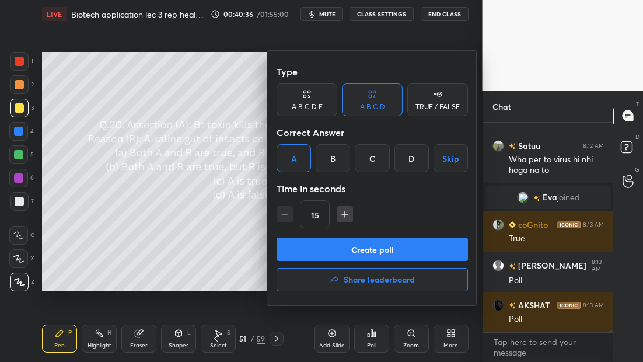
click at [388, 247] on button "Create poll" at bounding box center [371, 248] width 191 height 23
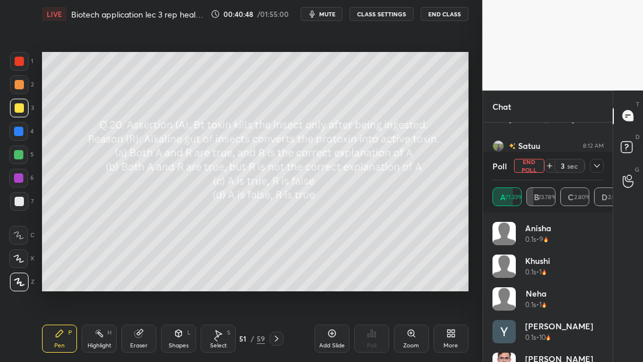
scroll to position [21599, 0]
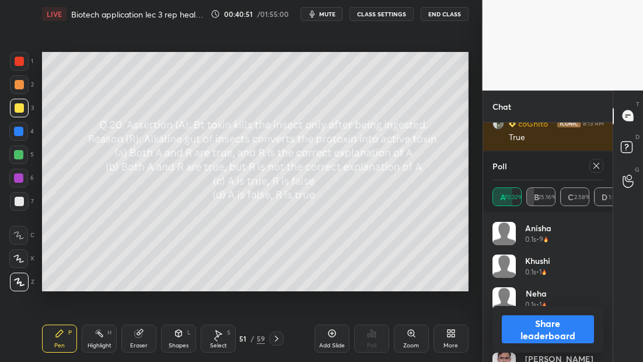
click at [450, 337] on icon at bounding box center [450, 332] width 9 height 9
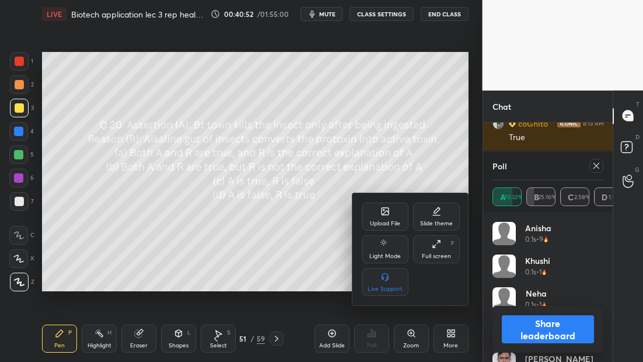
scroll to position [4, 4]
click at [382, 216] on div "Upload File" at bounding box center [385, 216] width 47 height 28
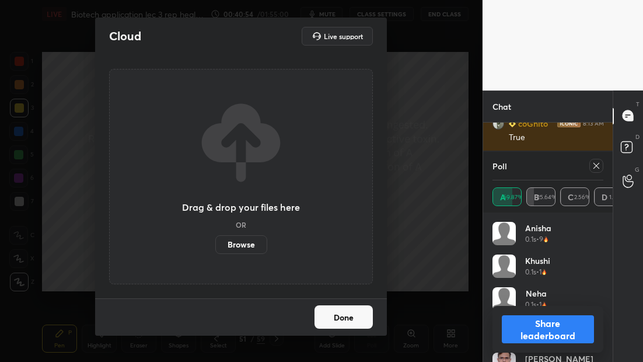
click at [232, 250] on label "Browse" at bounding box center [241, 244] width 52 height 19
click at [215, 250] on input "Browse" at bounding box center [215, 244] width 0 height 19
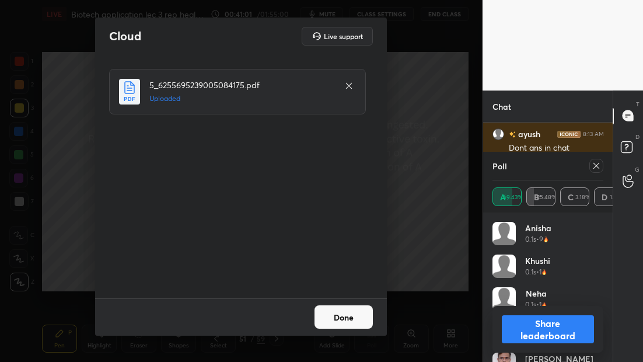
scroll to position [21789, 0]
click at [349, 314] on button "Done" at bounding box center [343, 316] width 58 height 23
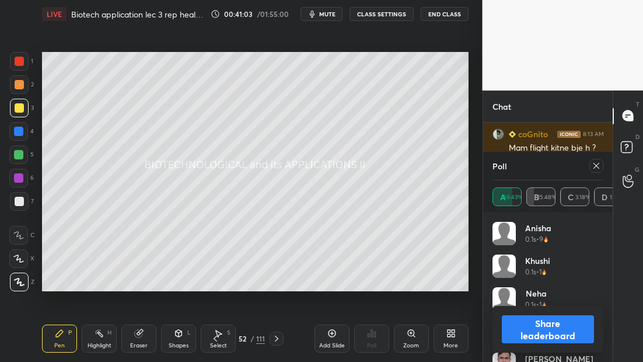
click at [279, 342] on icon at bounding box center [276, 338] width 9 height 9
click at [596, 167] on icon at bounding box center [595, 165] width 9 height 9
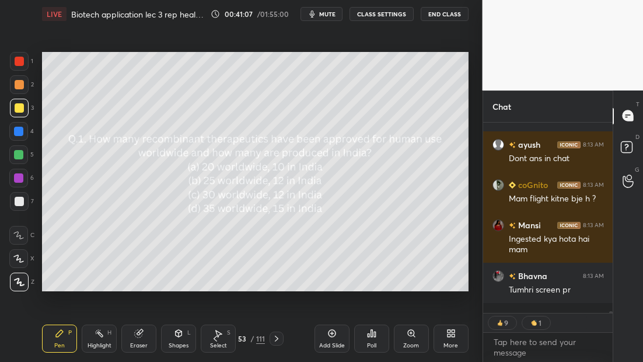
scroll to position [21735, 0]
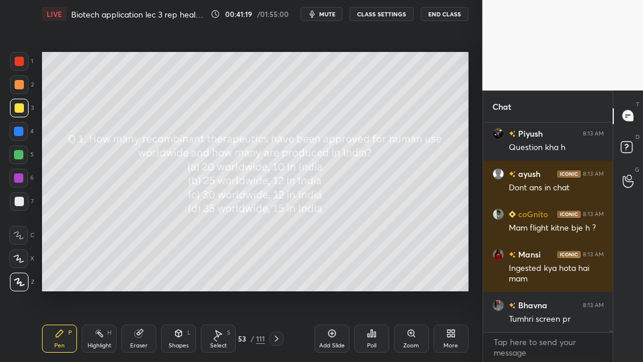
click at [378, 341] on div "Poll" at bounding box center [371, 338] width 35 height 28
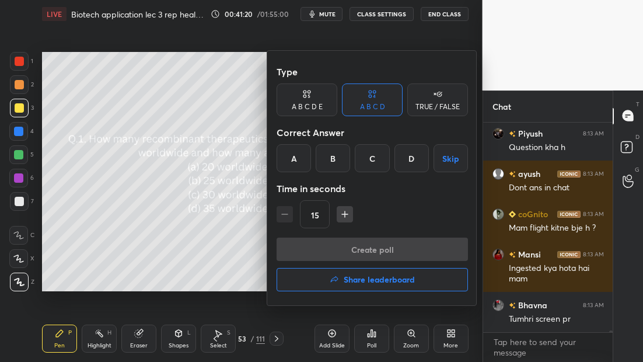
click at [376, 160] on div "C" at bounding box center [372, 158] width 34 height 28
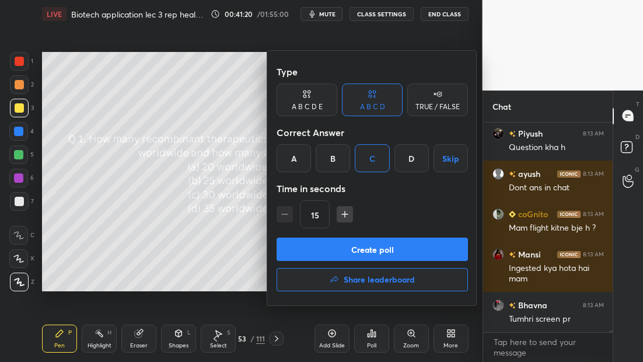
click at [373, 246] on button "Create poll" at bounding box center [371, 248] width 191 height 23
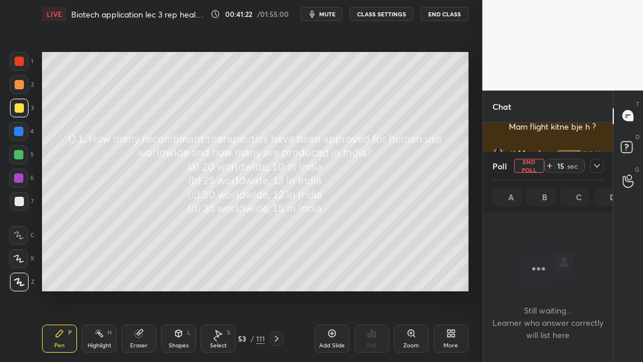
click at [599, 165] on icon at bounding box center [596, 165] width 9 height 9
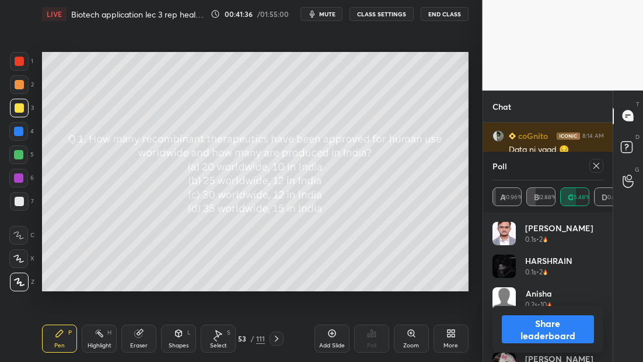
click at [279, 336] on icon at bounding box center [276, 338] width 9 height 9
click at [276, 339] on icon at bounding box center [276, 338] width 9 height 9
click at [594, 164] on icon at bounding box center [595, 165] width 9 height 9
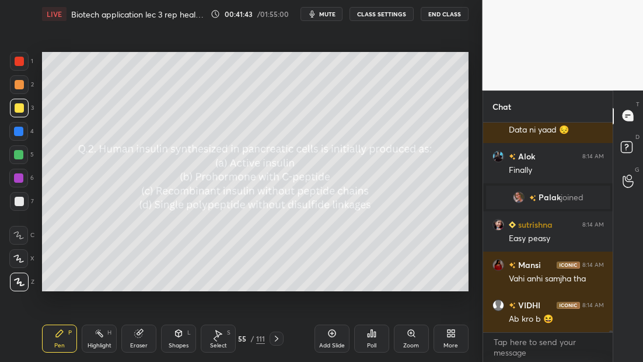
click at [324, 14] on span "mute" at bounding box center [327, 14] width 16 height 8
click at [325, 15] on span "unmute" at bounding box center [325, 14] width 25 height 8
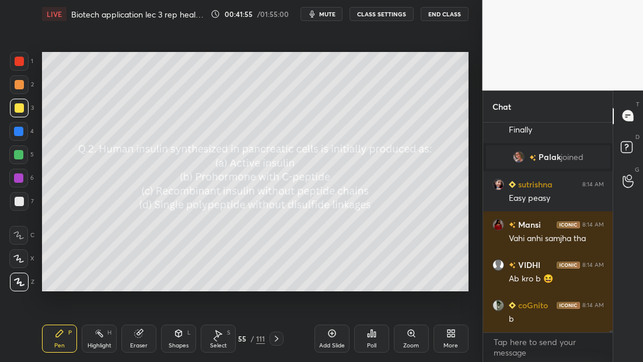
click at [374, 335] on icon at bounding box center [375, 333] width 2 height 5
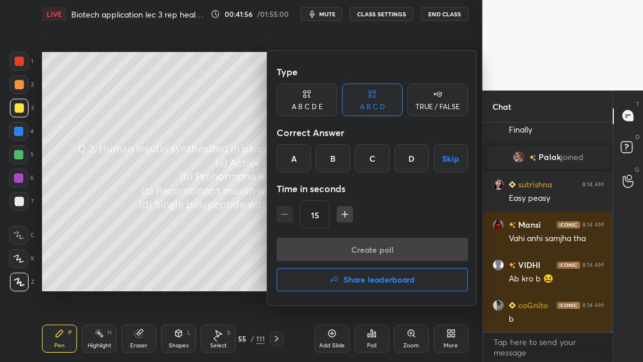
click at [336, 164] on div "B" at bounding box center [332, 158] width 34 height 28
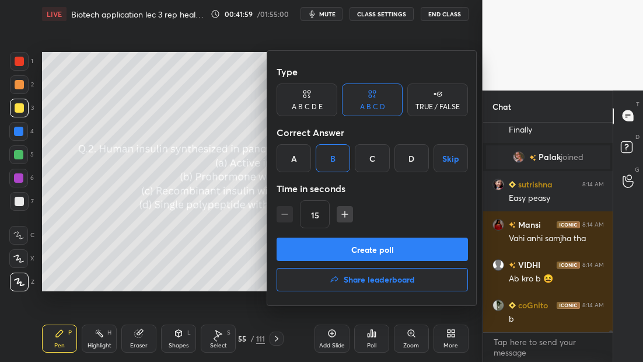
click at [315, 244] on button "Create poll" at bounding box center [371, 248] width 191 height 23
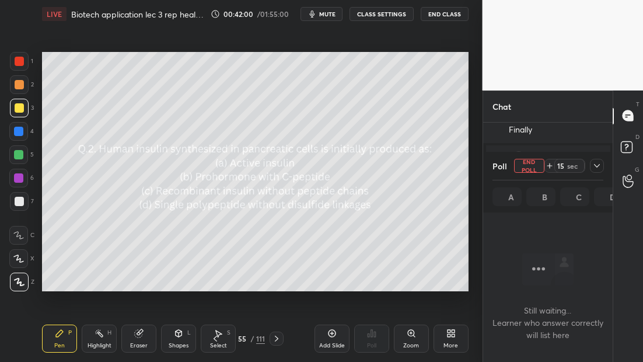
click at [597, 166] on icon at bounding box center [596, 165] width 9 height 9
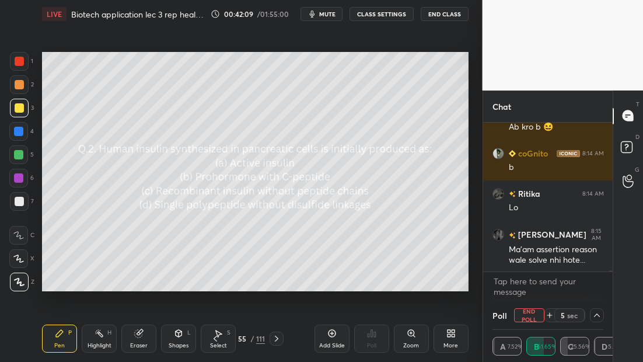
click at [334, 15] on span "mute" at bounding box center [327, 14] width 16 height 8
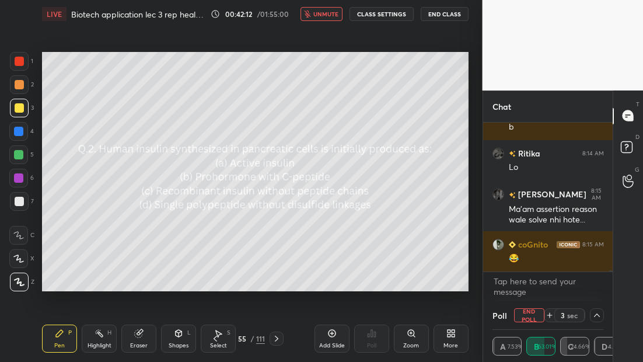
click at [332, 18] on button "unmute" at bounding box center [321, 14] width 42 height 14
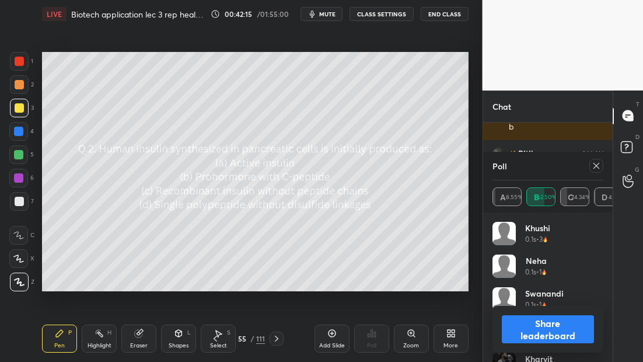
click at [275, 337] on icon at bounding box center [276, 338] width 9 height 9
click at [275, 338] on icon at bounding box center [276, 338] width 9 height 9
click at [597, 164] on icon at bounding box center [595, 165] width 9 height 9
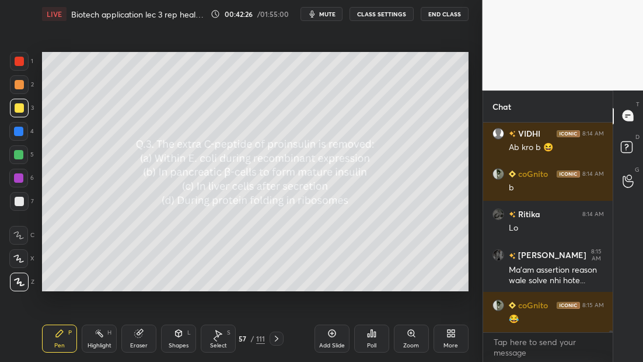
click at [373, 339] on div "Poll" at bounding box center [371, 338] width 35 height 28
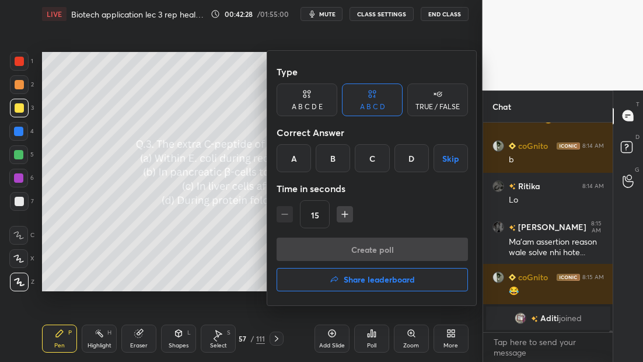
click at [334, 165] on div "B" at bounding box center [332, 158] width 34 height 28
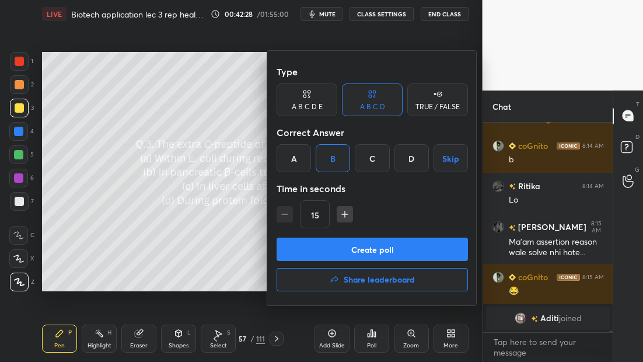
click at [363, 251] on button "Create poll" at bounding box center [371, 248] width 191 height 23
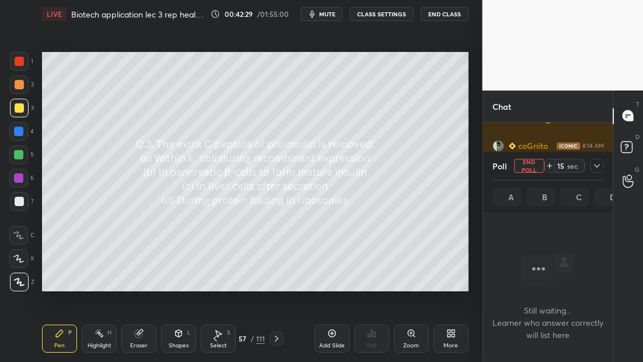
click at [596, 165] on icon at bounding box center [596, 165] width 9 height 9
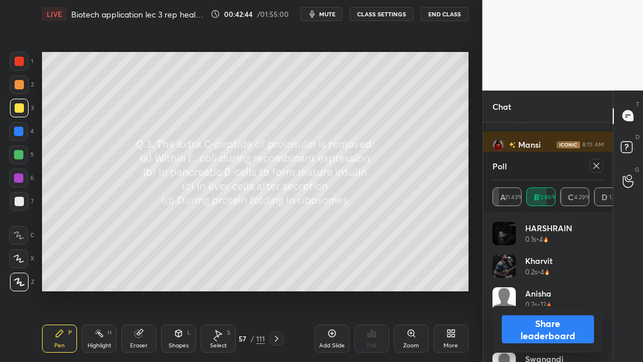
click at [277, 338] on icon at bounding box center [276, 338] width 9 height 9
click at [276, 339] on icon at bounding box center [276, 338] width 3 height 6
click at [594, 166] on icon at bounding box center [595, 165] width 9 height 9
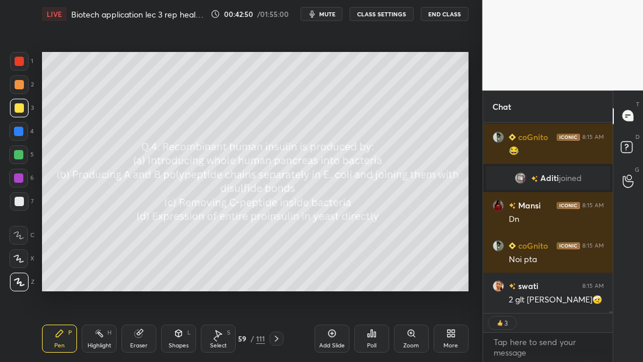
click at [328, 13] on span "mute" at bounding box center [327, 14] width 16 height 8
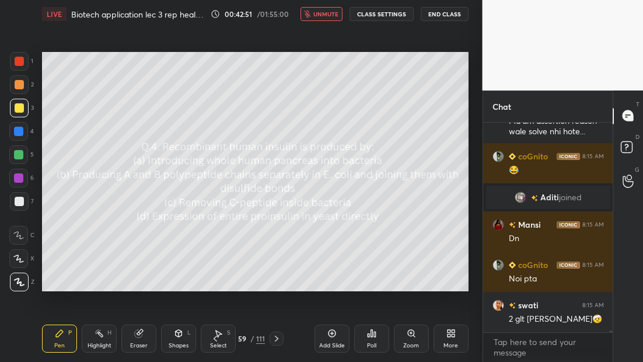
click at [325, 15] on span "unmute" at bounding box center [325, 14] width 25 height 8
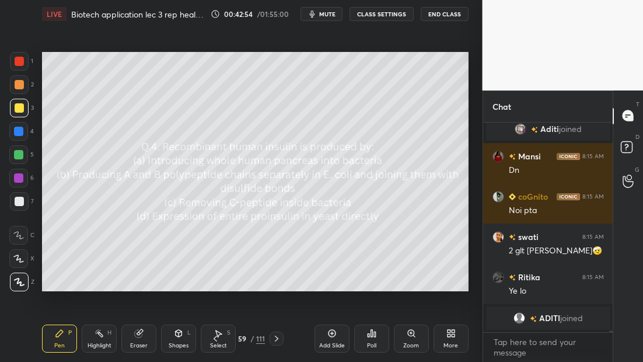
click at [324, 15] on span "mute" at bounding box center [327, 14] width 16 height 8
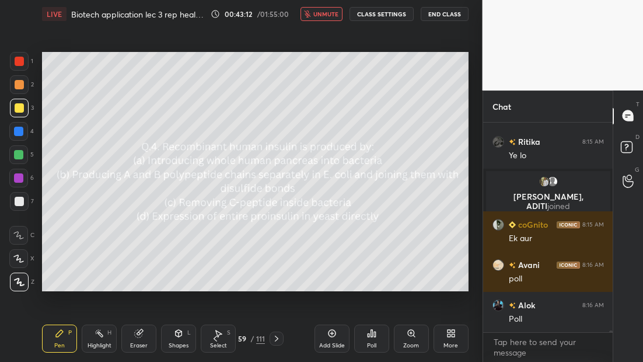
click at [322, 16] on span "unmute" at bounding box center [325, 14] width 25 height 8
click at [328, 14] on span "mute" at bounding box center [327, 14] width 16 height 8
click at [367, 335] on icon at bounding box center [371, 332] width 9 height 9
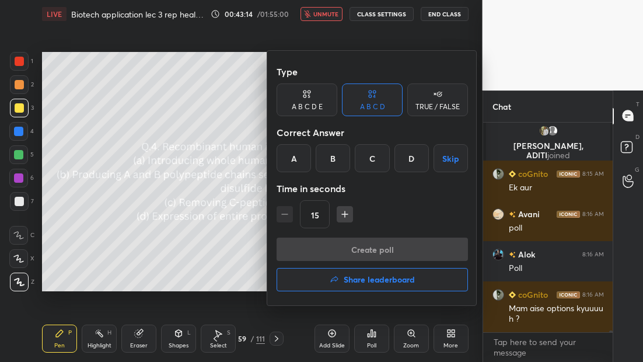
click at [332, 159] on div "B" at bounding box center [332, 158] width 34 height 28
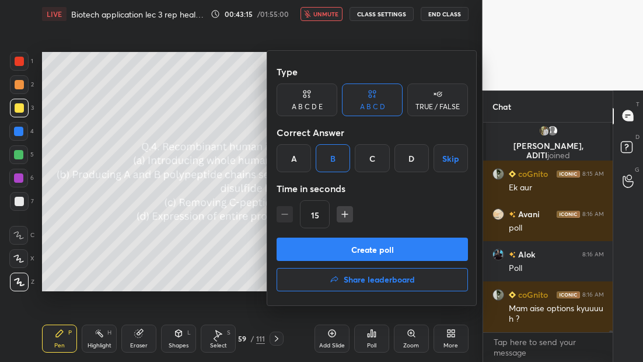
click at [352, 250] on button "Create poll" at bounding box center [371, 248] width 191 height 23
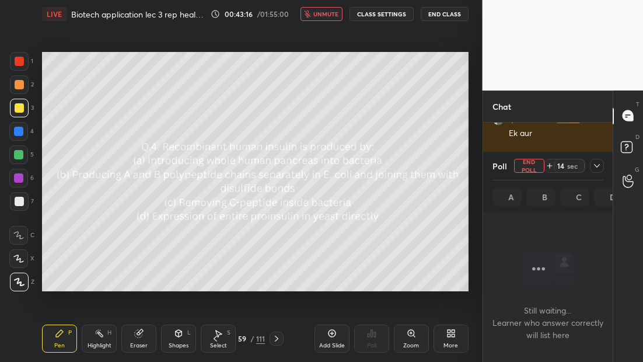
click at [599, 166] on icon at bounding box center [596, 165] width 9 height 9
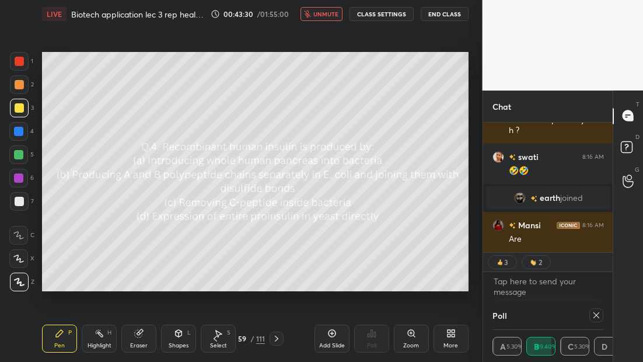
click at [276, 336] on icon at bounding box center [276, 338] width 9 height 9
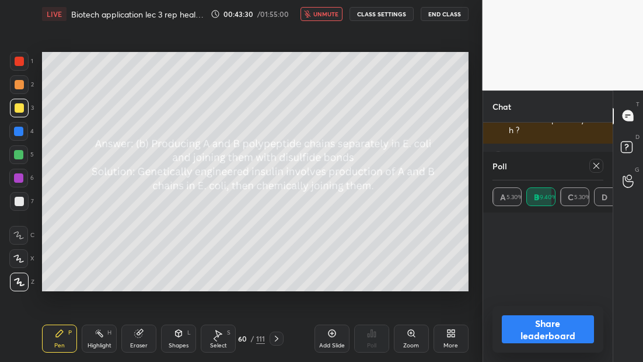
click at [275, 335] on icon at bounding box center [276, 338] width 9 height 9
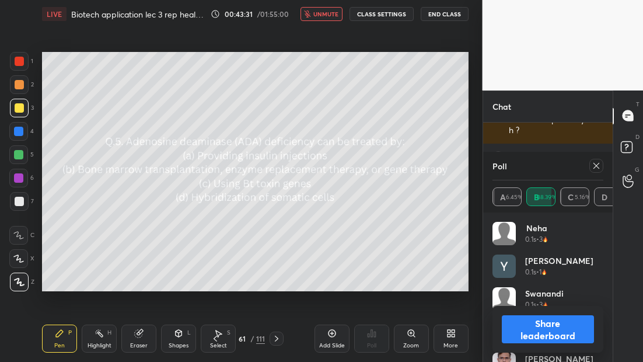
click at [595, 162] on icon at bounding box center [595, 165] width 9 height 9
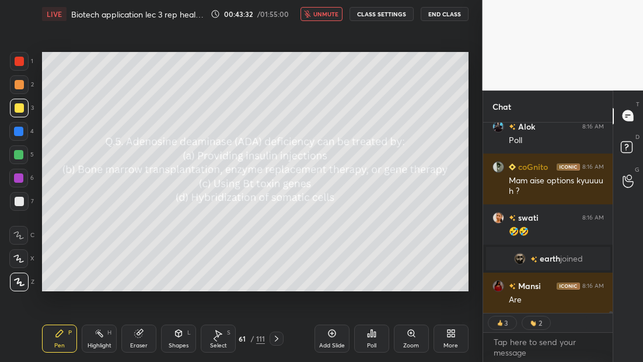
click at [321, 13] on span "unmute" at bounding box center [325, 14] width 25 height 8
click at [324, 15] on span "mute" at bounding box center [327, 14] width 16 height 8
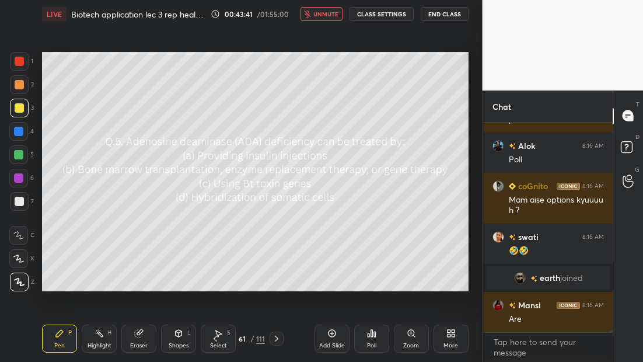
click at [376, 336] on div "Poll" at bounding box center [371, 338] width 35 height 28
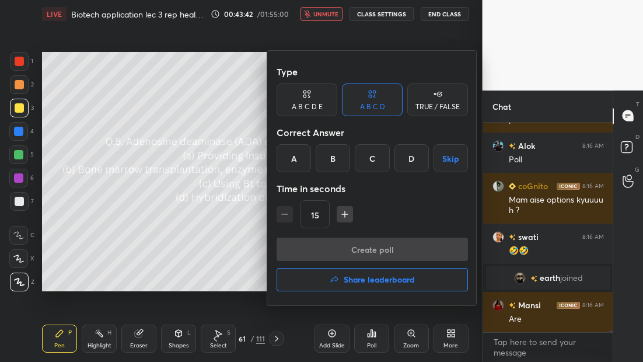
click at [332, 155] on div "B" at bounding box center [332, 158] width 34 height 28
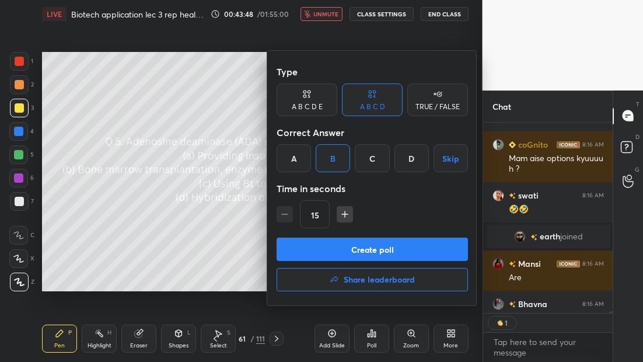
click at [323, 15] on div at bounding box center [321, 181] width 643 height 362
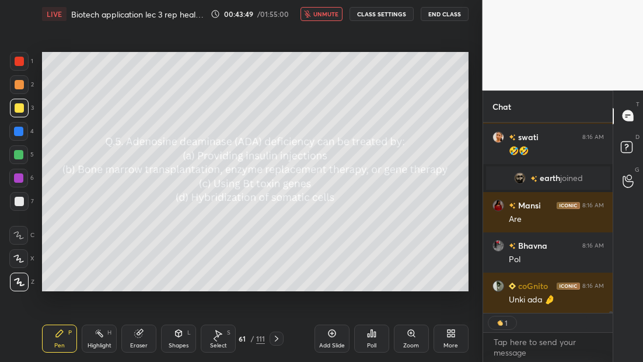
click at [322, 14] on span "unmute" at bounding box center [325, 14] width 25 height 8
click at [325, 13] on span "mute" at bounding box center [327, 14] width 16 height 8
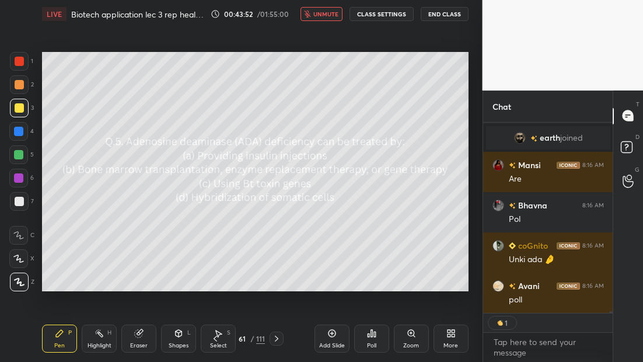
click at [321, 15] on span "unmute" at bounding box center [325, 14] width 25 height 8
click at [325, 18] on button "mute" at bounding box center [321, 14] width 42 height 14
click at [365, 341] on div "Poll" at bounding box center [371, 338] width 35 height 28
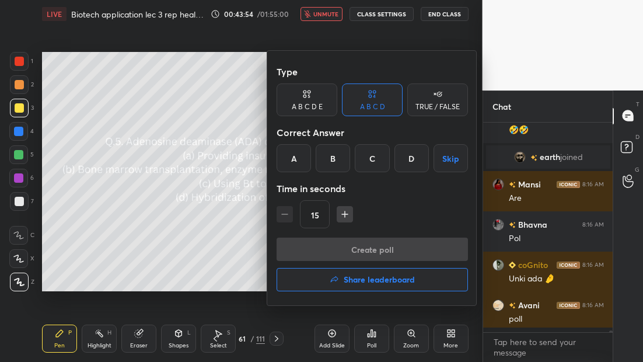
click at [334, 160] on div "B" at bounding box center [332, 158] width 34 height 28
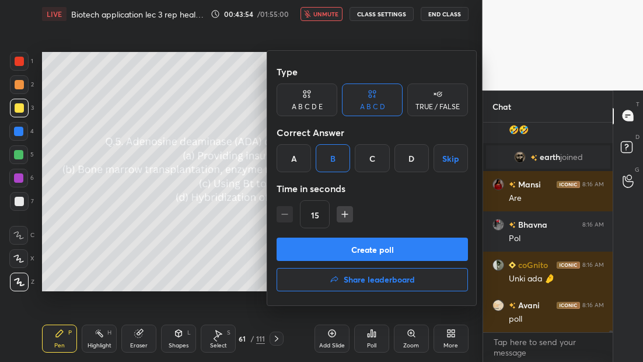
click at [343, 249] on button "Create poll" at bounding box center [371, 248] width 191 height 23
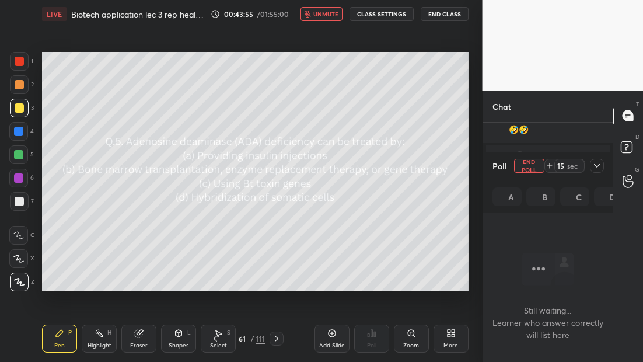
click at [596, 165] on icon at bounding box center [596, 165] width 9 height 9
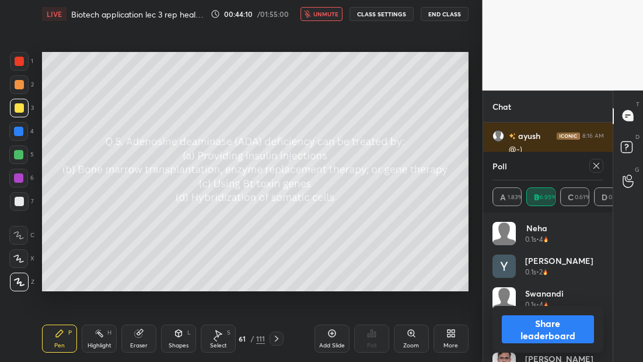
click at [326, 14] on span "unmute" at bounding box center [325, 14] width 25 height 8
click at [328, 16] on span "mute" at bounding box center [327, 14] width 16 height 8
click at [595, 167] on icon at bounding box center [595, 165] width 9 height 9
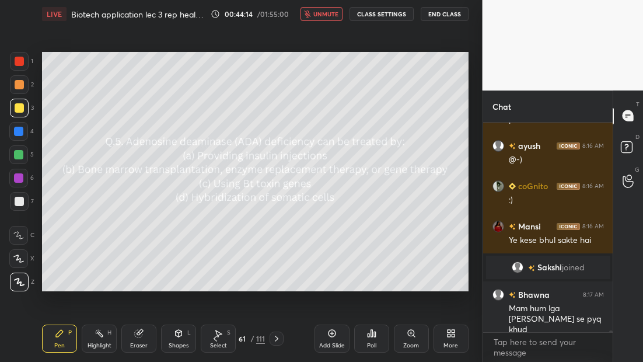
click at [275, 341] on icon at bounding box center [276, 338] width 9 height 9
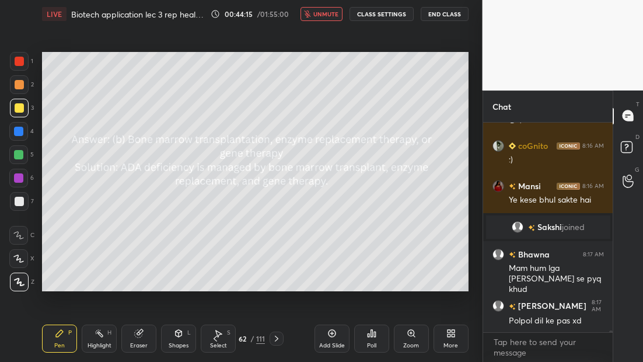
click at [276, 341] on icon at bounding box center [276, 338] width 9 height 9
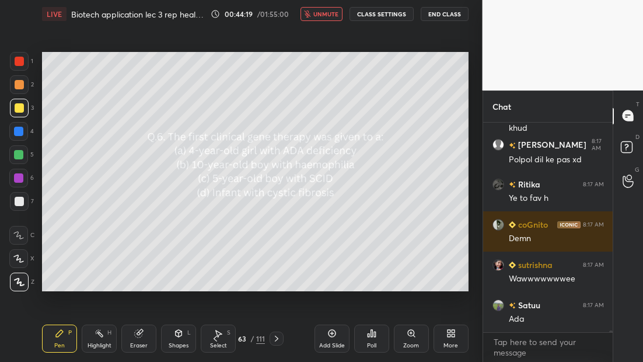
click at [324, 10] on span "unmute" at bounding box center [325, 14] width 25 height 8
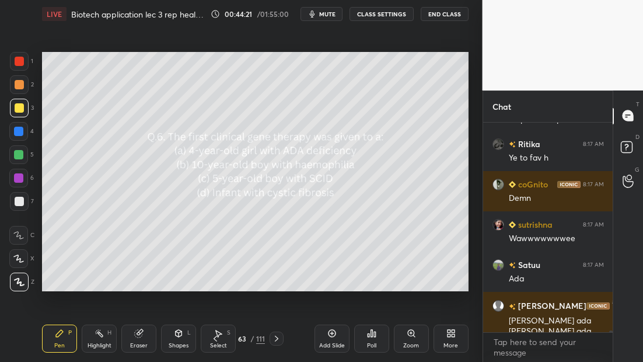
click at [322, 14] on span "mute" at bounding box center [327, 14] width 16 height 8
click at [376, 339] on div "Poll" at bounding box center [371, 338] width 35 height 28
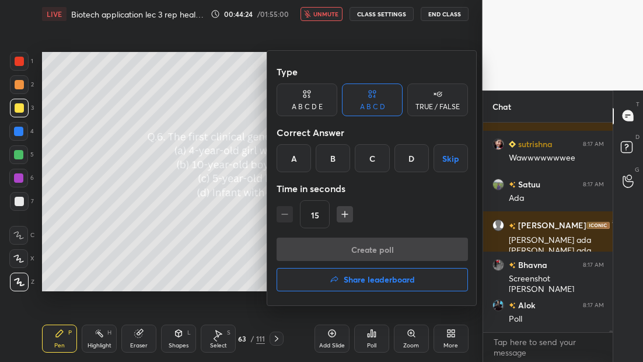
click at [296, 157] on div "A" at bounding box center [293, 158] width 34 height 28
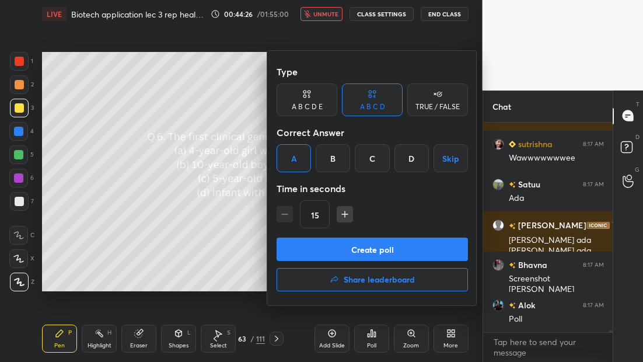
click at [371, 255] on button "Create poll" at bounding box center [371, 248] width 191 height 23
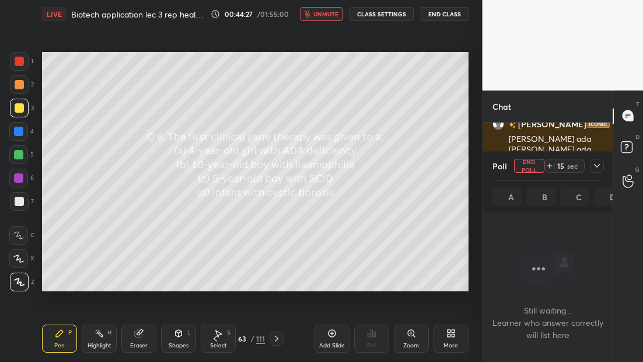
click at [597, 164] on icon at bounding box center [596, 165] width 9 height 9
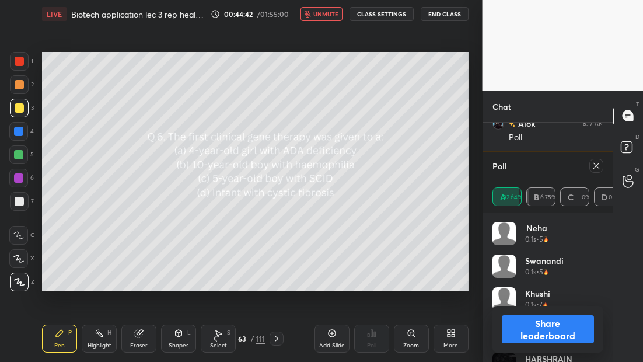
click at [272, 342] on icon at bounding box center [276, 338] width 9 height 9
click at [271, 342] on div at bounding box center [276, 338] width 14 height 14
click at [593, 164] on icon at bounding box center [595, 165] width 9 height 9
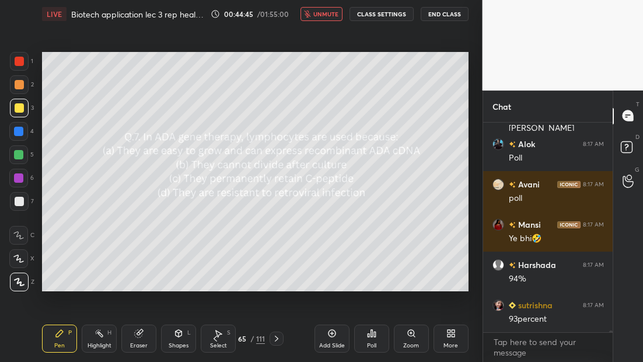
click at [327, 13] on span "unmute" at bounding box center [325, 14] width 25 height 8
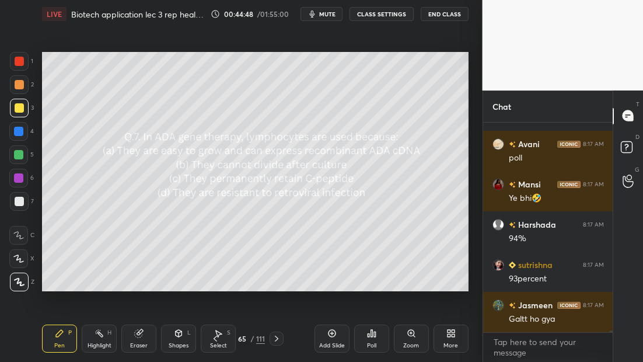
click at [327, 15] on span "mute" at bounding box center [327, 14] width 16 height 8
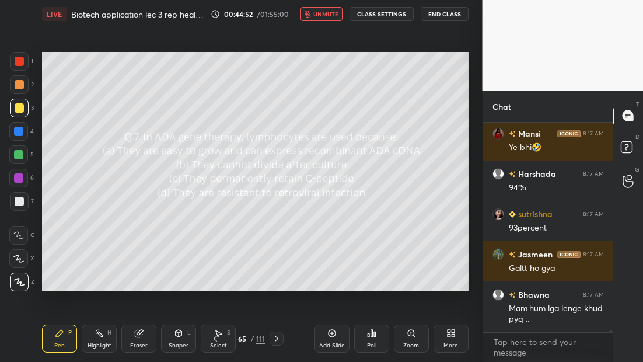
click at [372, 338] on div "Poll" at bounding box center [371, 338] width 35 height 28
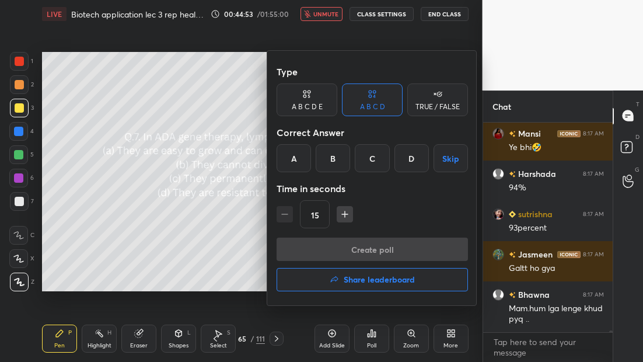
click at [293, 155] on div "A" at bounding box center [293, 158] width 34 height 28
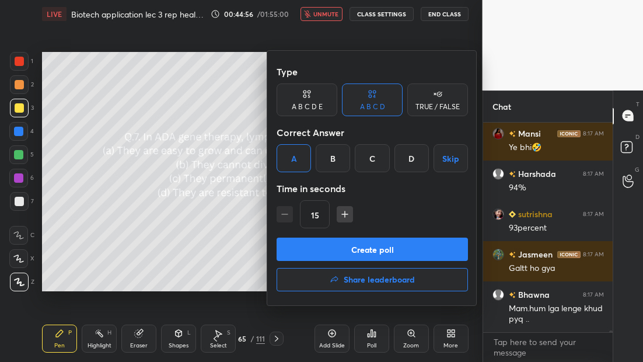
click at [366, 251] on button "Create poll" at bounding box center [371, 248] width 191 height 23
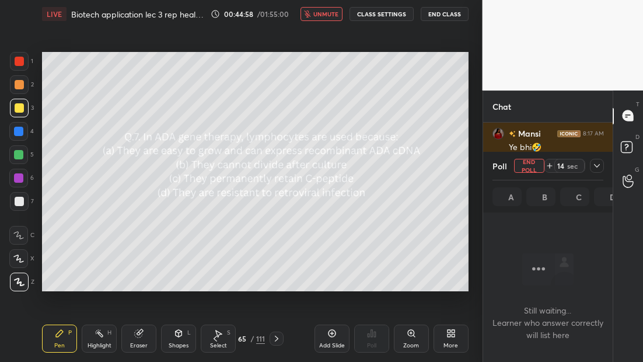
click at [332, 14] on span "unmute" at bounding box center [325, 14] width 25 height 8
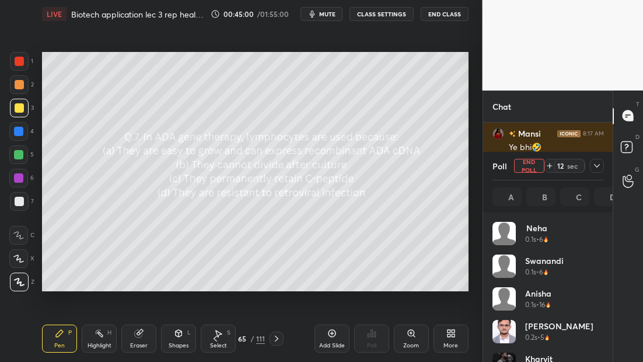
click at [325, 13] on span "mute" at bounding box center [327, 14] width 16 height 8
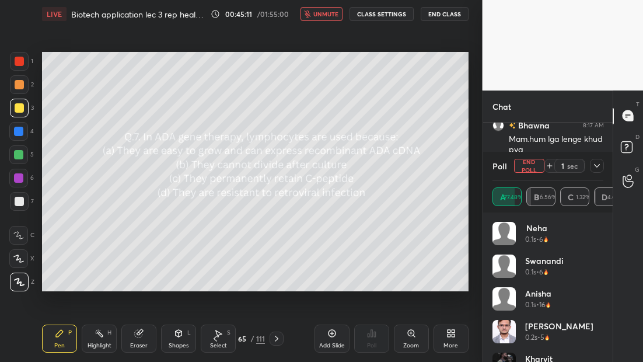
click at [277, 341] on icon at bounding box center [276, 338] width 9 height 9
click at [278, 339] on icon at bounding box center [276, 338] width 9 height 9
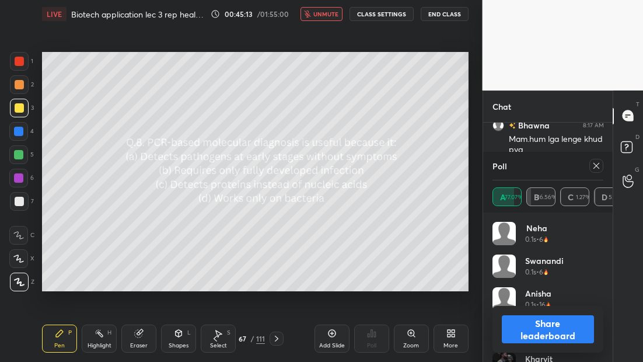
click at [598, 160] on div at bounding box center [596, 166] width 14 height 14
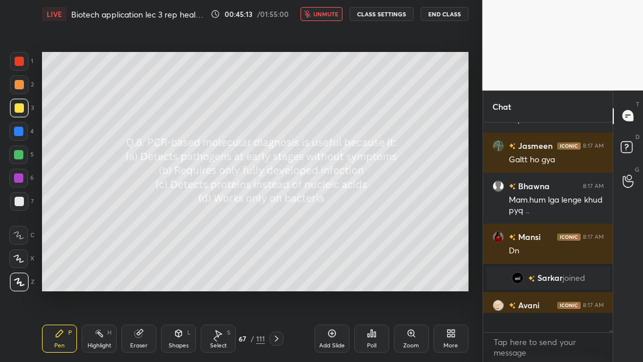
click at [328, 15] on span "unmute" at bounding box center [325, 14] width 25 height 8
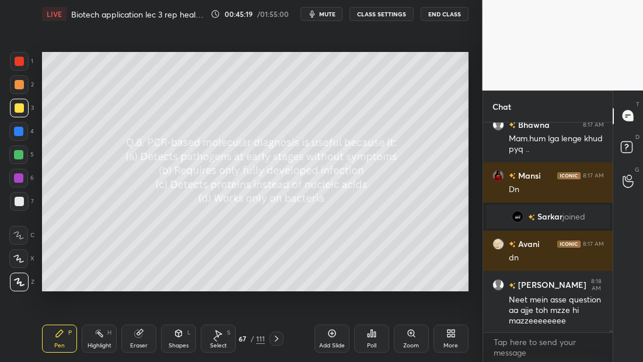
click at [367, 336] on div "Poll" at bounding box center [371, 338] width 35 height 28
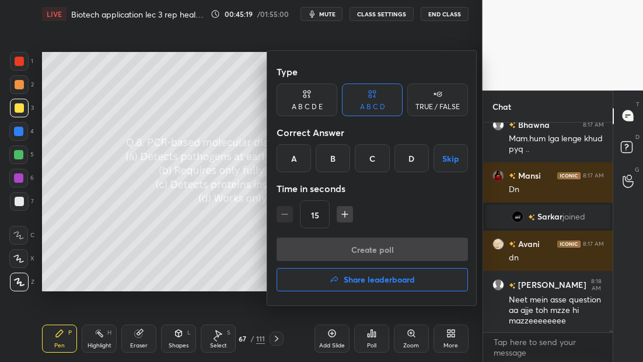
click at [297, 159] on div "A" at bounding box center [293, 158] width 34 height 28
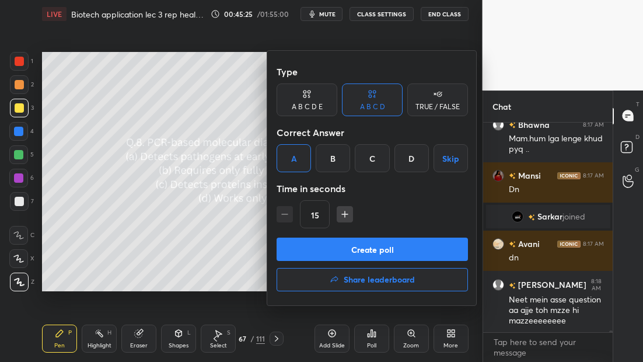
click at [359, 248] on button "Create poll" at bounding box center [371, 248] width 191 height 23
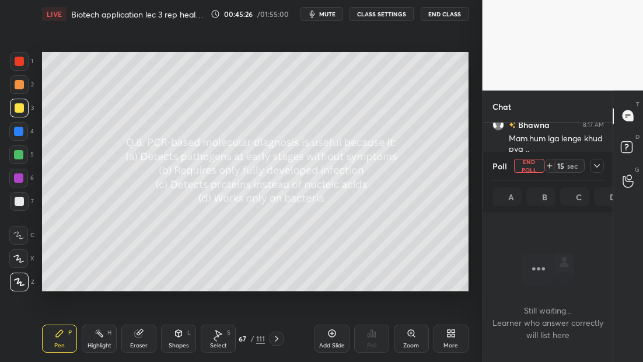
click at [594, 167] on icon at bounding box center [596, 165] width 9 height 9
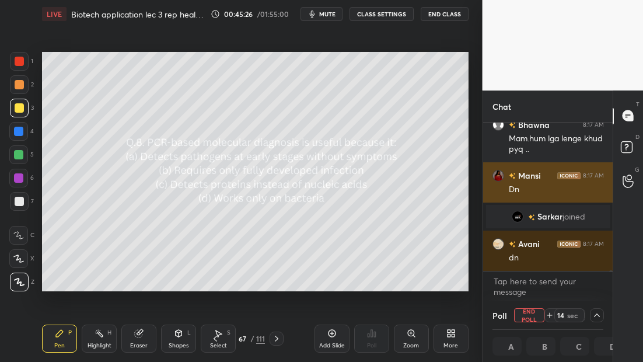
click at [597, 167] on div "[PERSON_NAME] 8:17 AM Dn" at bounding box center [548, 182] width 130 height 40
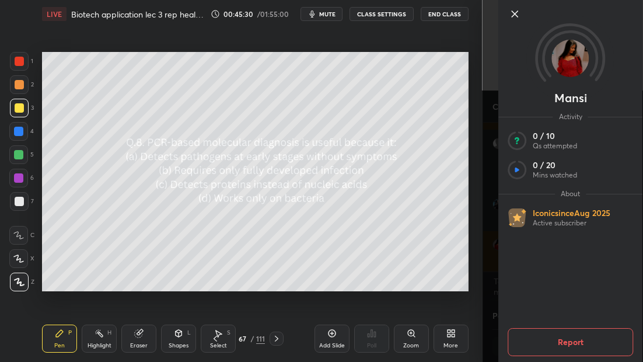
click at [515, 17] on icon at bounding box center [514, 14] width 14 height 14
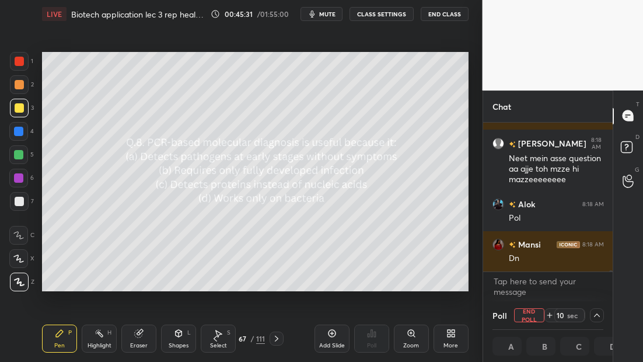
click at [330, 15] on span "mute" at bounding box center [327, 14] width 16 height 8
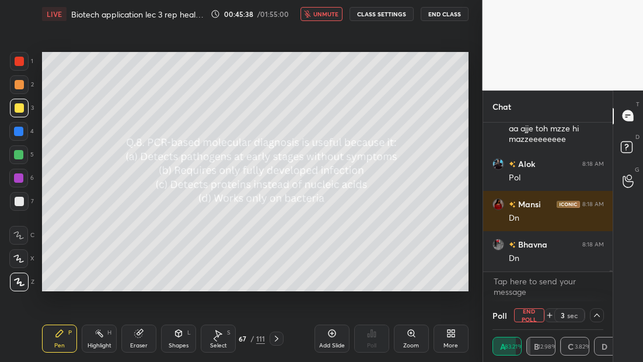
click at [277, 341] on icon at bounding box center [276, 338] width 9 height 9
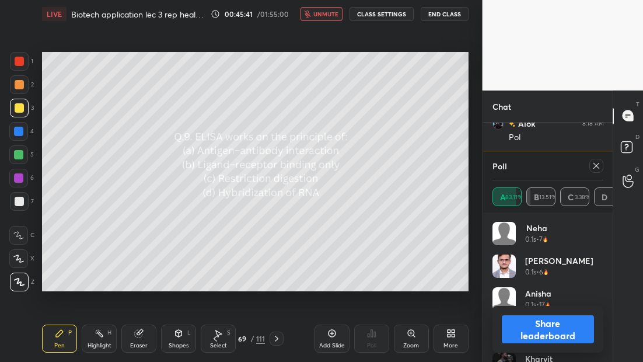
click at [597, 165] on icon at bounding box center [595, 165] width 9 height 9
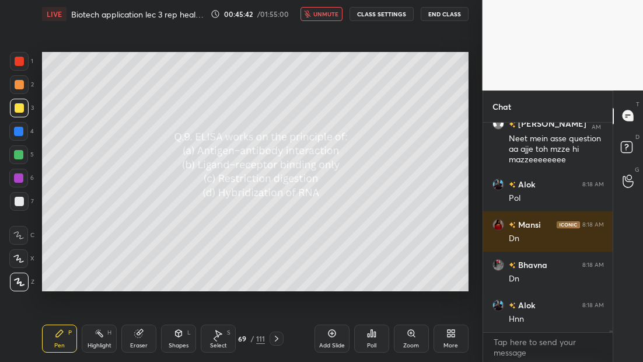
click at [321, 15] on span "unmute" at bounding box center [325, 14] width 25 height 8
click at [324, 17] on span "mute" at bounding box center [327, 14] width 16 height 8
click at [373, 336] on div "Poll" at bounding box center [371, 338] width 35 height 28
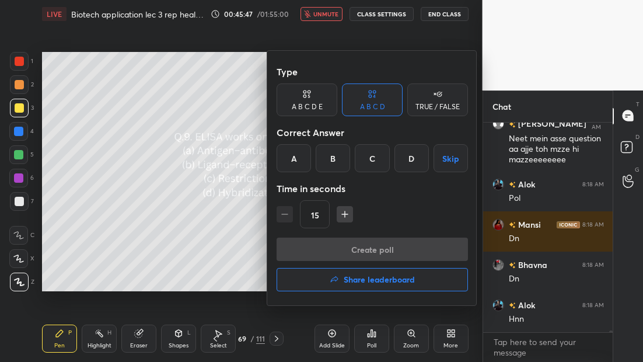
click at [291, 161] on div "A" at bounding box center [293, 158] width 34 height 28
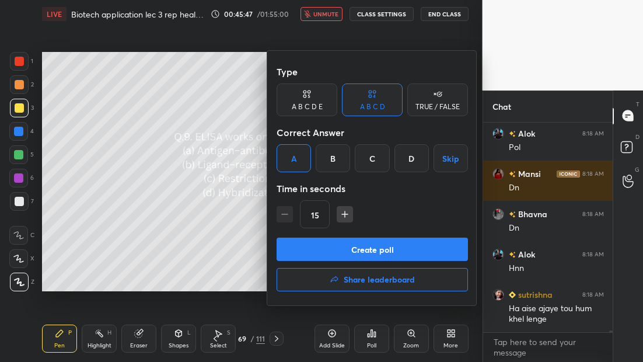
click at [343, 253] on button "Create poll" at bounding box center [371, 248] width 191 height 23
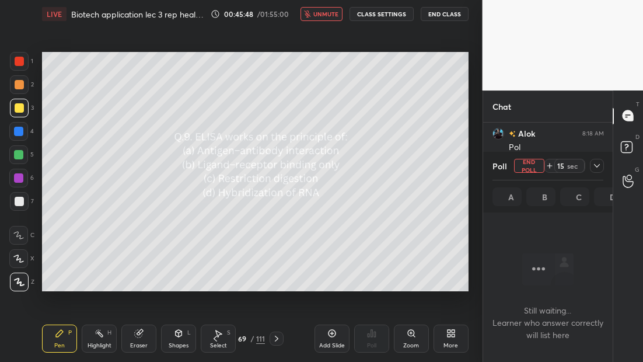
click at [595, 169] on icon at bounding box center [596, 165] width 9 height 9
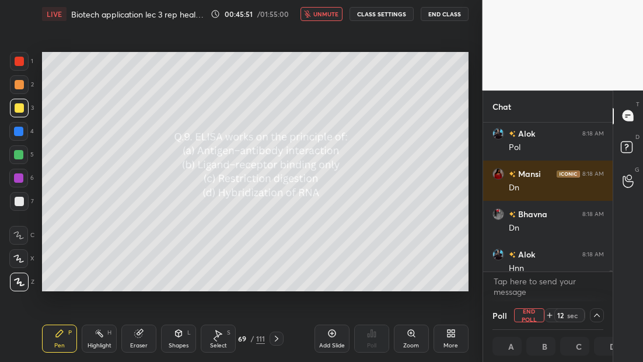
click at [334, 13] on span "unmute" at bounding box center [325, 14] width 25 height 8
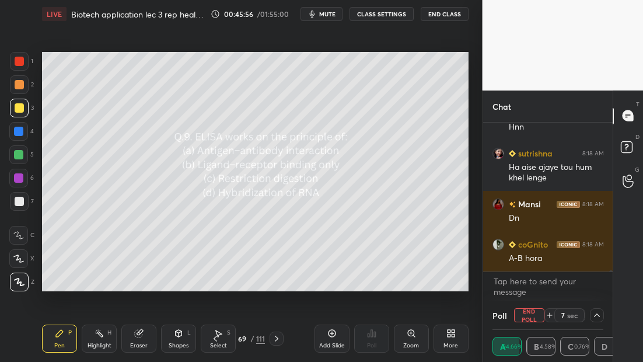
click at [278, 338] on icon at bounding box center [276, 338] width 9 height 9
click at [276, 338] on icon at bounding box center [276, 338] width 9 height 9
click at [328, 15] on span "mute" at bounding box center [327, 14] width 16 height 8
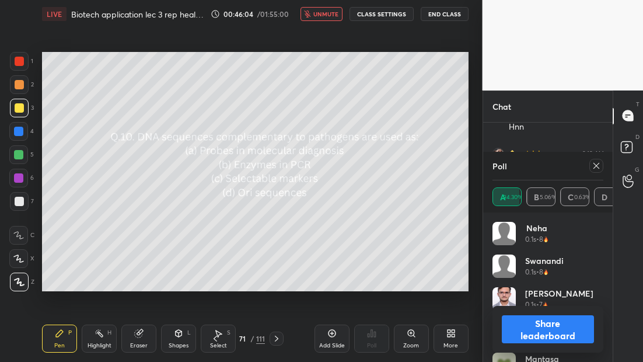
click at [592, 164] on icon at bounding box center [595, 165] width 9 height 9
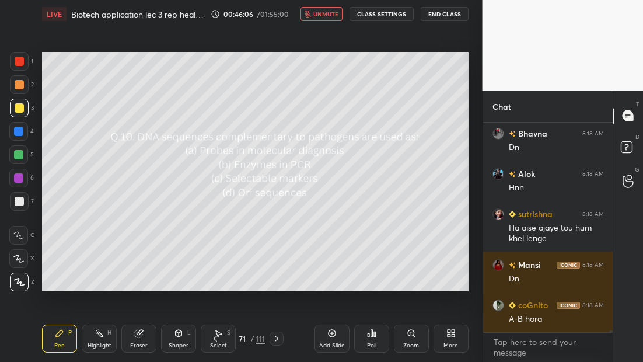
click at [325, 13] on span "unmute" at bounding box center [325, 14] width 25 height 8
click at [370, 337] on div "Poll" at bounding box center [371, 338] width 35 height 28
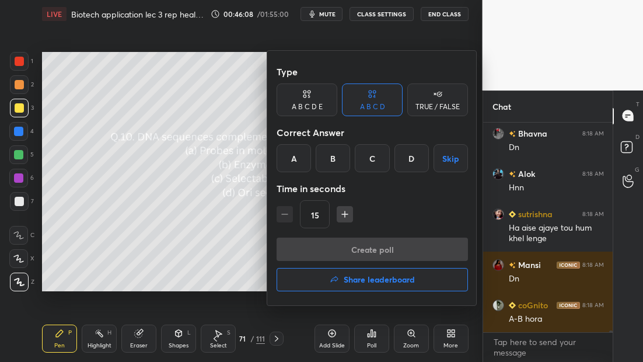
click at [283, 148] on div "A" at bounding box center [293, 158] width 34 height 28
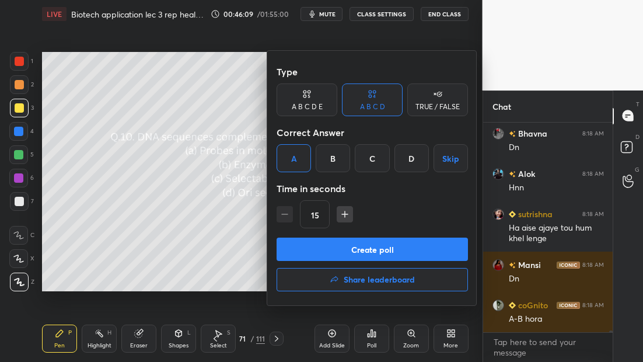
click at [361, 252] on button "Create poll" at bounding box center [371, 248] width 191 height 23
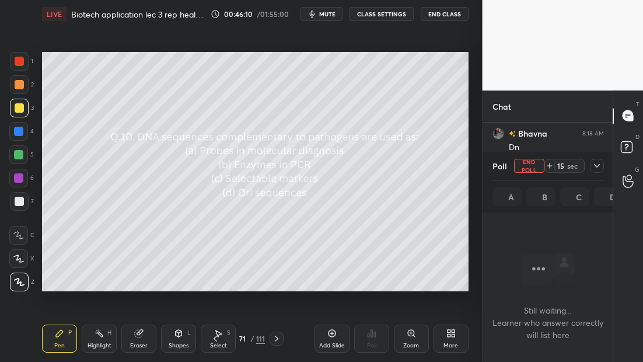
click at [594, 165] on icon at bounding box center [596, 165] width 9 height 9
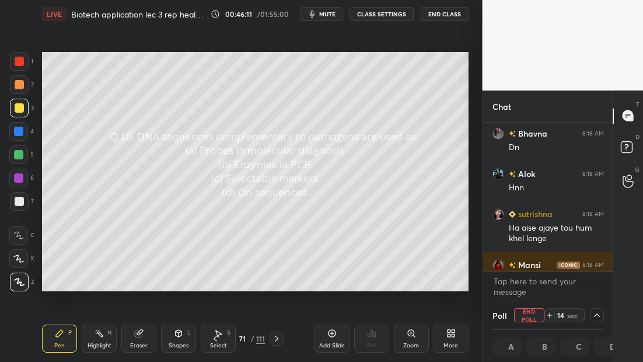
click at [331, 11] on span "mute" at bounding box center [327, 14] width 16 height 8
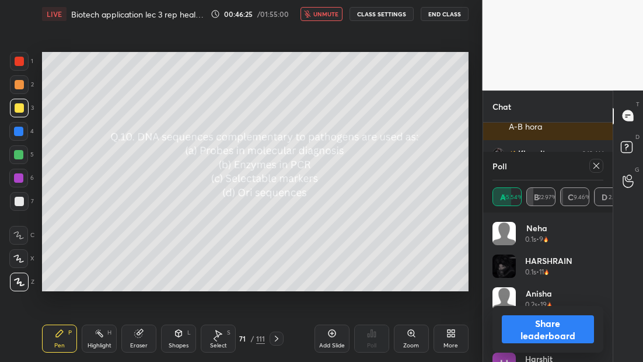
click at [593, 162] on div at bounding box center [596, 166] width 14 height 14
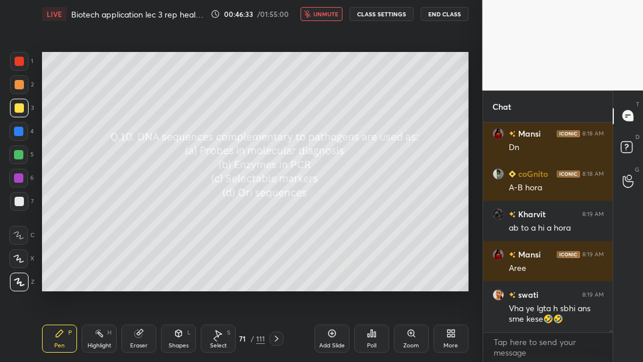
click at [315, 17] on button "unmute" at bounding box center [321, 14] width 42 height 14
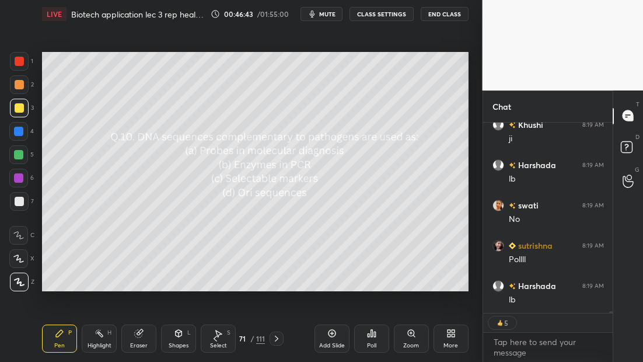
click at [370, 336] on icon at bounding box center [371, 332] width 9 height 9
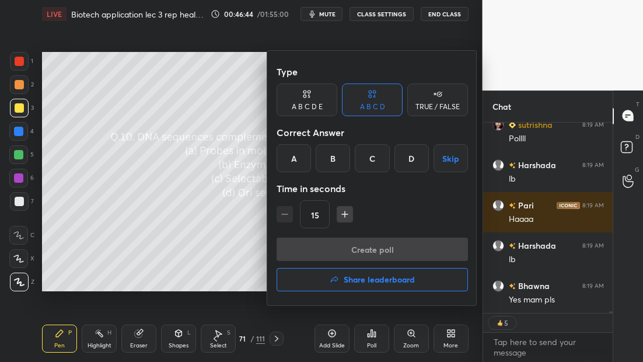
click at [342, 280] on button "Share leaderboard" at bounding box center [371, 279] width 191 height 23
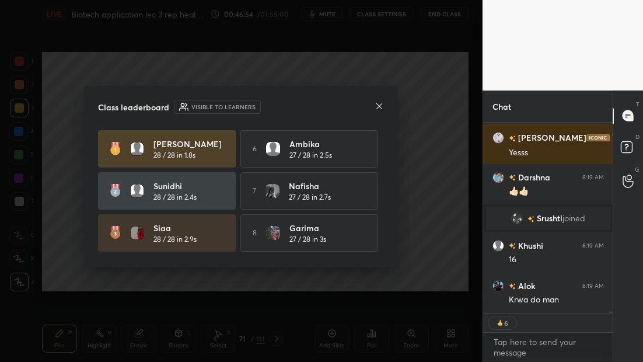
click at [376, 106] on icon at bounding box center [378, 105] width 9 height 9
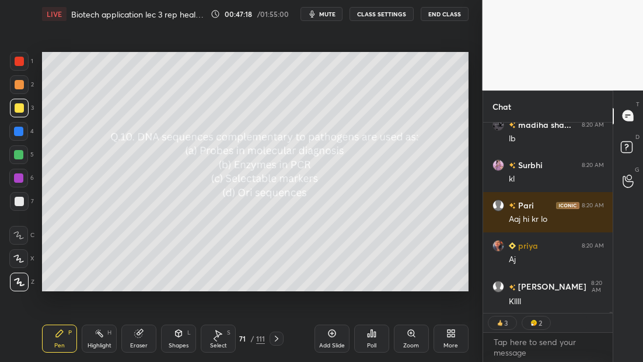
click at [332, 341] on div "Add Slide" at bounding box center [331, 338] width 35 height 28
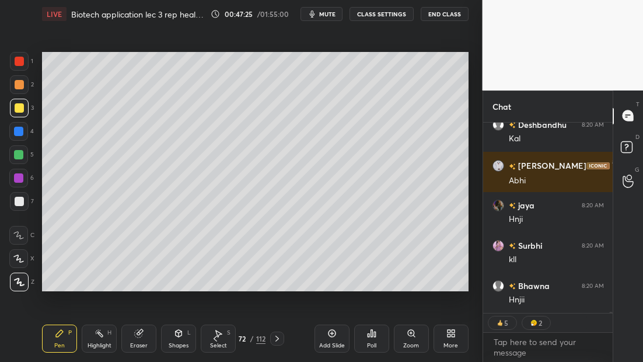
click at [319, 16] on button "mute" at bounding box center [321, 14] width 42 height 14
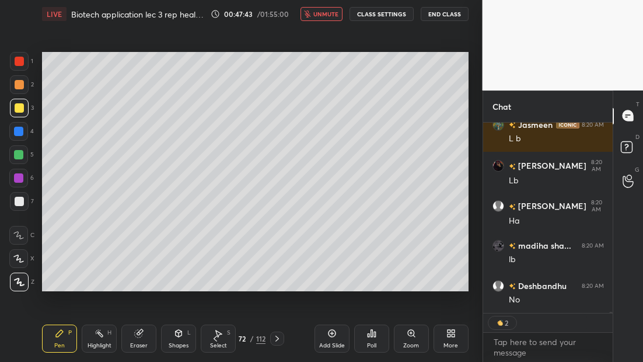
click at [326, 18] on button "unmute" at bounding box center [321, 14] width 42 height 14
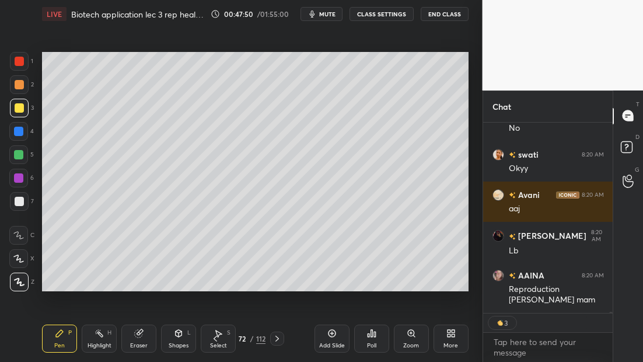
click at [374, 342] on div "Poll" at bounding box center [371, 345] width 9 height 6
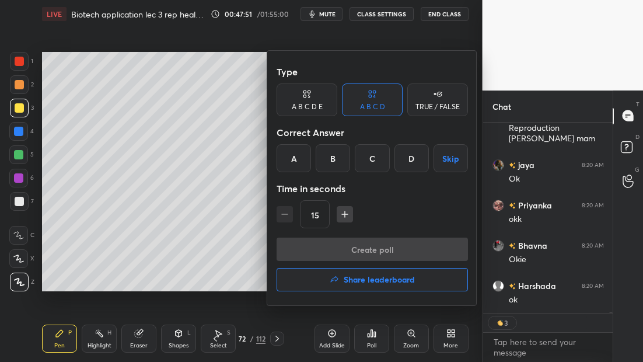
click at [356, 285] on button "Share leaderboard" at bounding box center [371, 279] width 191 height 23
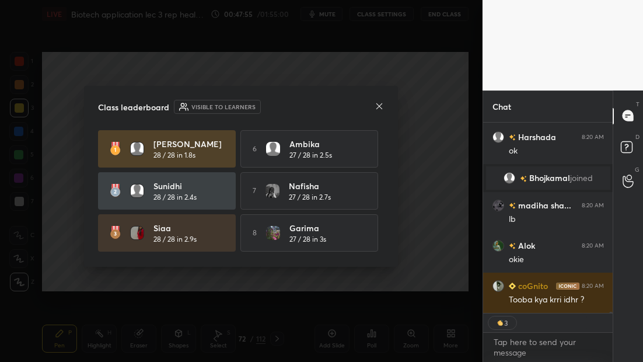
click at [378, 107] on icon at bounding box center [378, 105] width 9 height 9
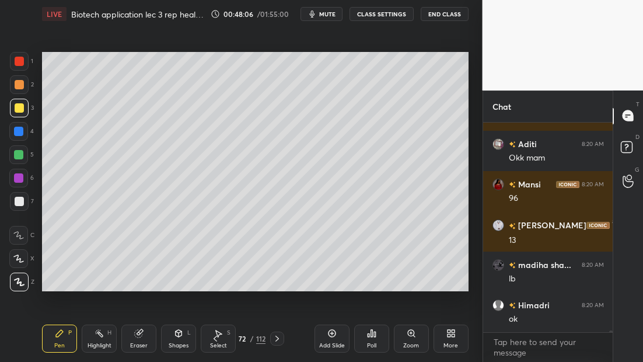
click at [315, 15] on icon "button" at bounding box center [311, 13] width 9 height 9
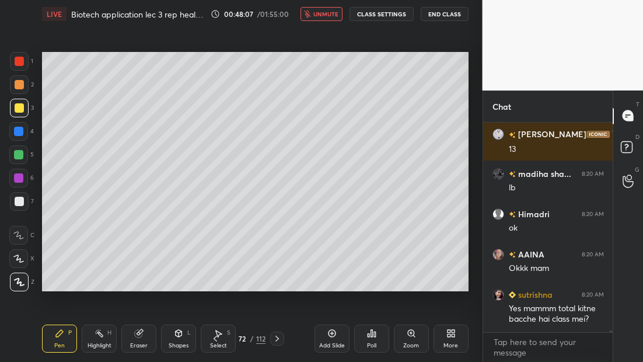
click at [319, 14] on span "unmute" at bounding box center [325, 14] width 25 height 8
click at [330, 14] on span "mute" at bounding box center [327, 14] width 16 height 8
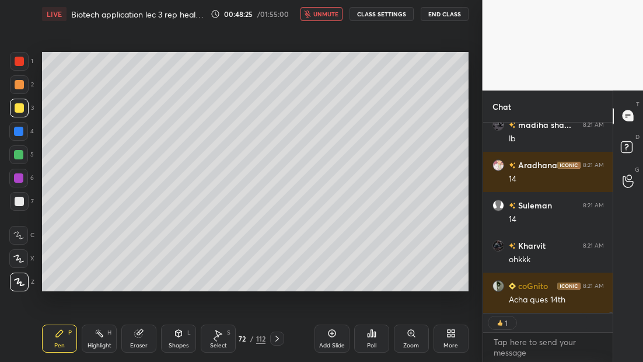
click at [329, 19] on button "unmute" at bounding box center [321, 14] width 42 height 14
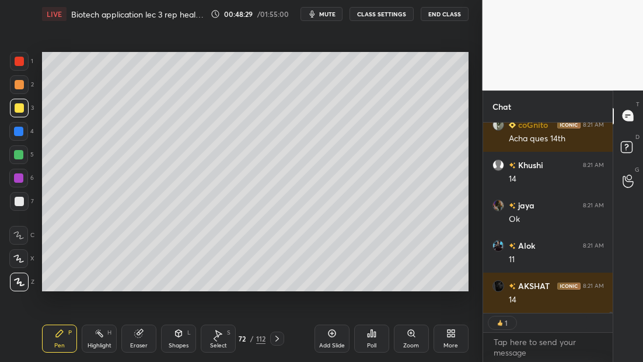
click at [322, 16] on span "mute" at bounding box center [327, 14] width 16 height 8
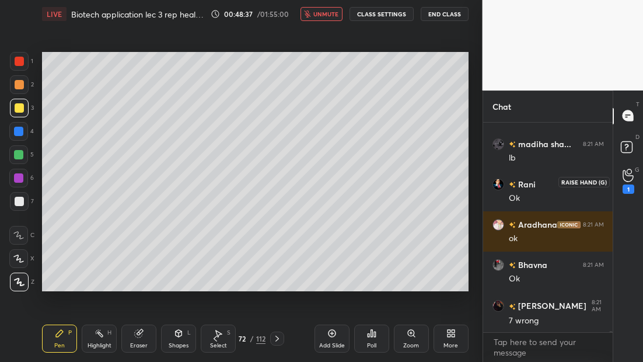
click at [629, 182] on div "1" at bounding box center [628, 181] width 12 height 25
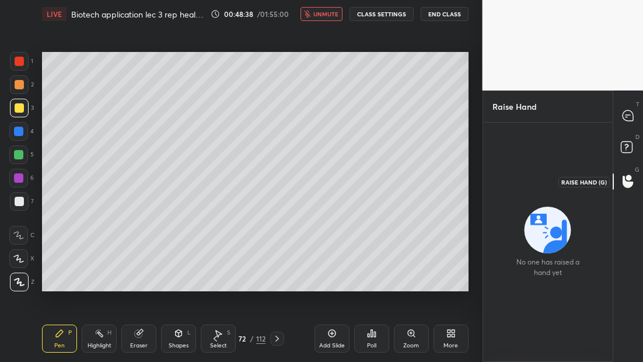
click at [627, 118] on icon at bounding box center [627, 115] width 10 height 10
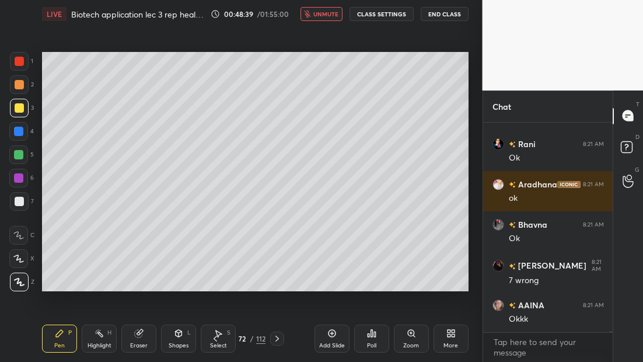
click at [322, 13] on span "unmute" at bounding box center [325, 14] width 25 height 8
click at [329, 12] on span "mute" at bounding box center [327, 14] width 16 height 8
click at [327, 13] on span "unmute" at bounding box center [325, 14] width 25 height 8
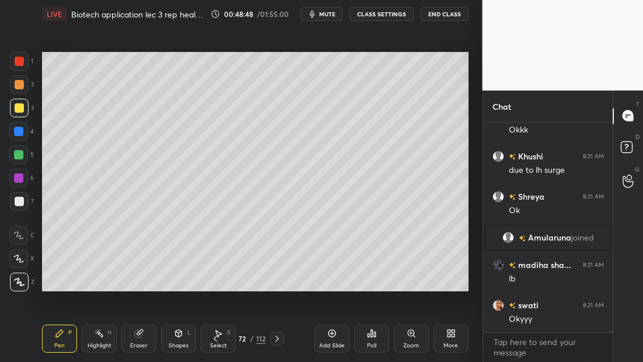
click at [202, 47] on div "Setting up your live class Poll for secs No correct answer Start poll" at bounding box center [255, 171] width 436 height 287
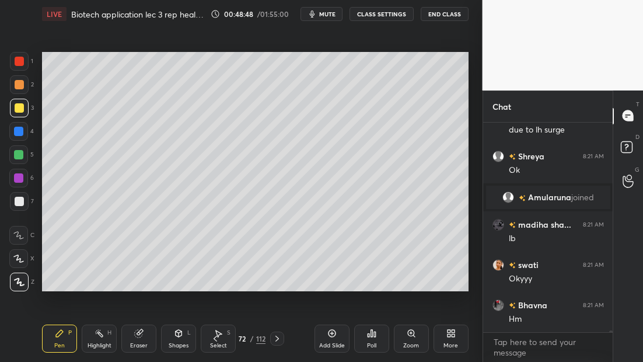
click at [321, 16] on span "mute" at bounding box center [327, 14] width 16 height 8
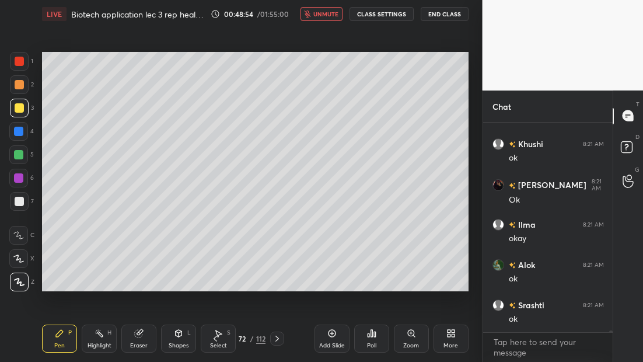
drag, startPoint x: 321, startPoint y: 13, endPoint x: 363, endPoint y: -6, distance: 45.7
click at [365, 0] on html "1 2 3 4 5 6 7 C X Z C X Z E E Erase all H H LIVE Biotech application lec 3 rep …" at bounding box center [321, 0] width 643 height 0
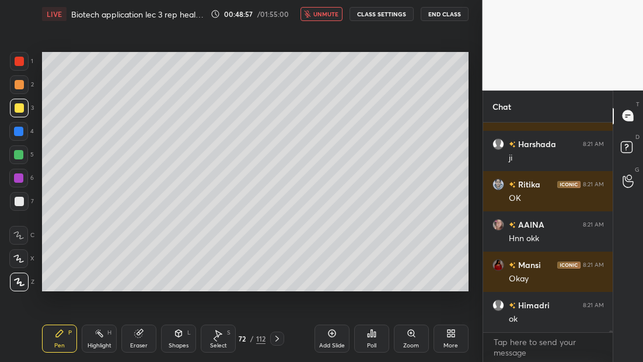
click at [318, 16] on span "unmute" at bounding box center [325, 14] width 25 height 8
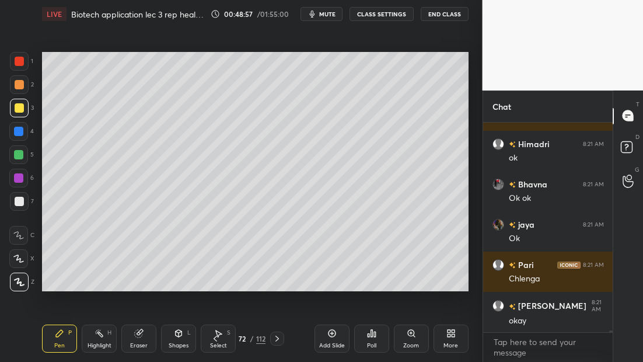
click at [317, 12] on icon "button" at bounding box center [311, 13] width 9 height 9
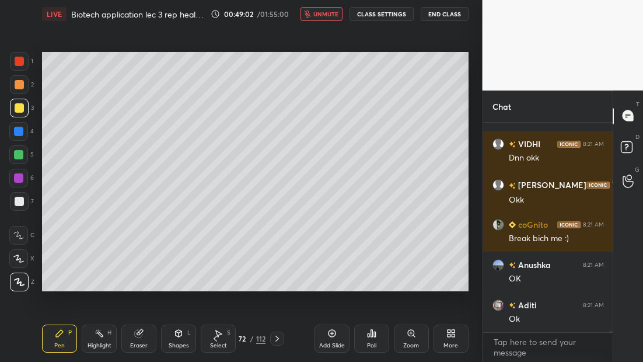
click at [321, 17] on span "unmute" at bounding box center [325, 14] width 25 height 8
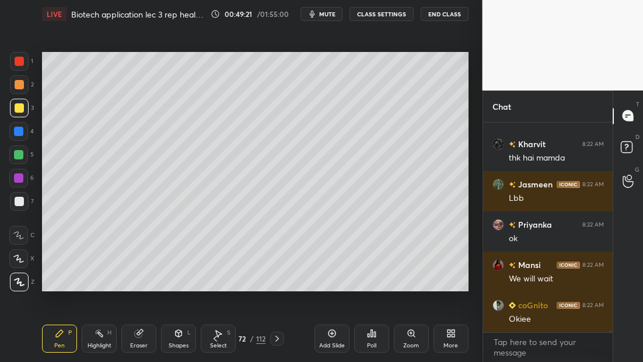
click at [437, 16] on button "End Class" at bounding box center [444, 14] width 48 height 14
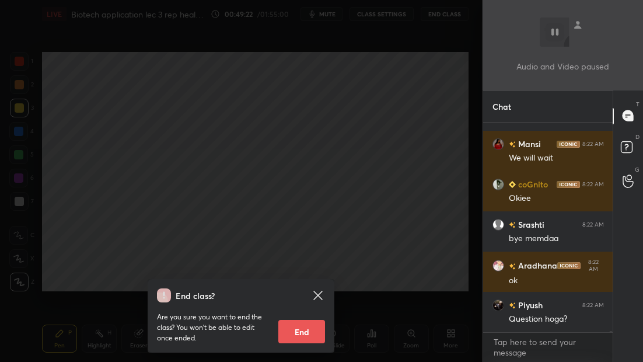
click at [304, 336] on button "End" at bounding box center [301, 331] width 47 height 23
type textarea "x"
